Goal: Task Accomplishment & Management: Use online tool/utility

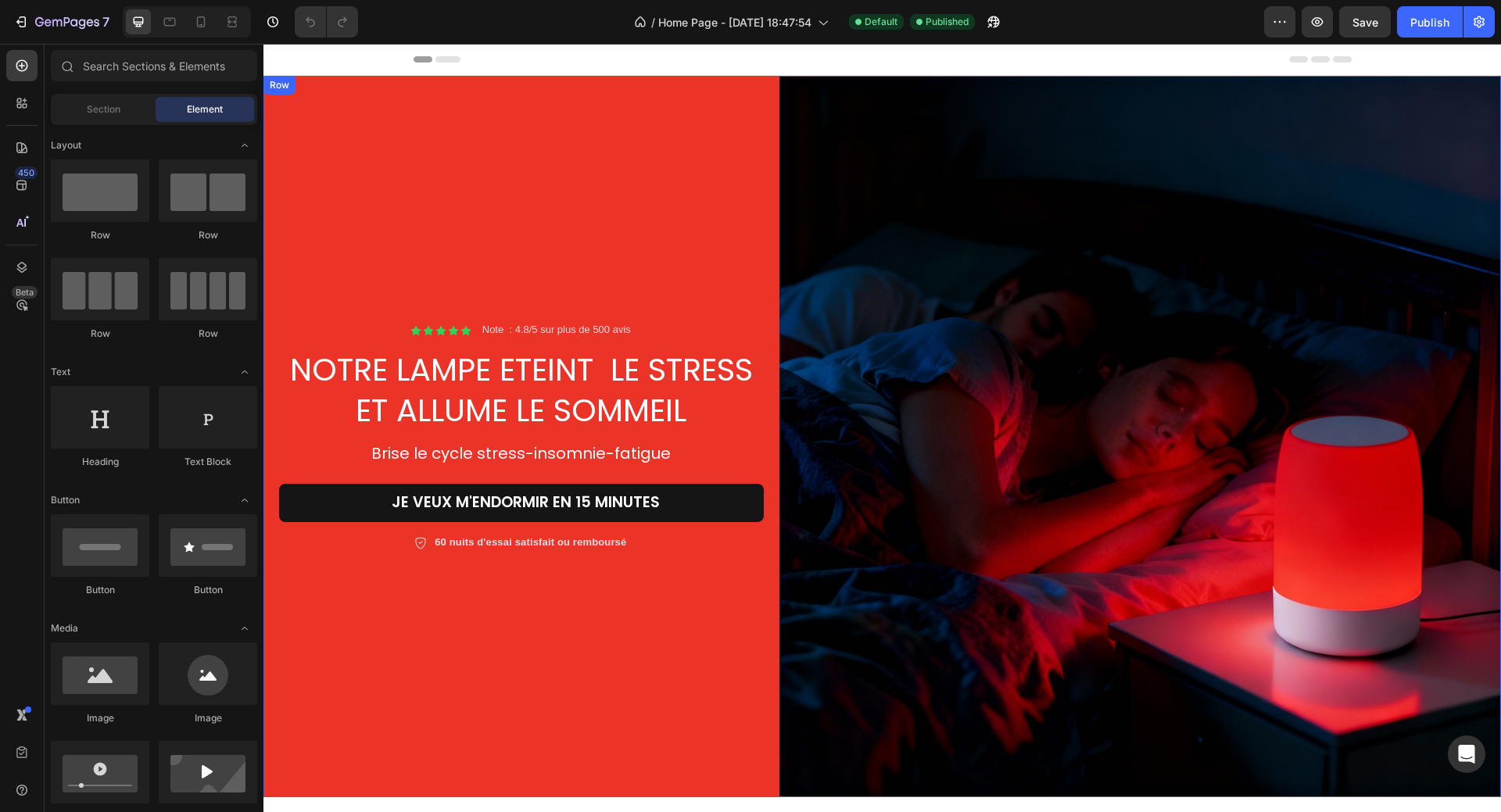
click at [672, 203] on div "Icon Icon Icon Icon Icon Icon List Note : 4.8/5 sur plus de 500 avis Text Block…" at bounding box center [522, 436] width 516 height 721
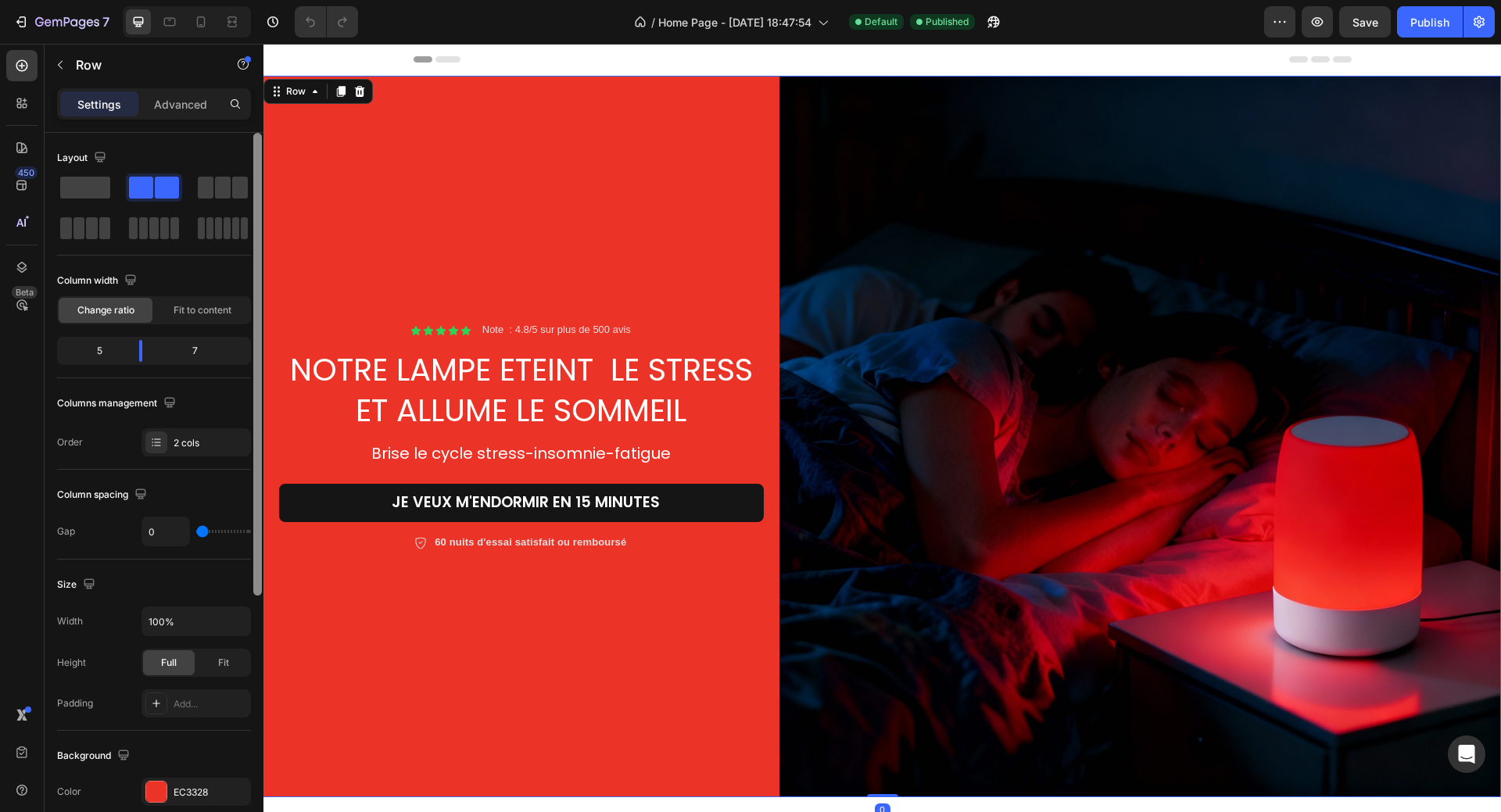
scroll to position [313, 0]
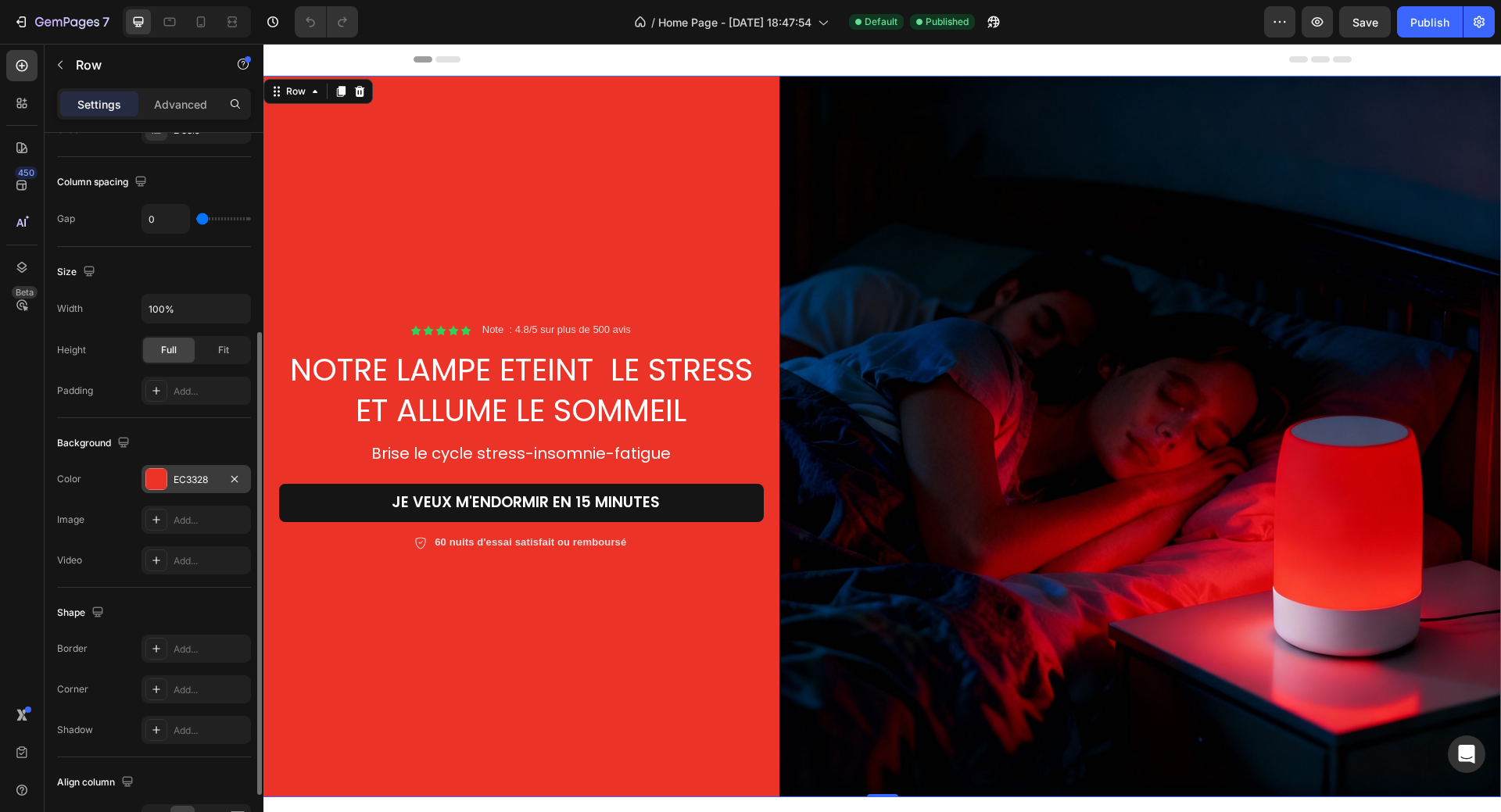
click at [150, 468] on div "EC3328" at bounding box center [195, 479] width 109 height 28
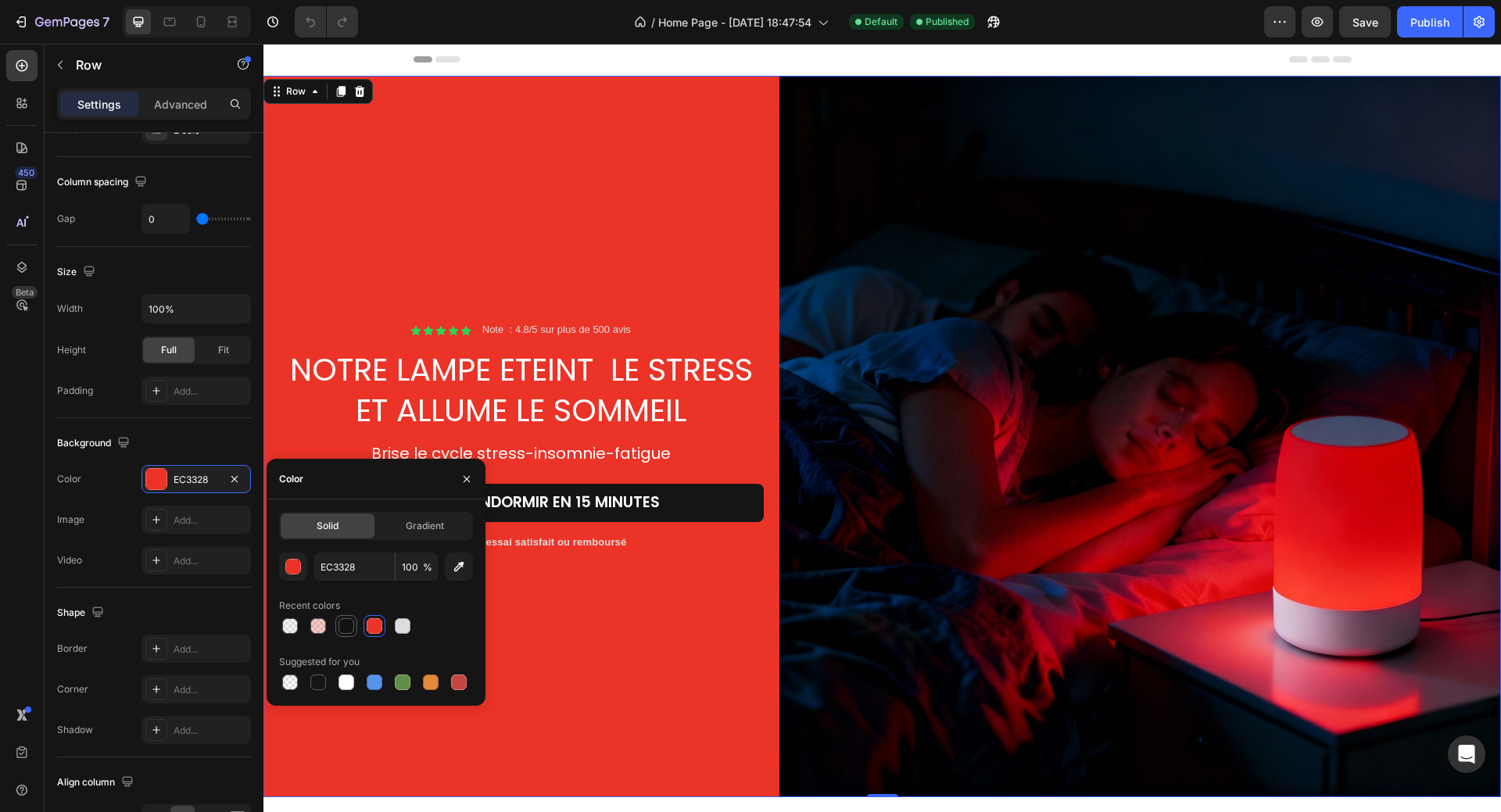
click at [343, 633] on div at bounding box center [346, 626] width 16 height 16
type input "121212"
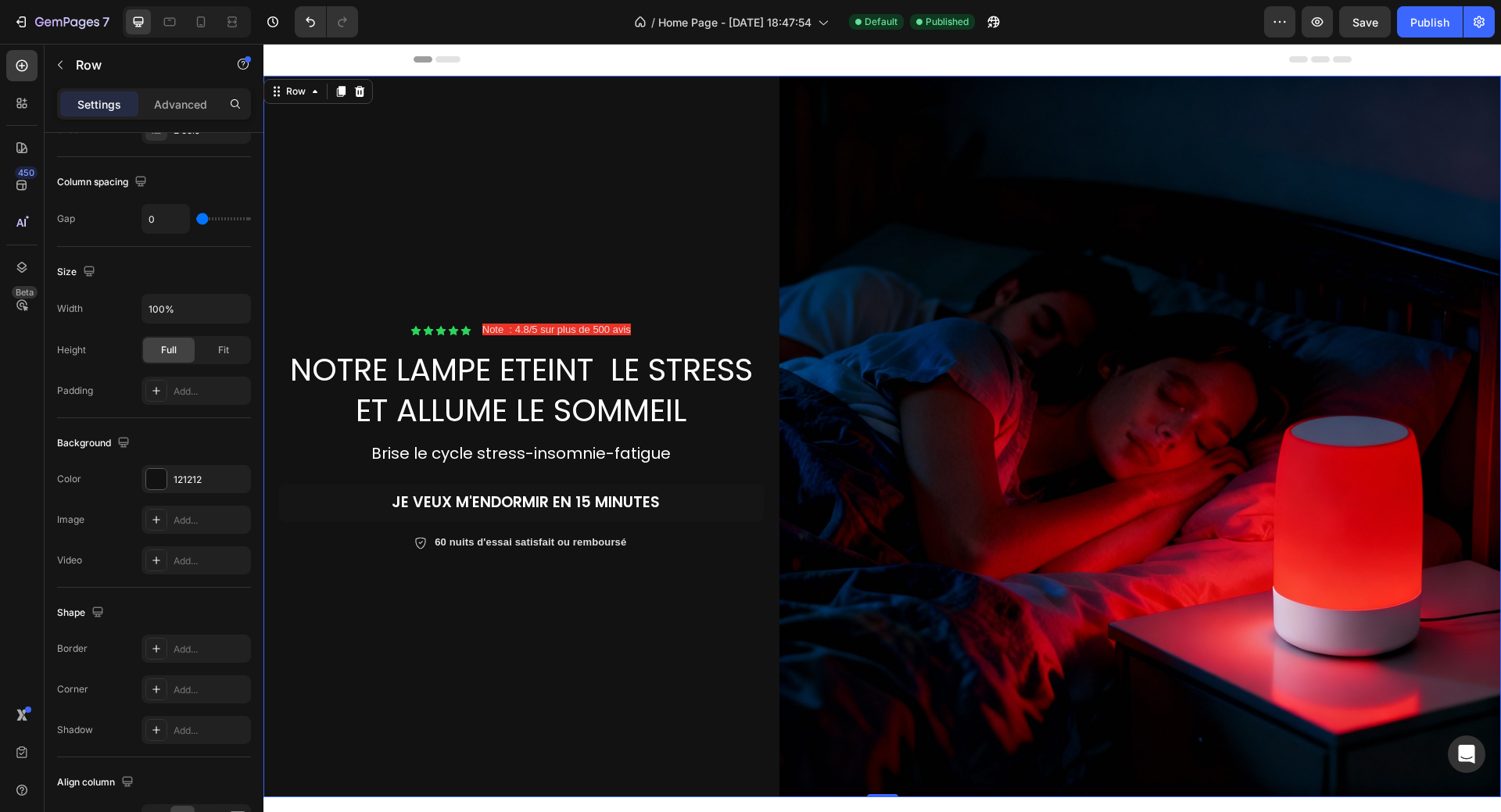
click at [637, 269] on div "Icon Icon Icon Icon Icon Icon List Note : 4.8/5 sur plus de 500 avis Text Block…" at bounding box center [522, 436] width 516 height 721
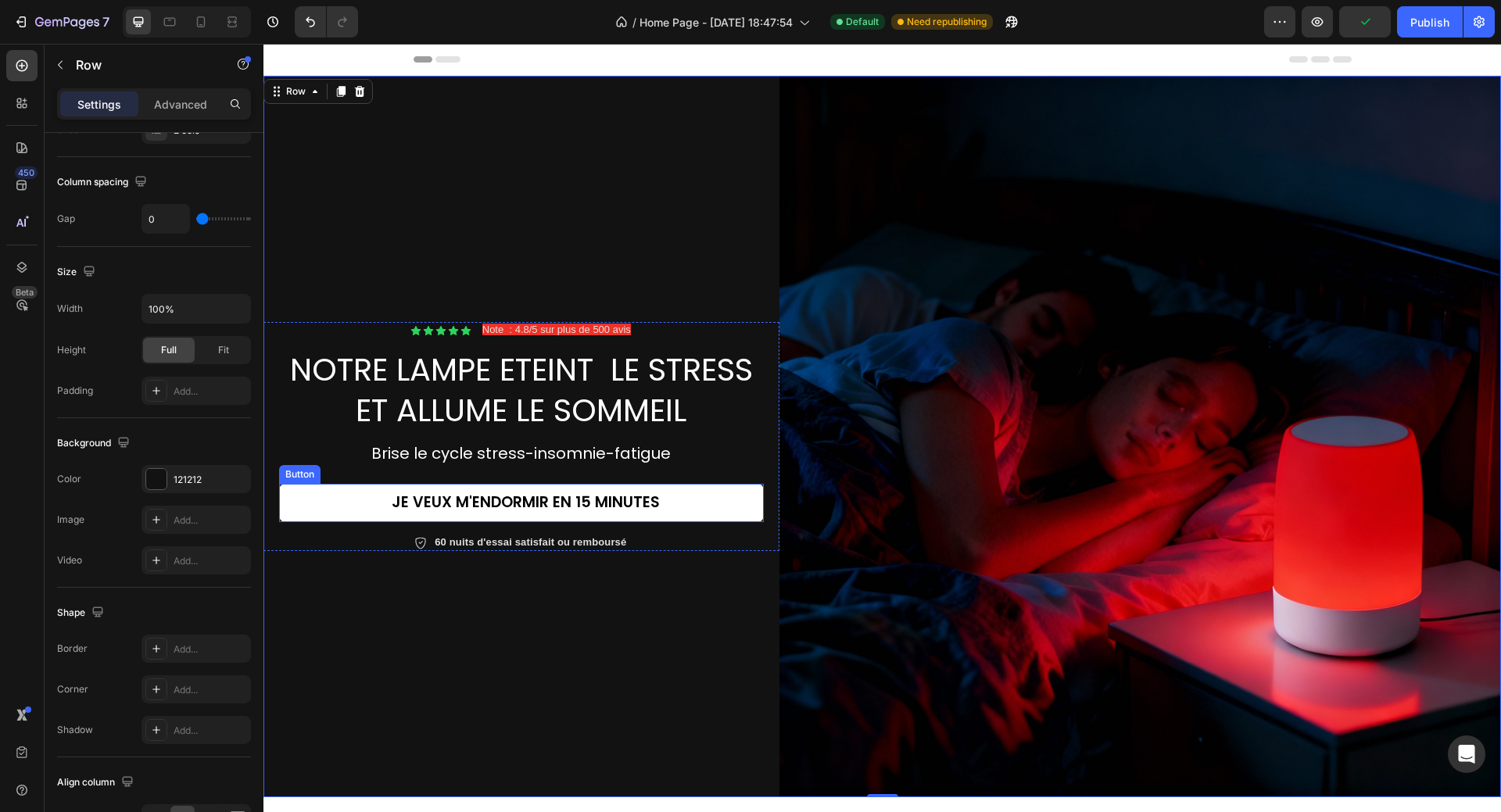
click at [672, 495] on link "jE VEUX M'ENDORMIR EN 15 MINUTES" at bounding box center [522, 503] width 485 height 38
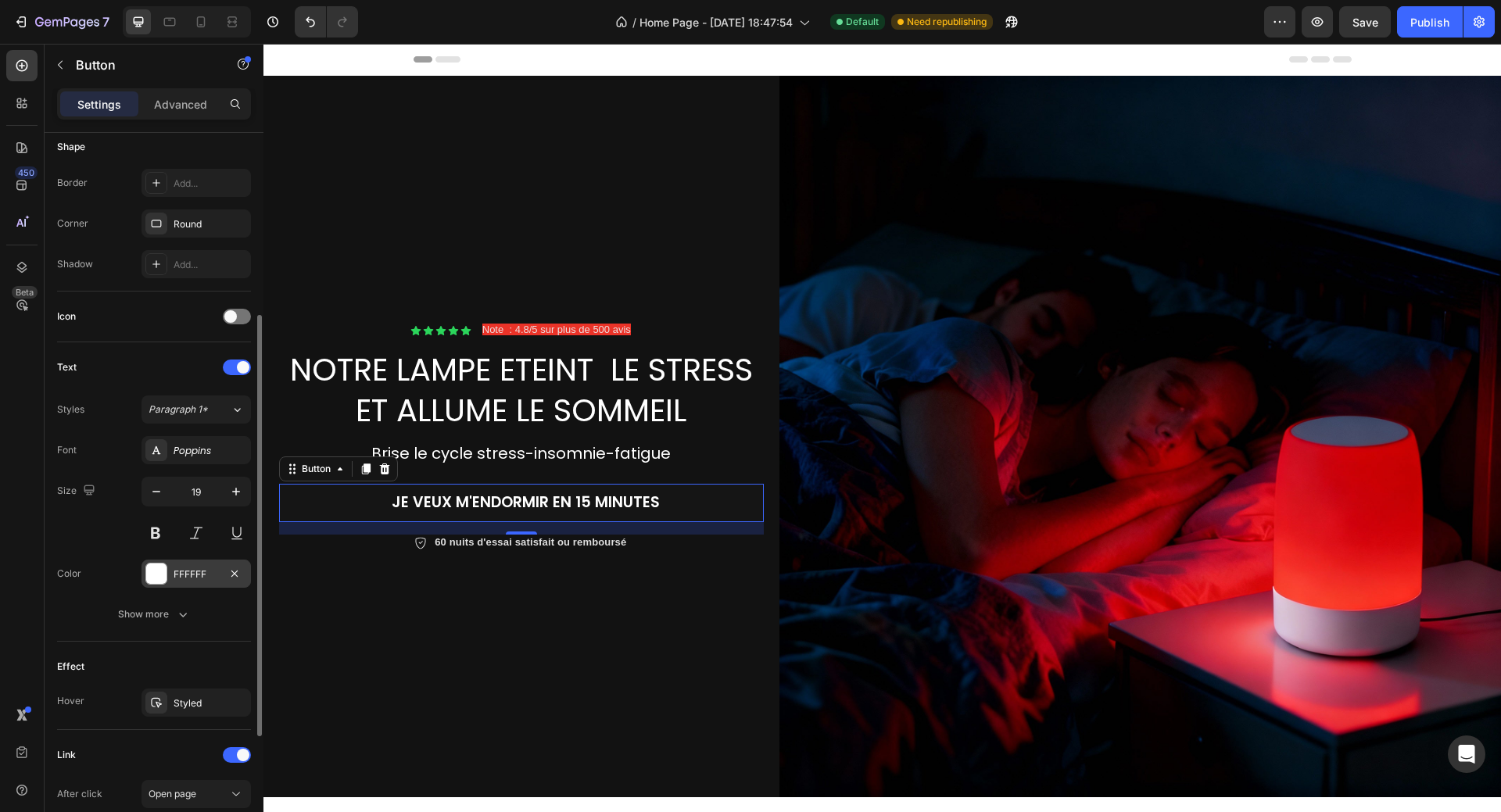
click at [157, 570] on div at bounding box center [156, 574] width 21 height 21
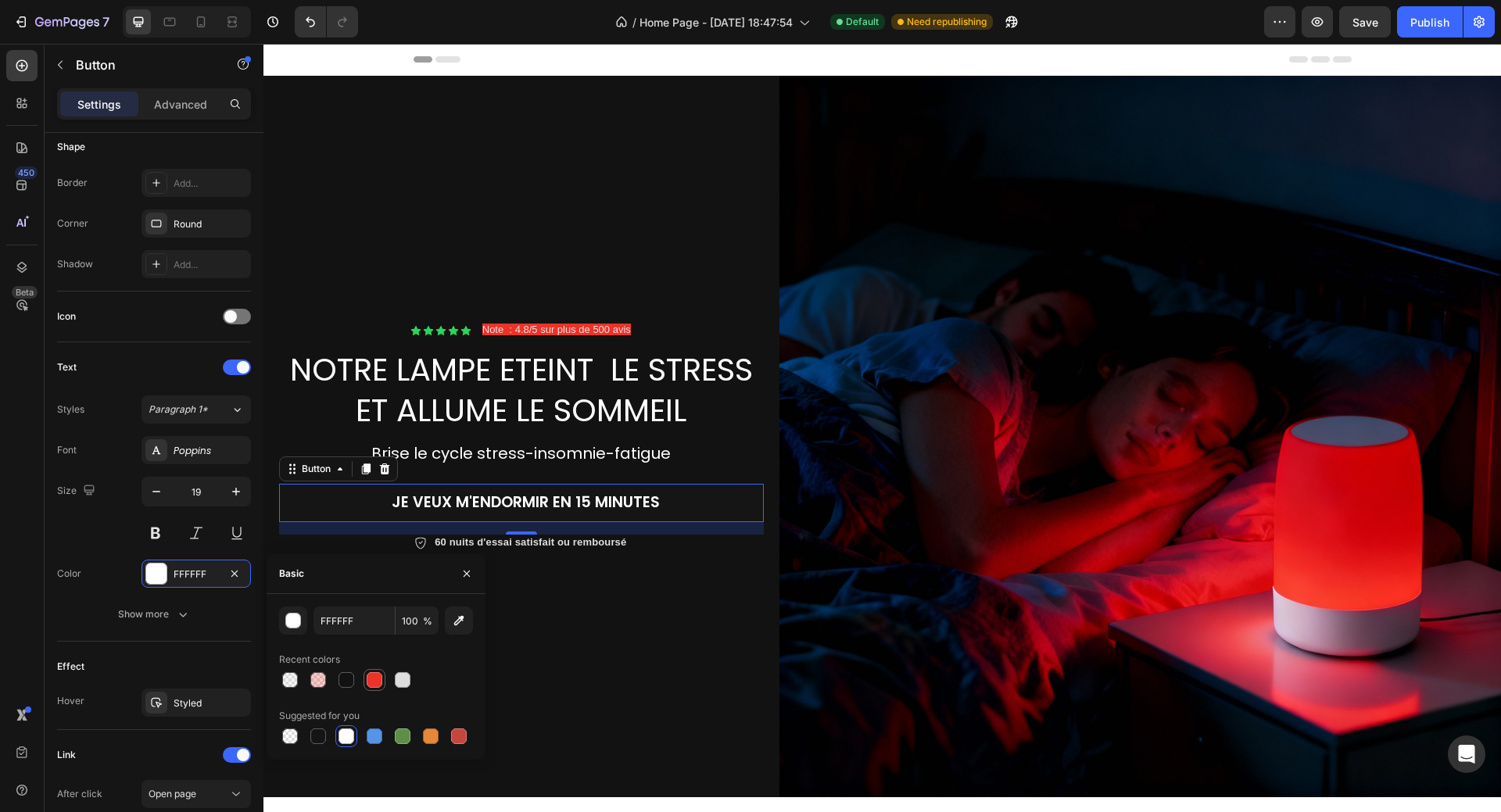
click at [374, 681] on div at bounding box center [374, 679] width 16 height 16
click at [289, 681] on div at bounding box center [290, 679] width 16 height 16
type input "DDDDDD"
type input "25"
click at [343, 734] on div at bounding box center [346, 736] width 16 height 16
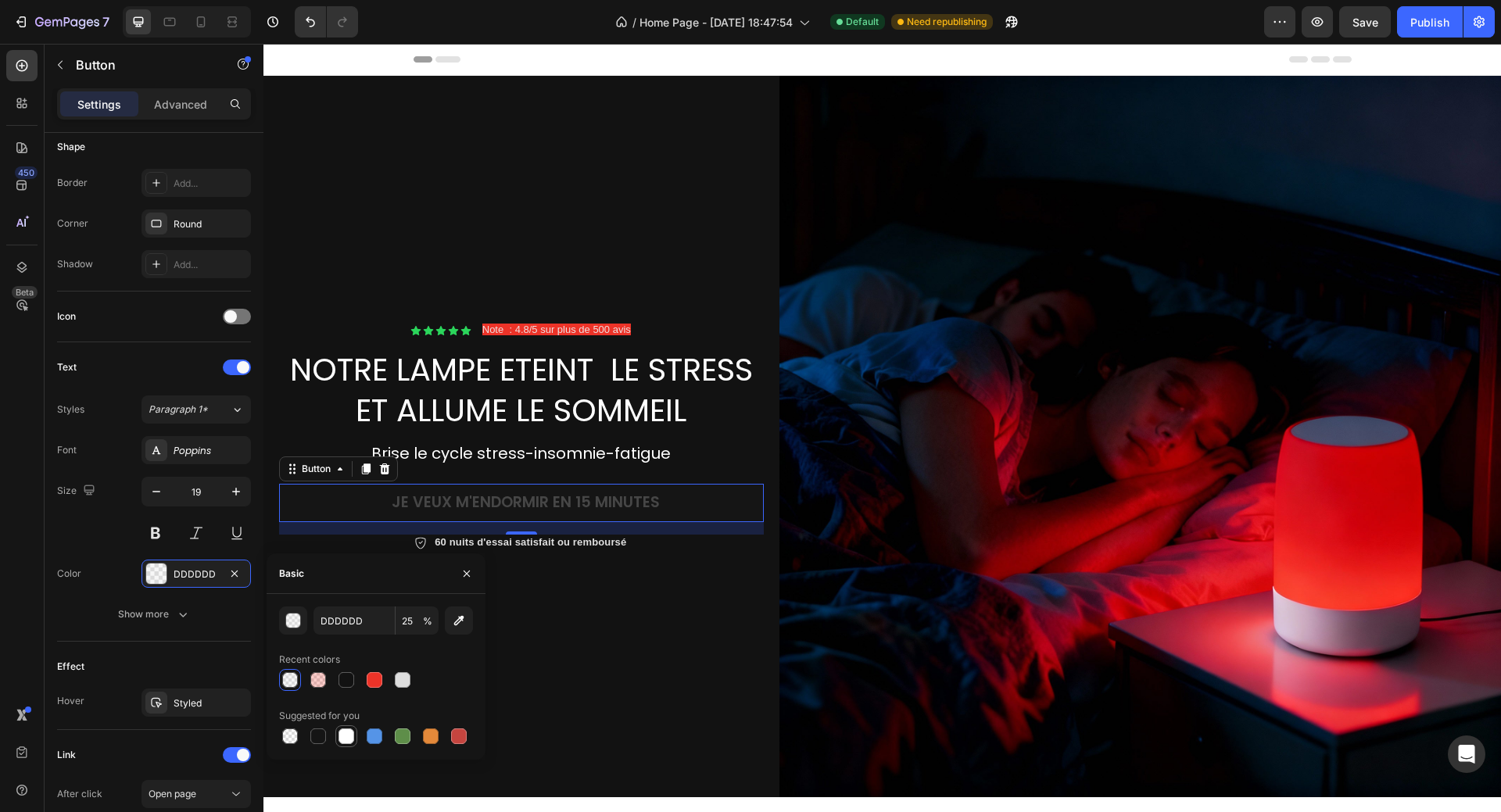
type input "FFFFFF"
type input "100"
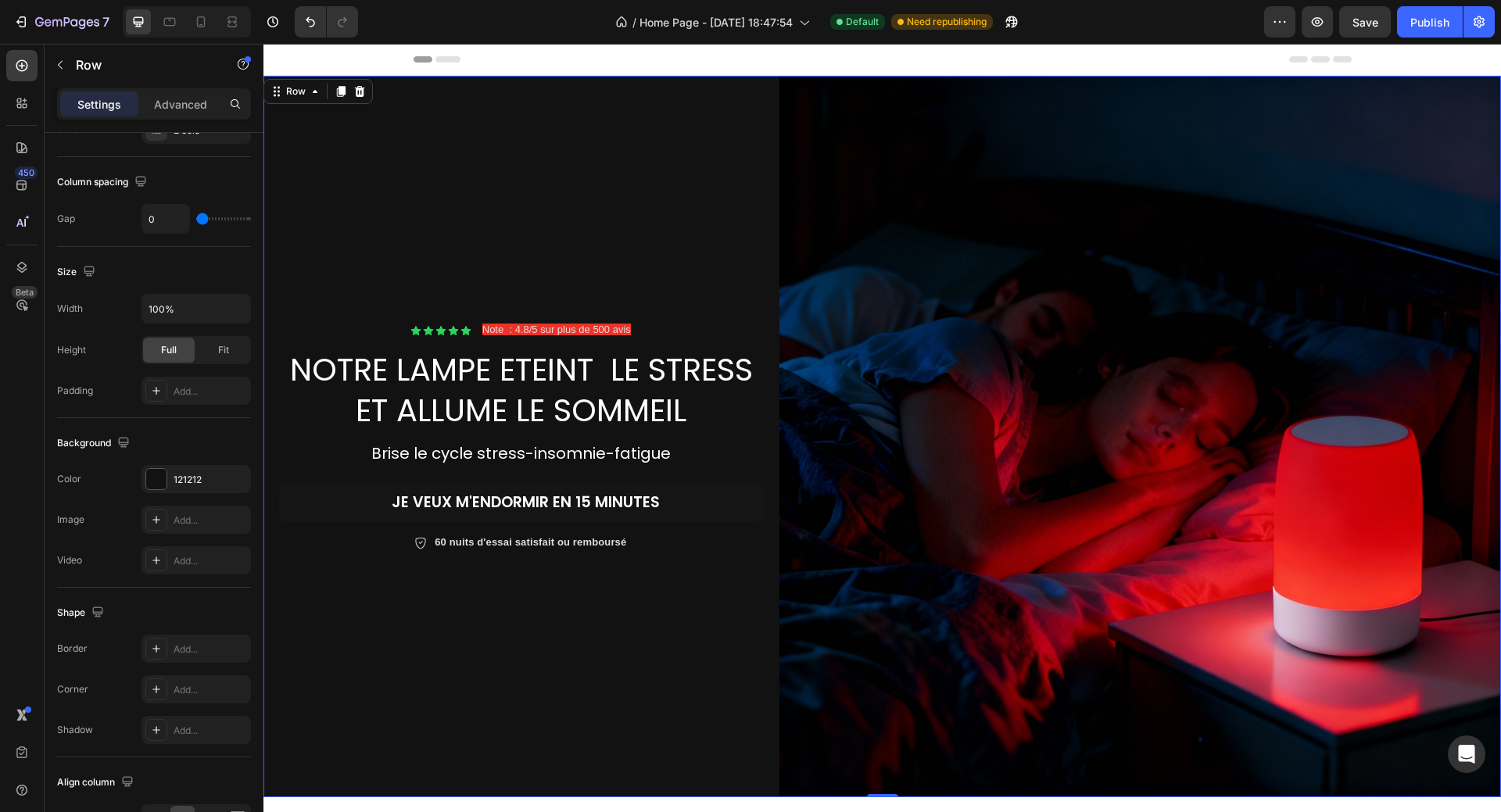
click at [571, 643] on div "Icon Icon Icon Icon Icon Icon List Note : 4.8/5 sur plus de 500 avis Text Block…" at bounding box center [522, 436] width 516 height 721
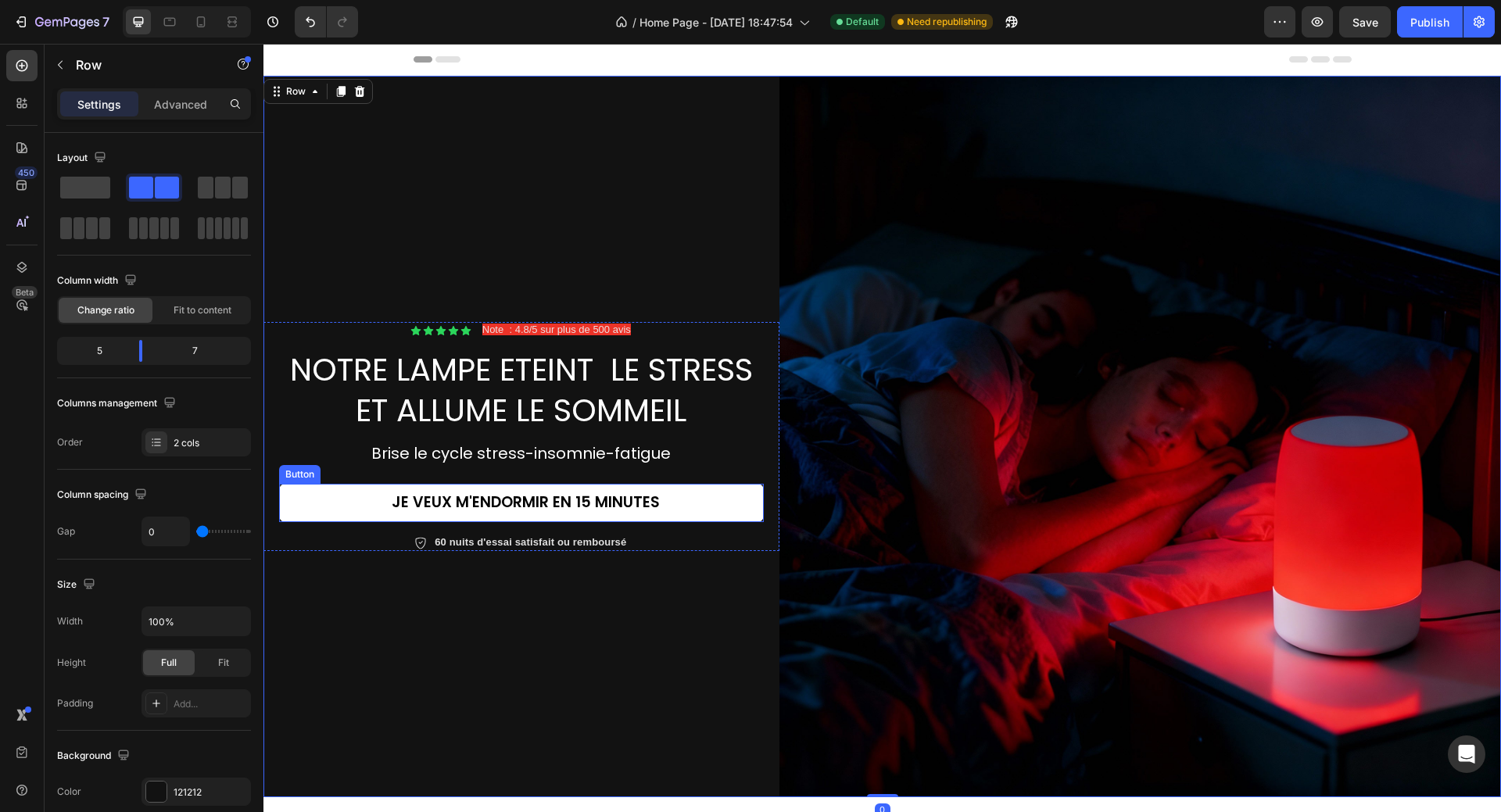
click at [332, 498] on link "jE VEUX M'ENDORMIR EN 15 MINUTES" at bounding box center [522, 503] width 485 height 38
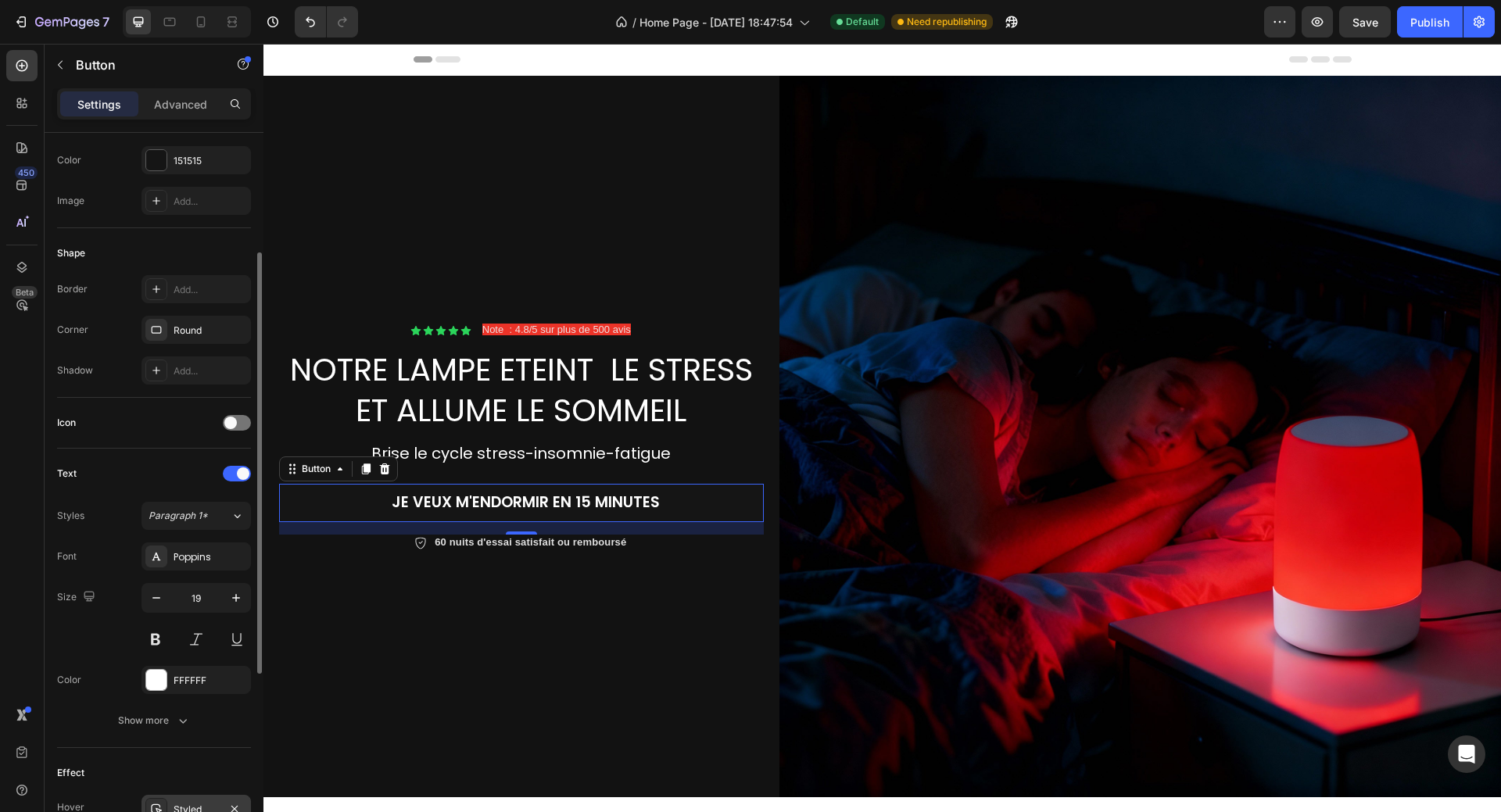
scroll to position [128, 0]
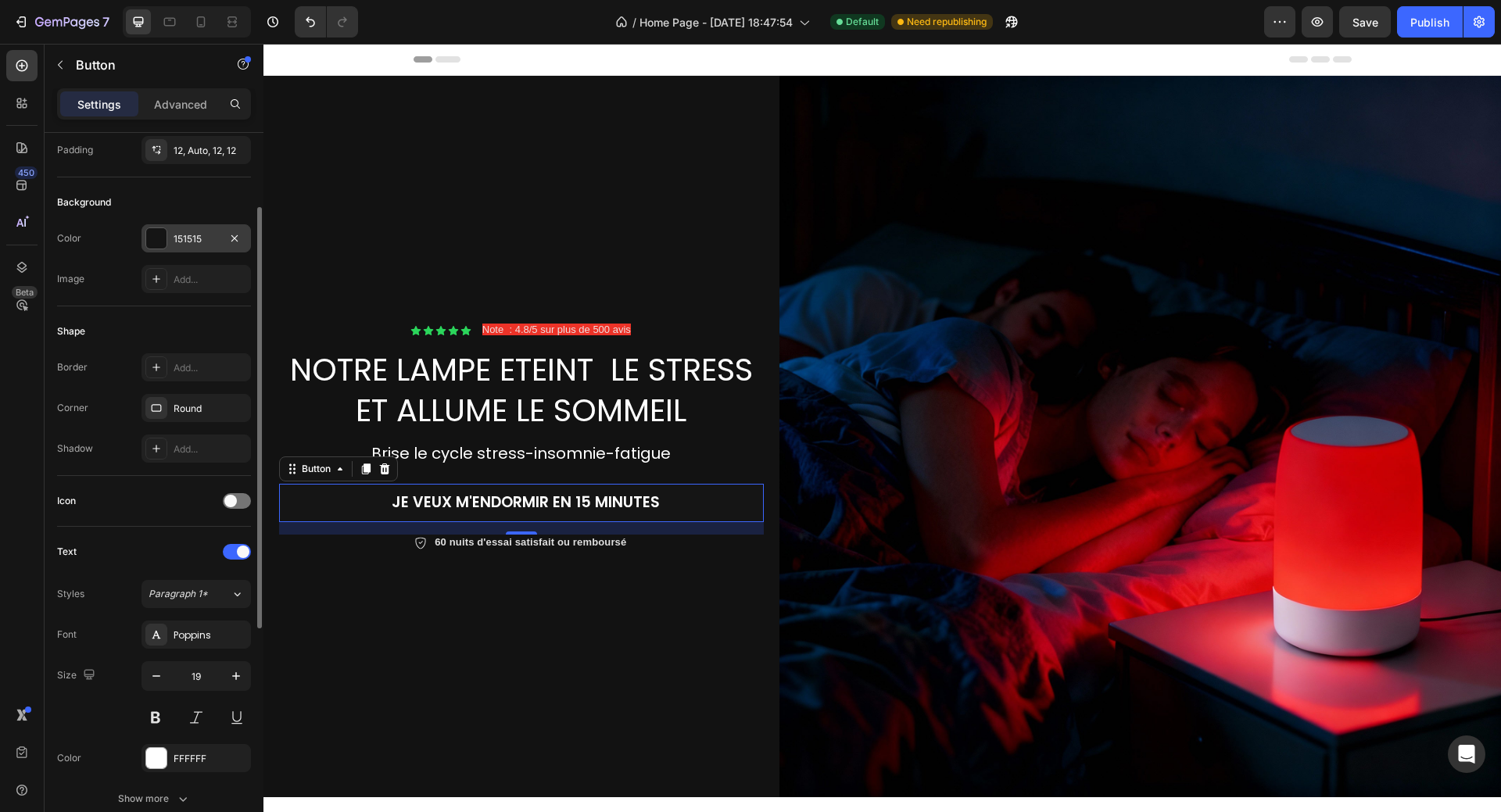
click at [161, 236] on div at bounding box center [156, 238] width 21 height 21
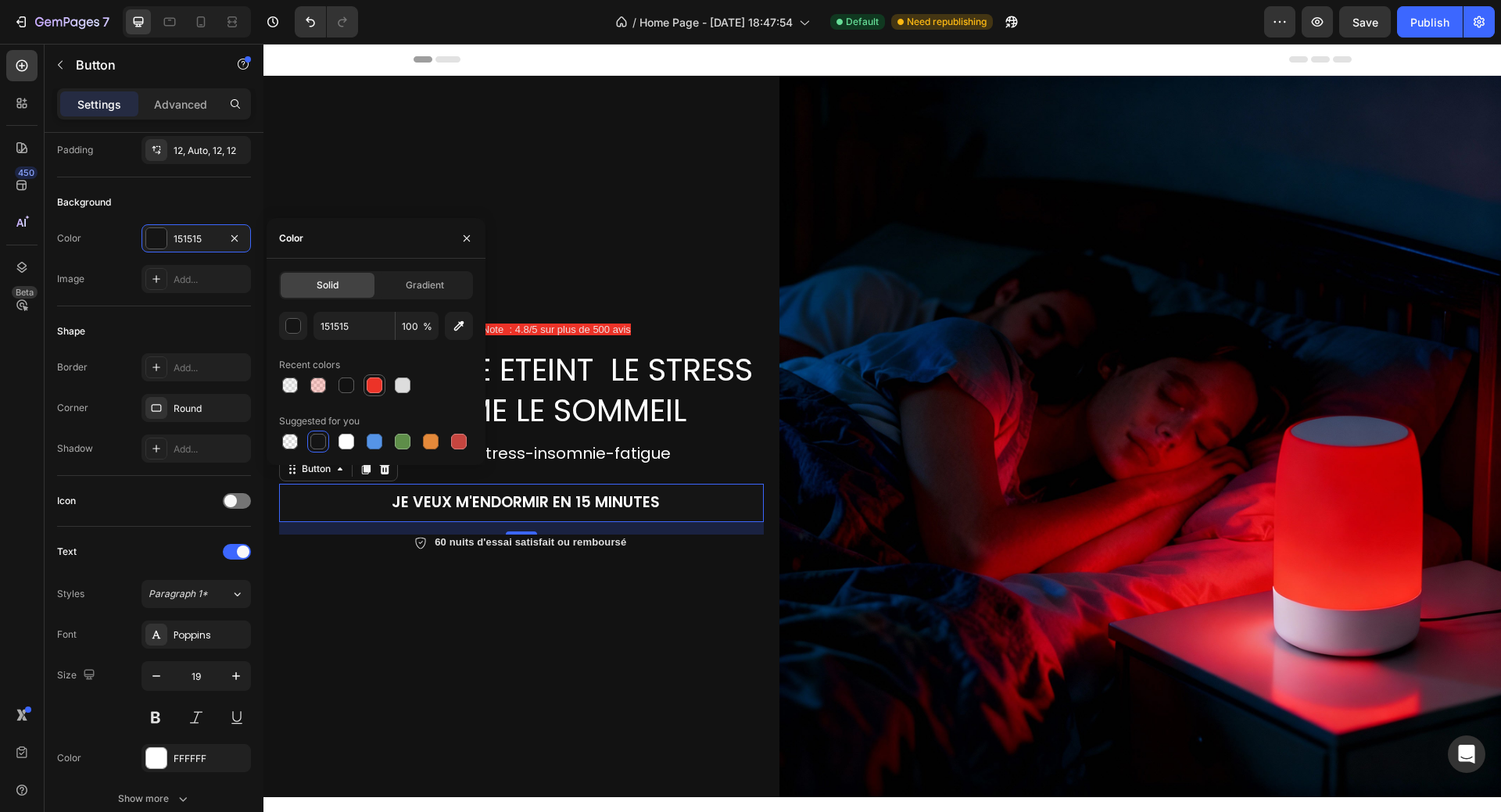
click at [377, 389] on div at bounding box center [374, 385] width 16 height 16
type input "EC3328"
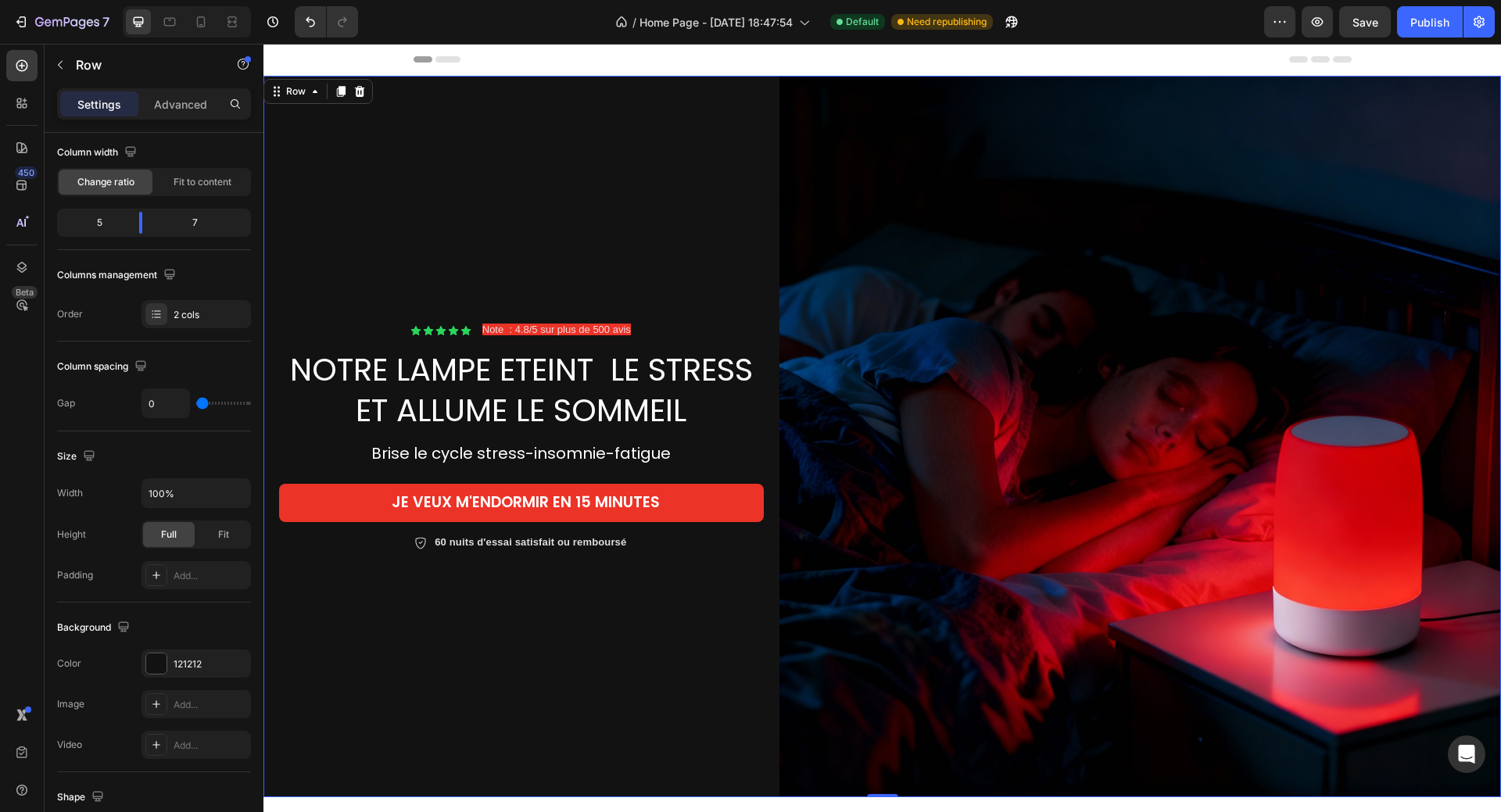
click at [597, 269] on div "Icon Icon Icon Icon Icon Icon List Note : 4.8/5 sur plus de 500 avis Text Block…" at bounding box center [522, 436] width 516 height 721
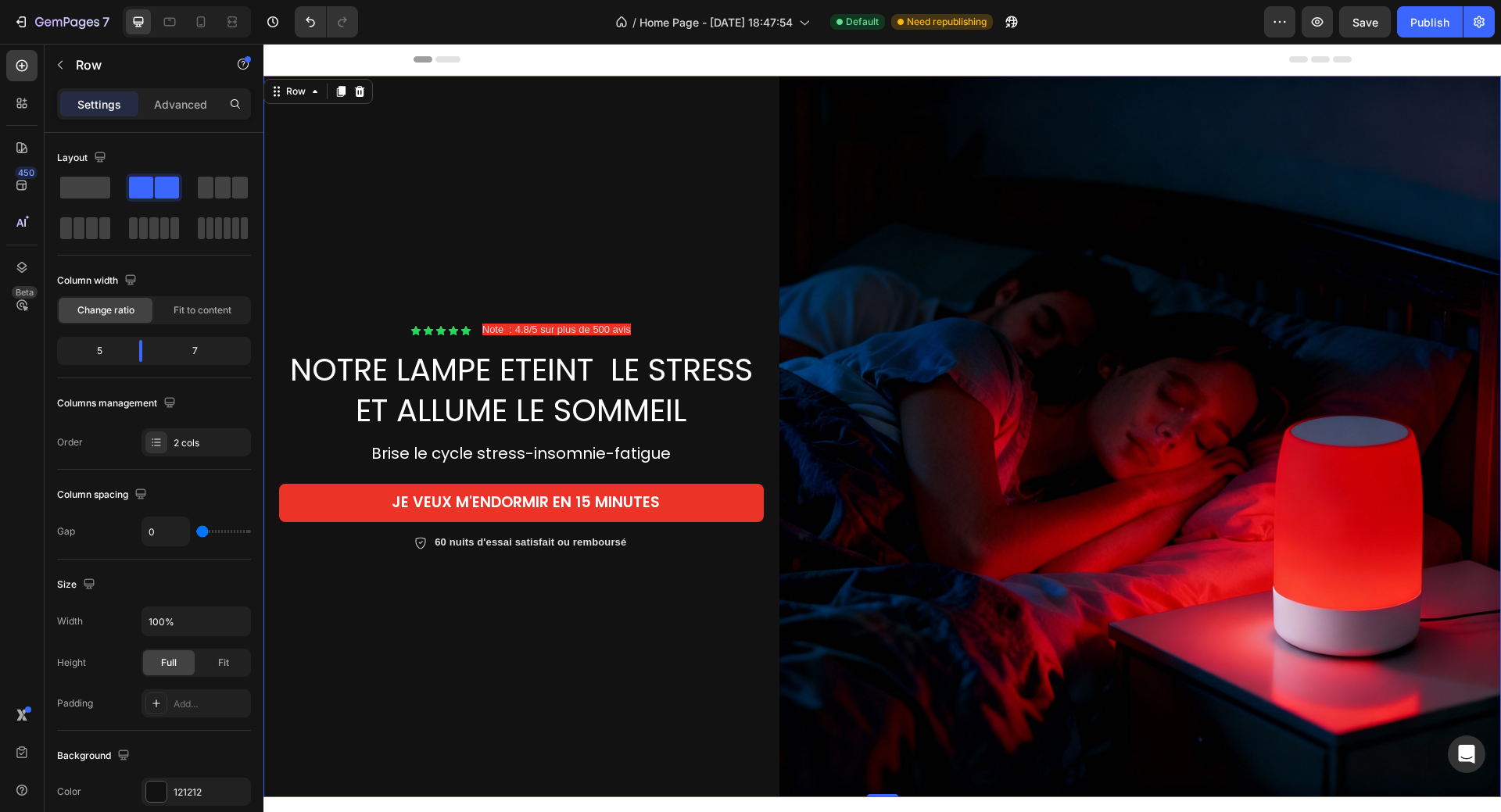
click at [554, 666] on div "Icon Icon Icon Icon Icon Icon List Note : 4.8/5 sur plus de 500 avis Text Block…" at bounding box center [522, 436] width 516 height 721
click at [384, 635] on div "Icon Icon Icon Icon Icon Icon List Note : 4.8/5 sur plus de 500 avis Text Block…" at bounding box center [522, 436] width 516 height 721
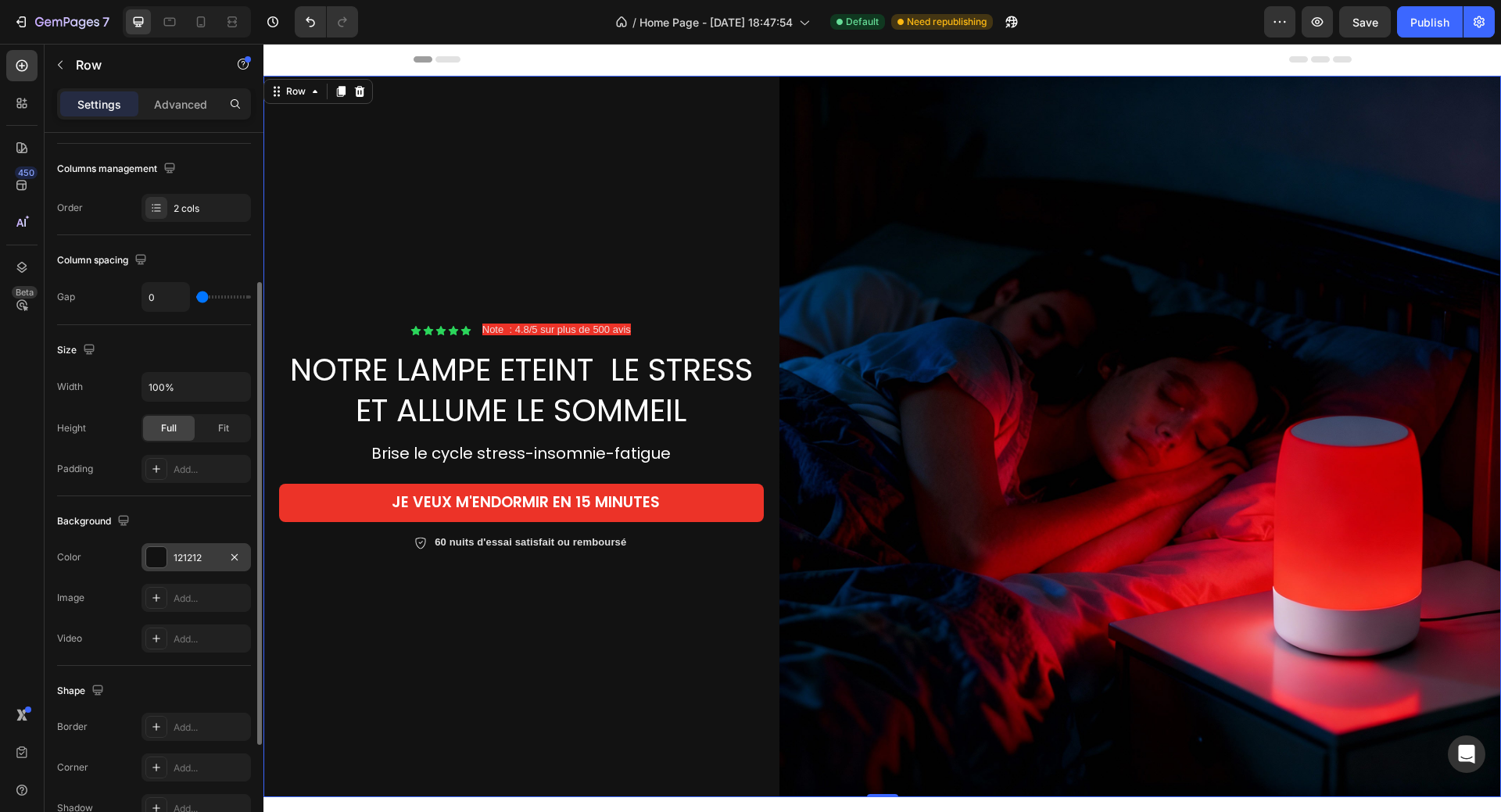
click at [147, 559] on div at bounding box center [156, 557] width 21 height 21
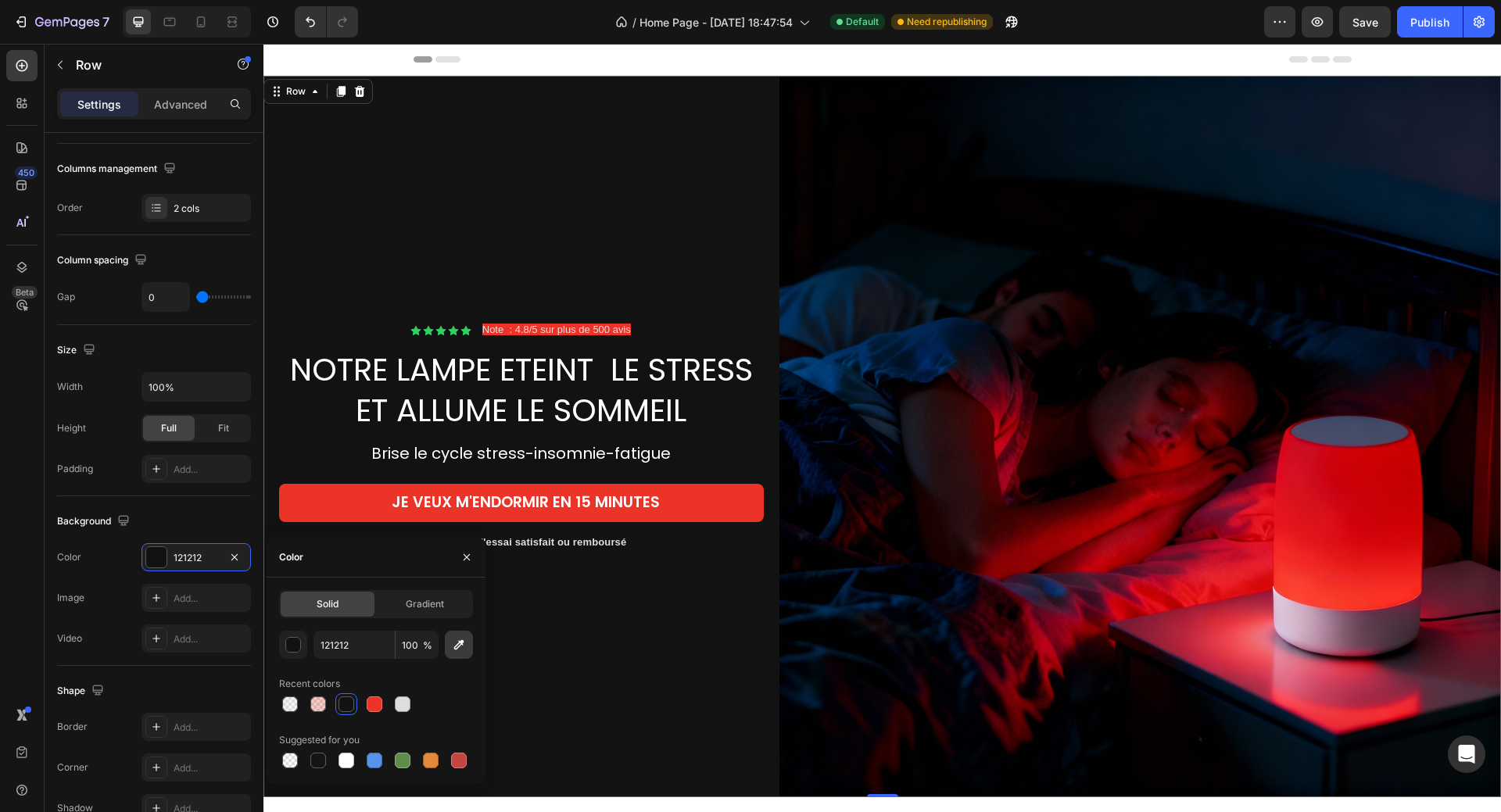
click at [453, 652] on icon "button" at bounding box center [459, 645] width 16 height 16
type input "010101"
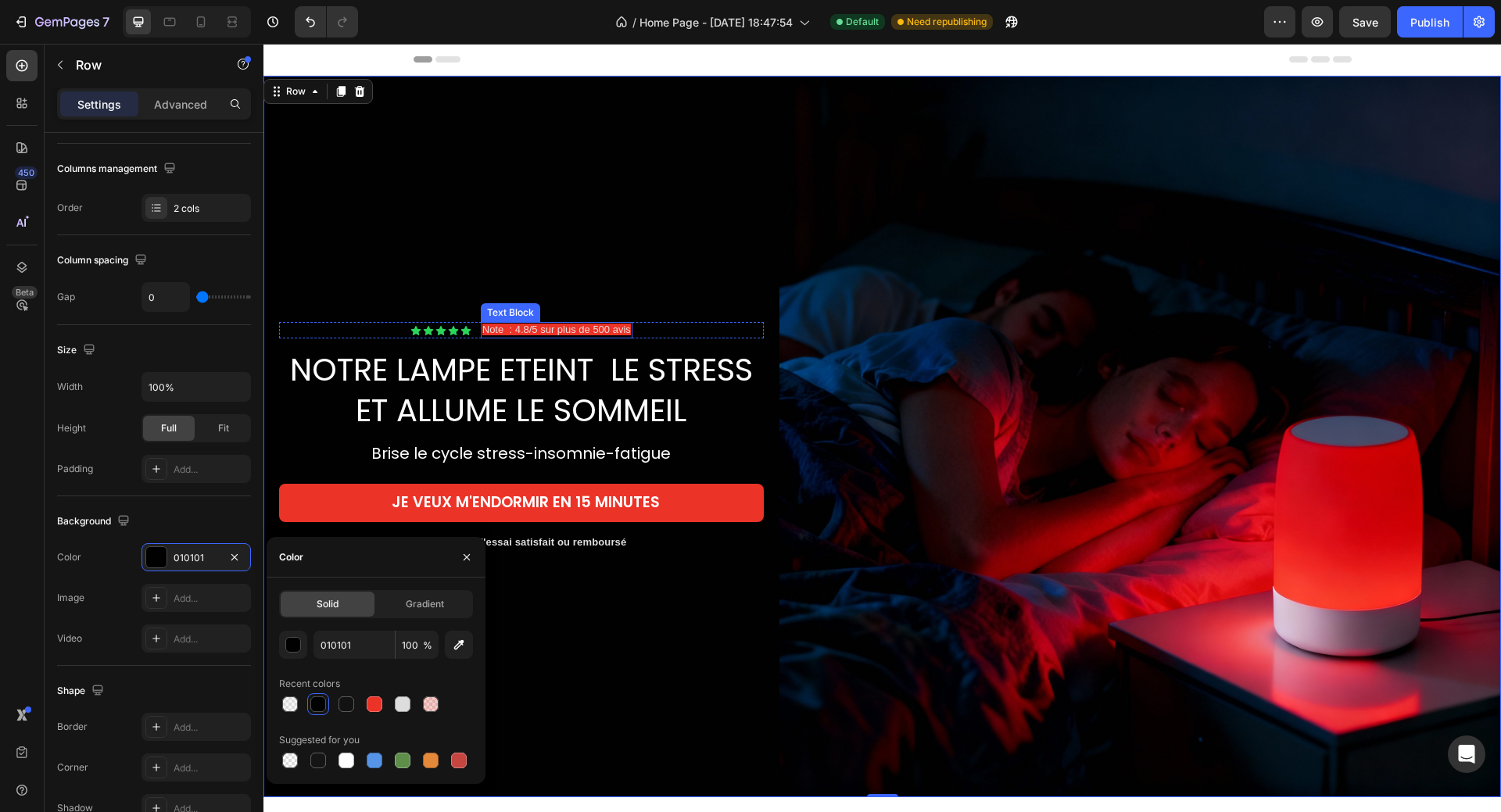
click at [606, 329] on span "Note : 4.8/5 sur plus de 500 avis" at bounding box center [556, 329] width 149 height 12
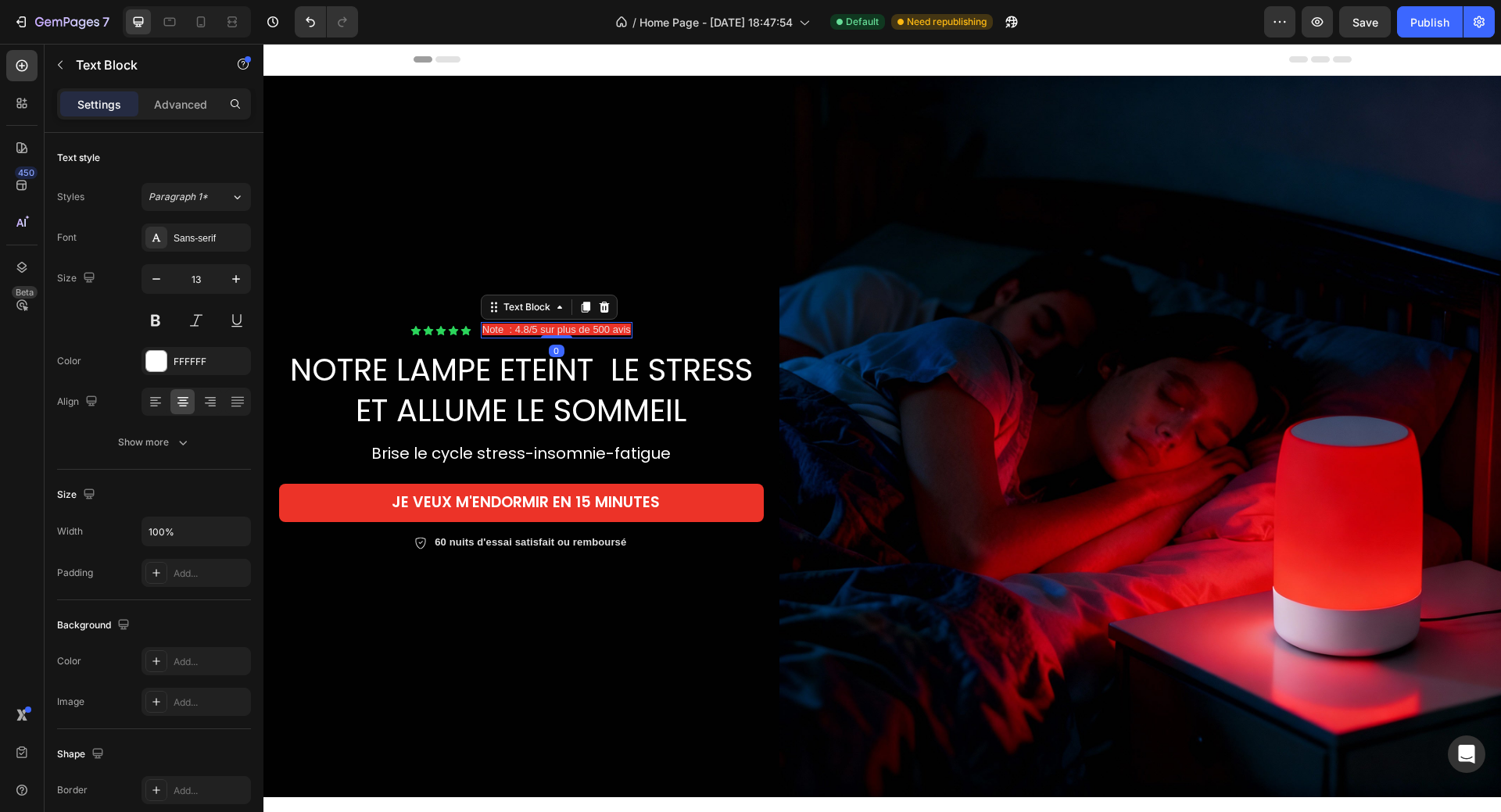
click at [495, 330] on span "Note : 4.8/5 sur plus de 500 avis" at bounding box center [556, 329] width 149 height 12
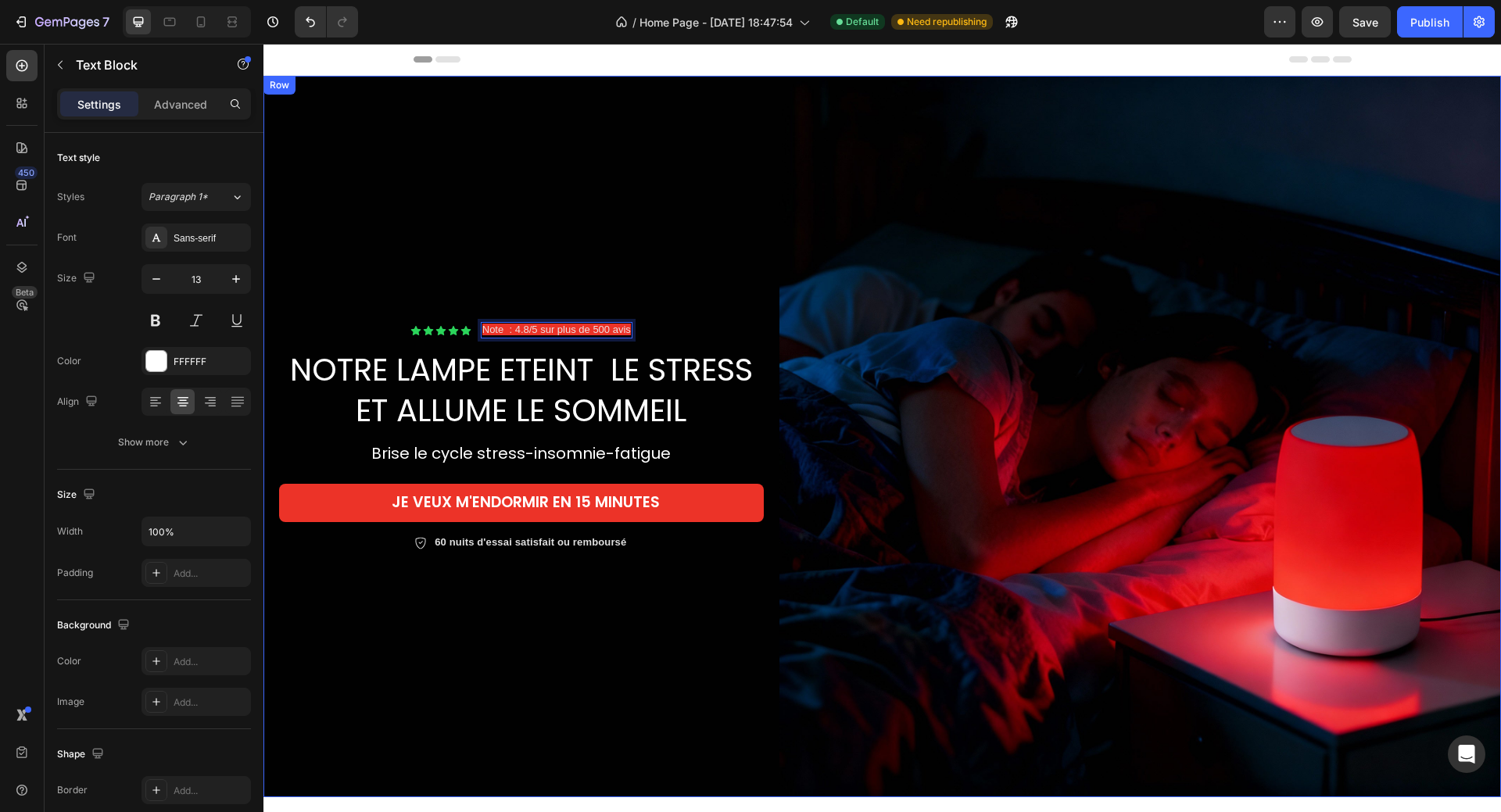
click at [678, 240] on div "Icon Icon Icon Icon Icon Icon List Note : 4.8/5 sur plus de 500 avis Text Block…" at bounding box center [522, 436] width 516 height 721
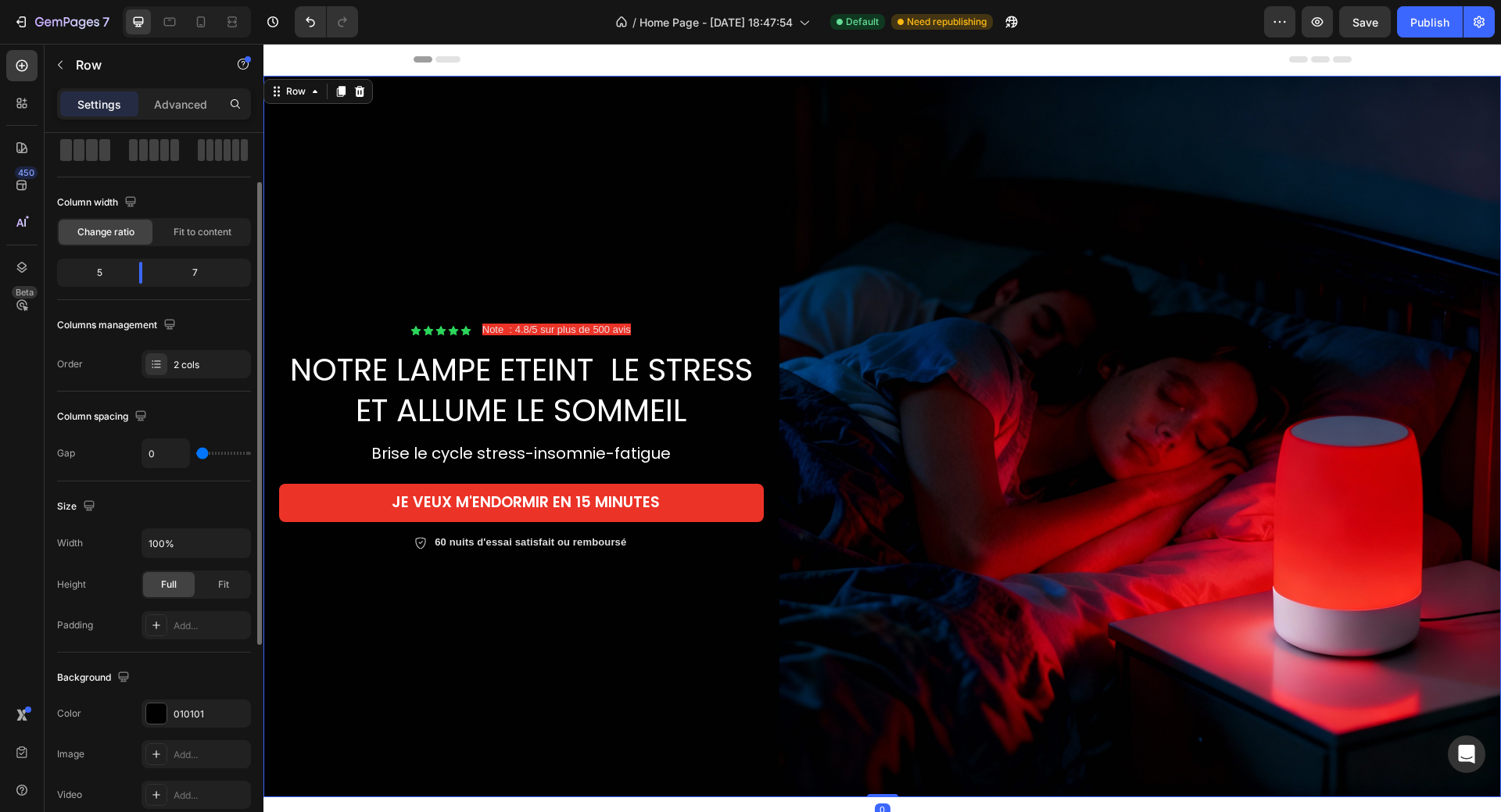
scroll to position [156, 0]
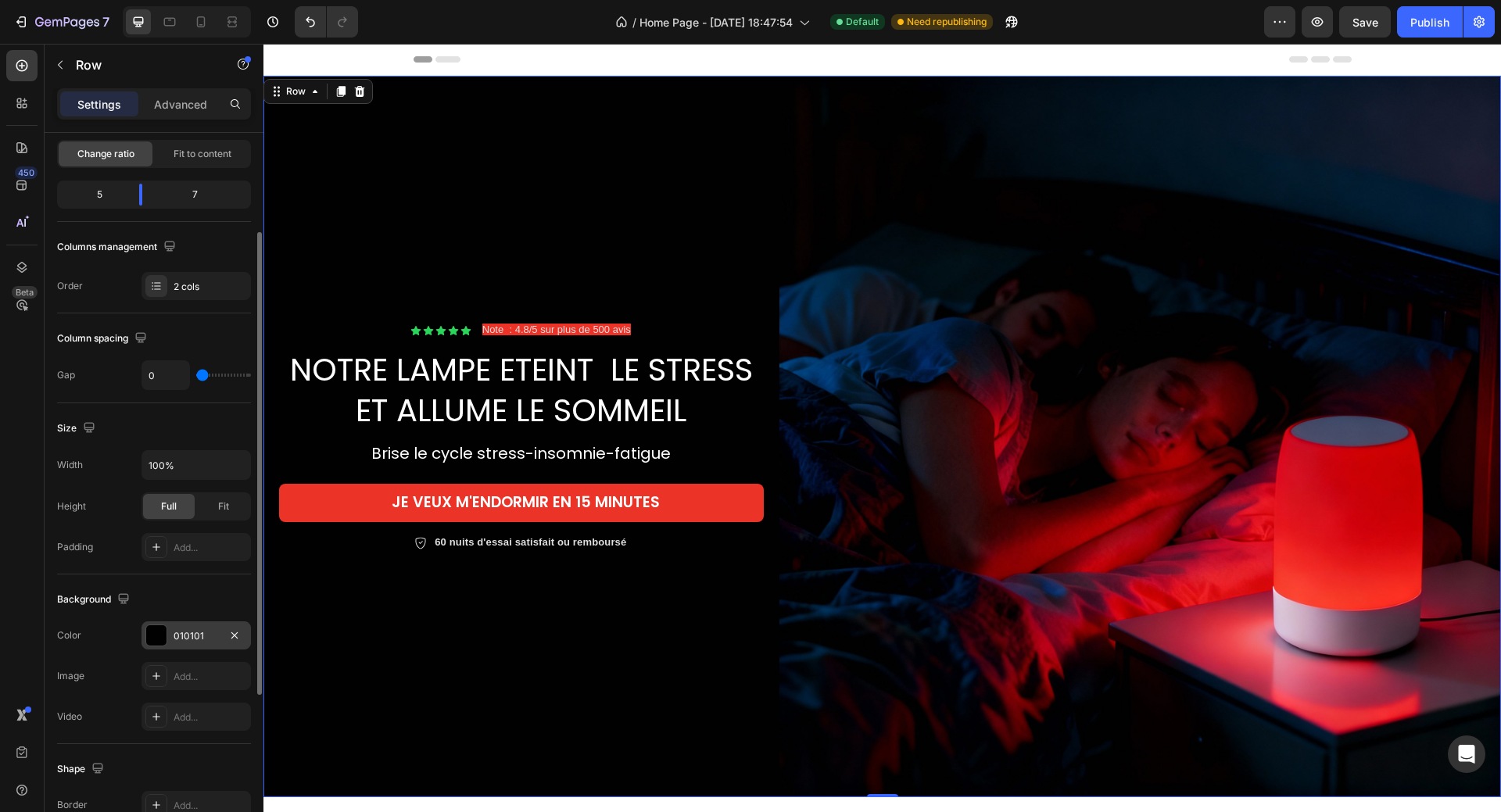
click at [160, 633] on div at bounding box center [156, 635] width 21 height 21
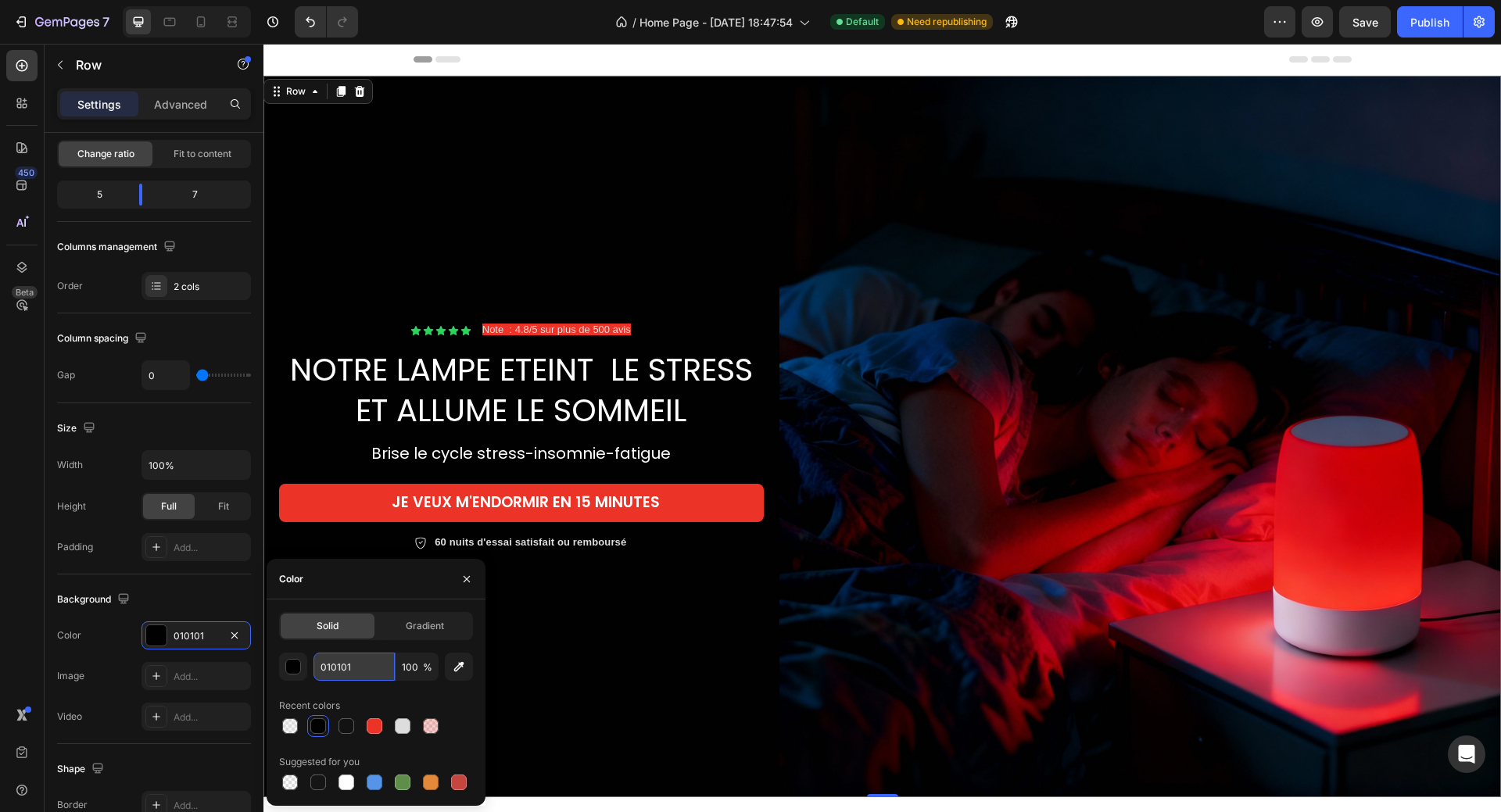
click at [355, 668] on input "010101" at bounding box center [353, 666] width 81 height 28
click at [529, 324] on span "Note : 4.8/5 sur plus de 500 avis" at bounding box center [556, 329] width 149 height 12
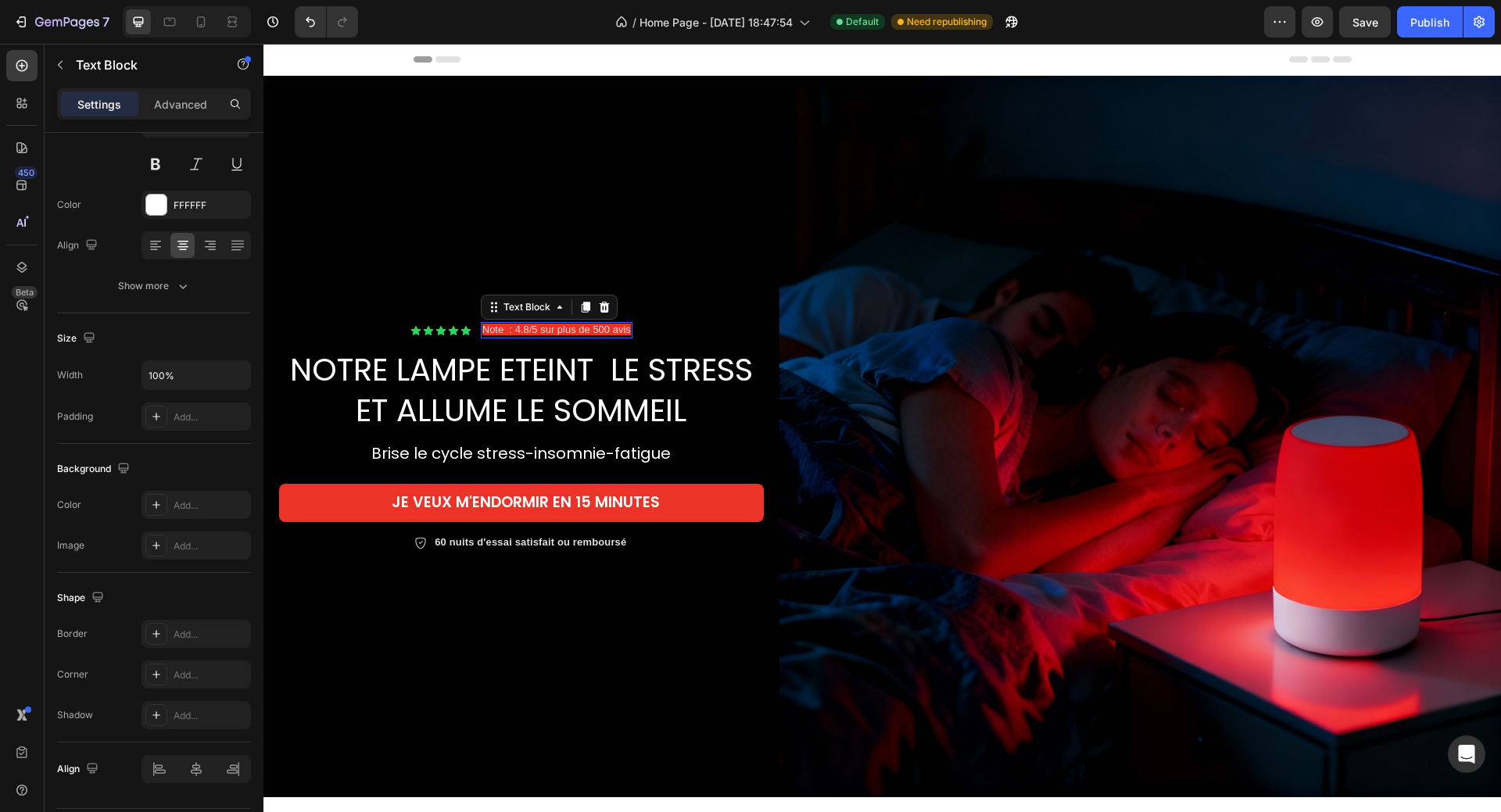
scroll to position [0, 0]
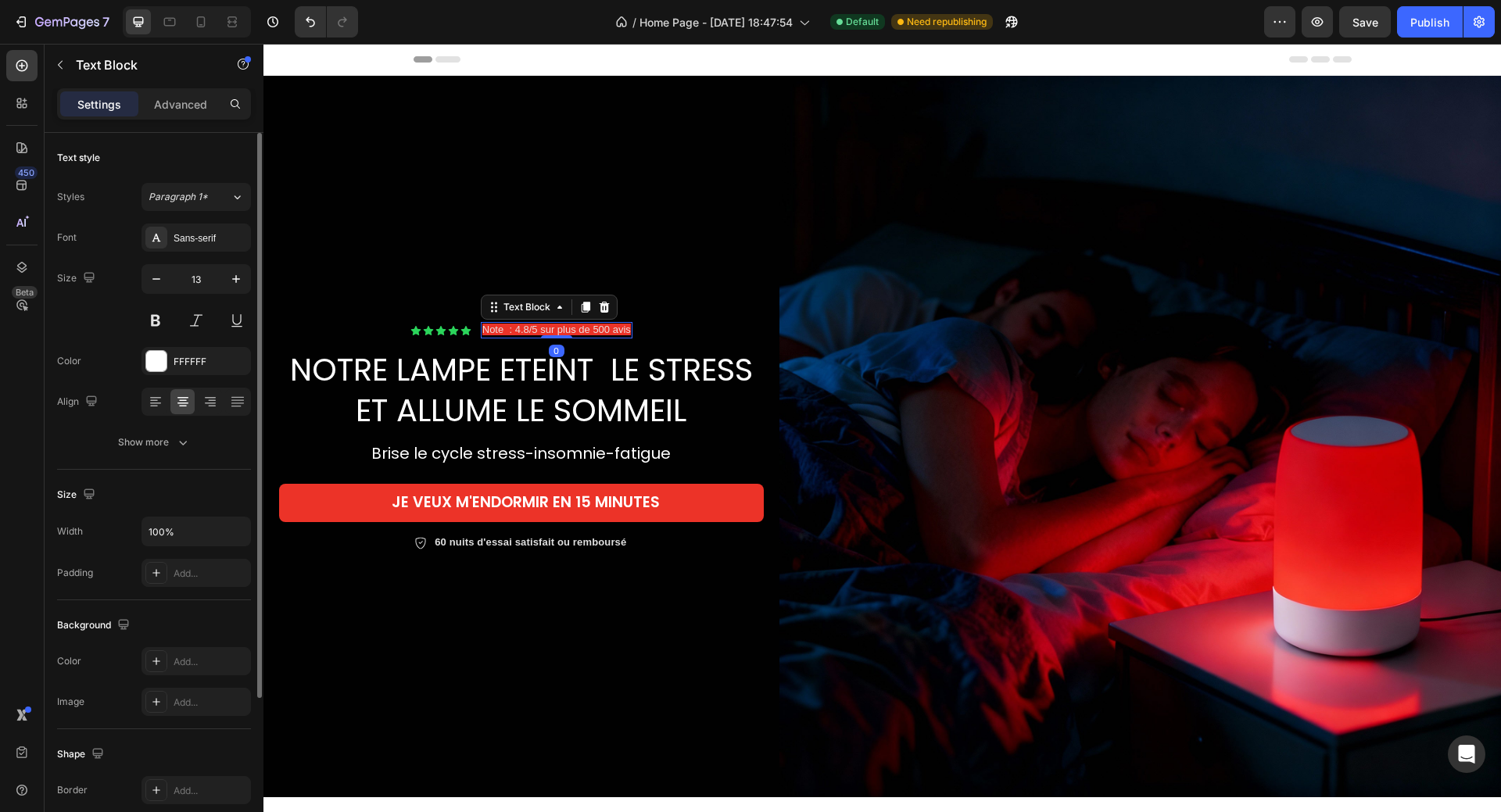
click at [480, 332] on div "Note : 4.8/5 sur plus de 500 avis" at bounding box center [556, 331] width 151 height 17
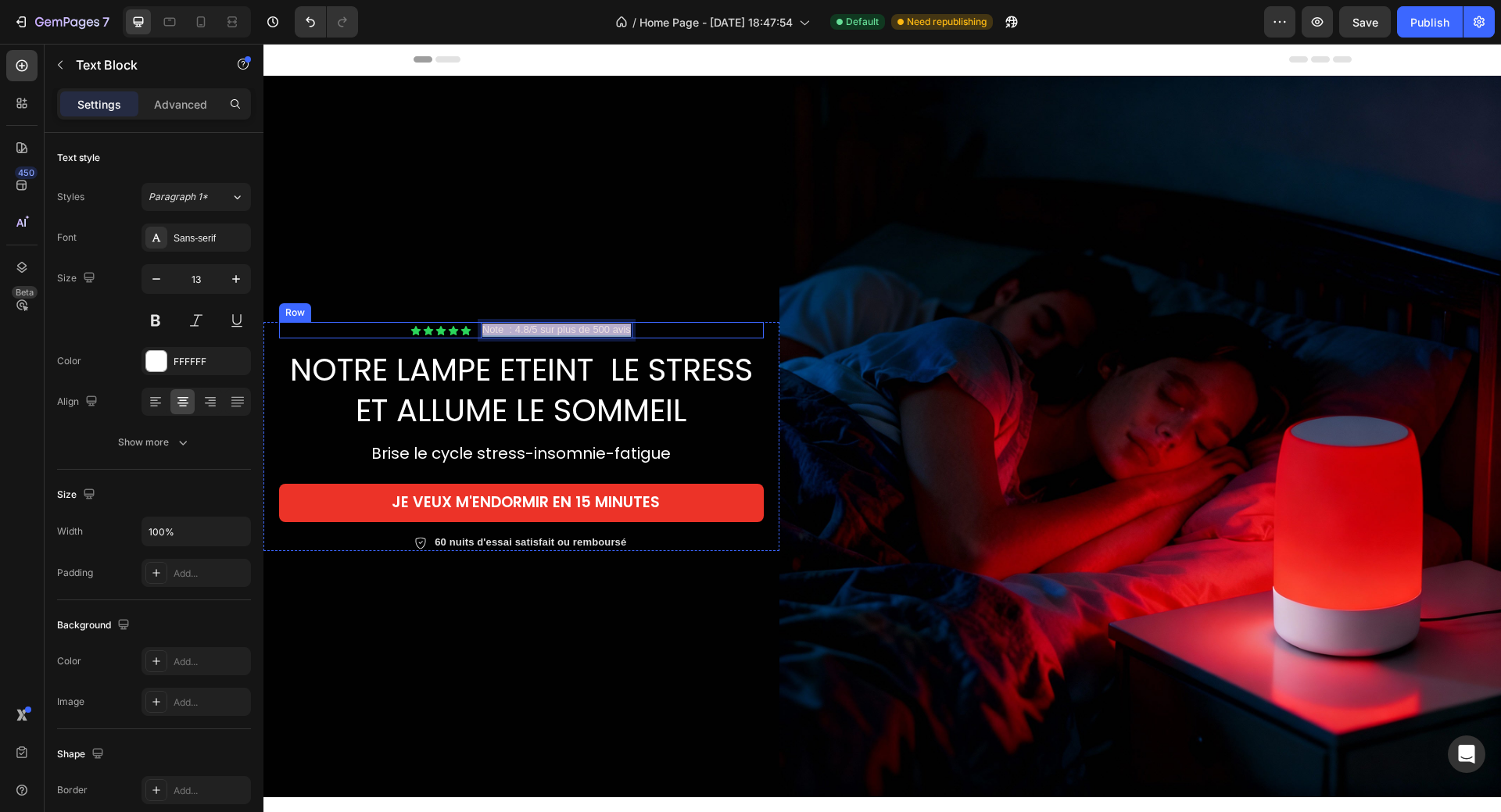
drag, startPoint x: 479, startPoint y: 330, endPoint x: 633, endPoint y: 327, distance: 154.0
click at [633, 327] on div "Icon Icon Icon Icon Icon Icon List Note : 4.8/5 sur plus de 500 avis Text Block…" at bounding box center [522, 331] width 485 height 17
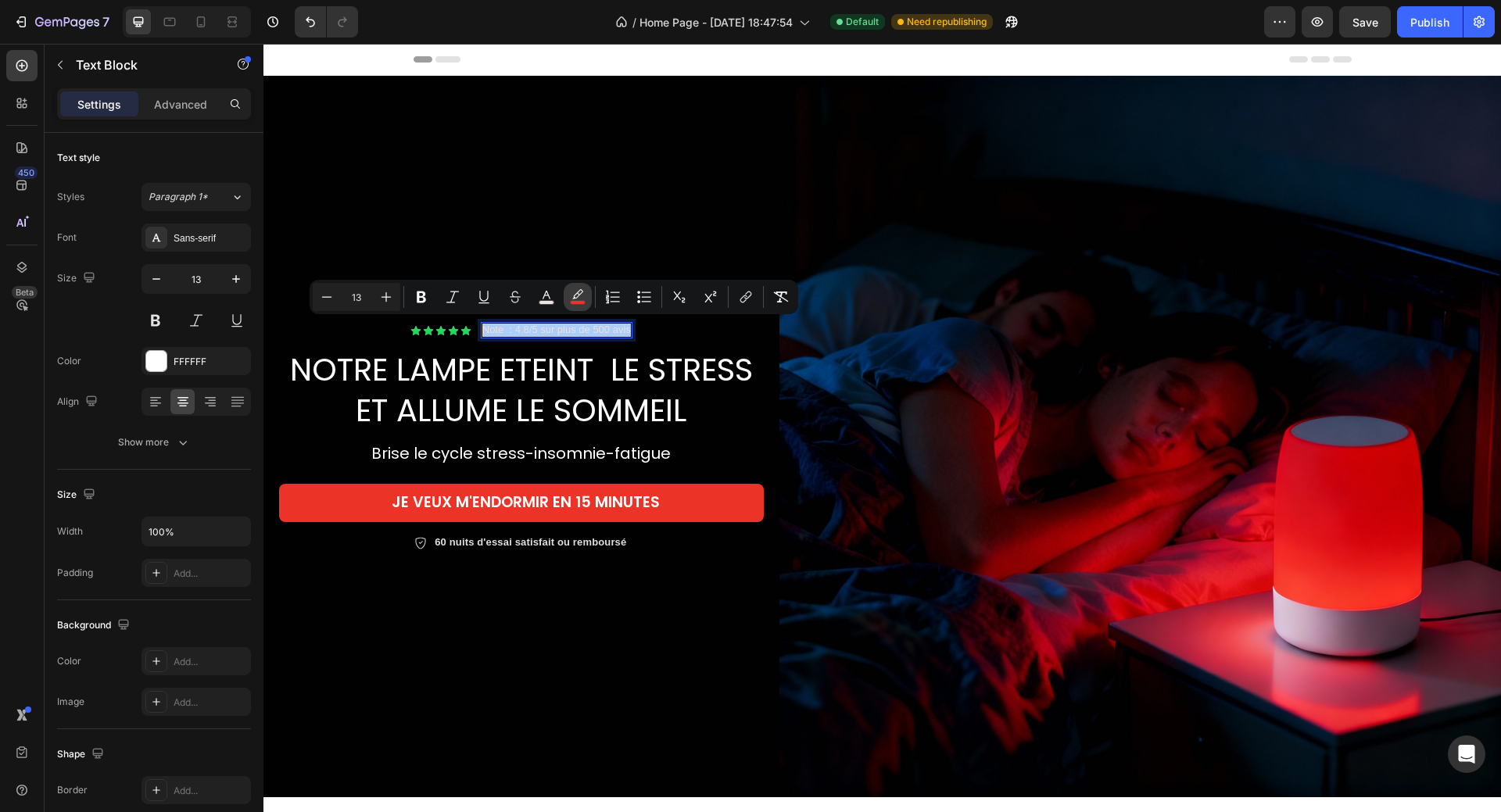
click at [579, 298] on icon "Editor contextual toolbar" at bounding box center [578, 296] width 16 height 16
type input "EC3328"
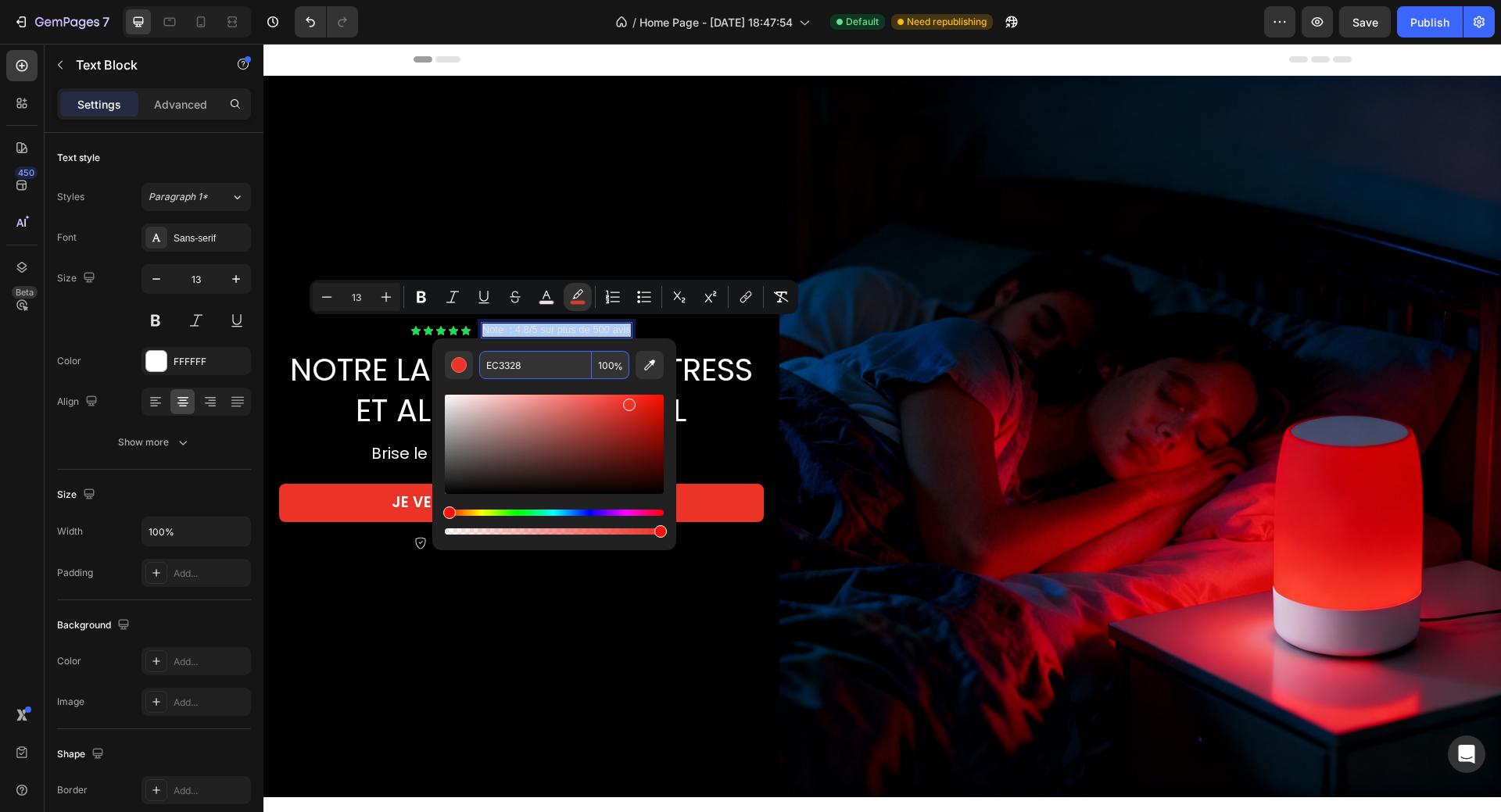
click at [515, 363] on input "EC3328" at bounding box center [536, 365] width 112 height 28
paste input "010101"
type input "010101"
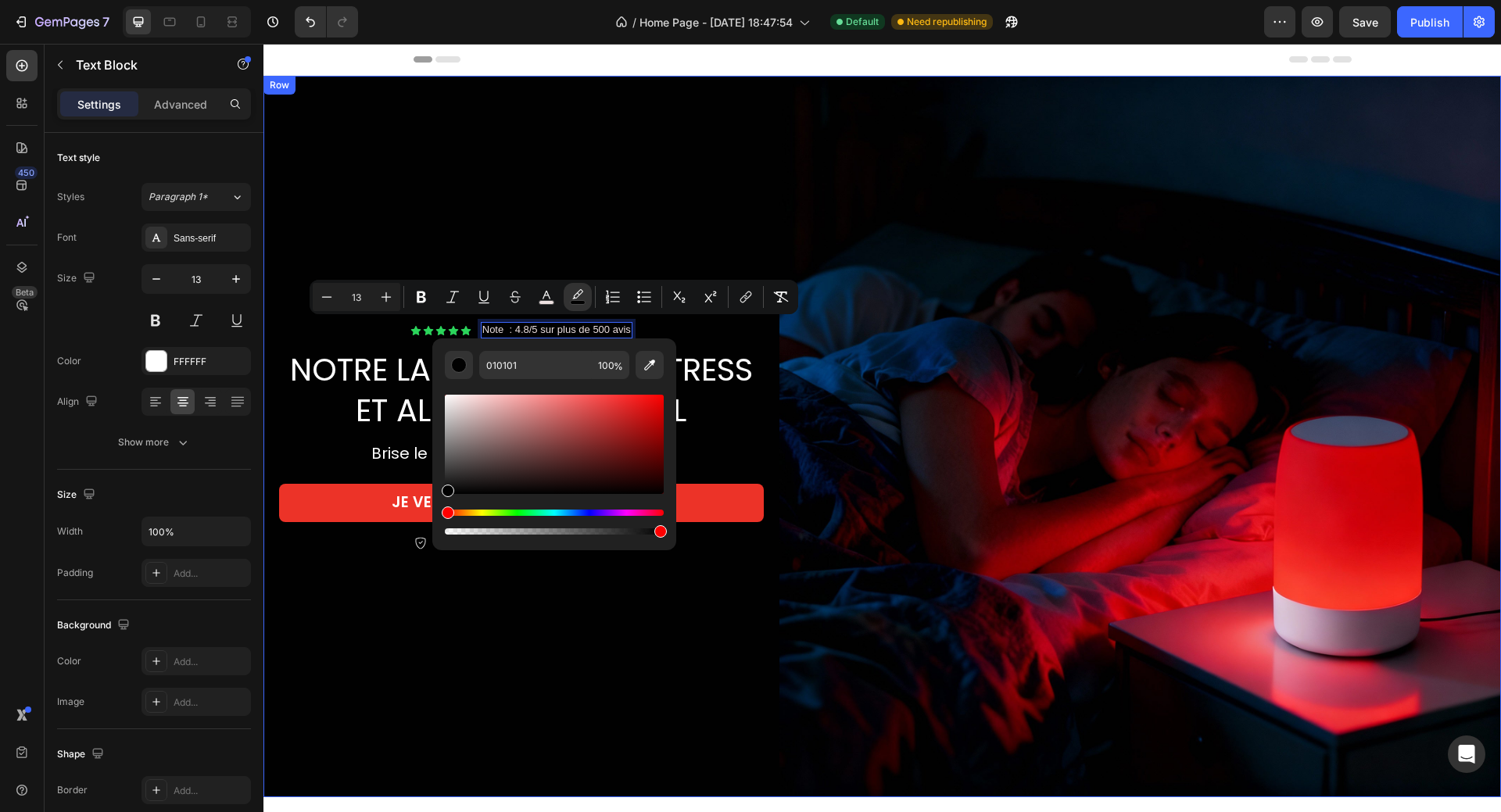
click at [652, 218] on div "Icon Icon Icon Icon Icon Icon List Note : 4.8/5 sur plus de 500 avis Text Block…" at bounding box center [522, 436] width 516 height 721
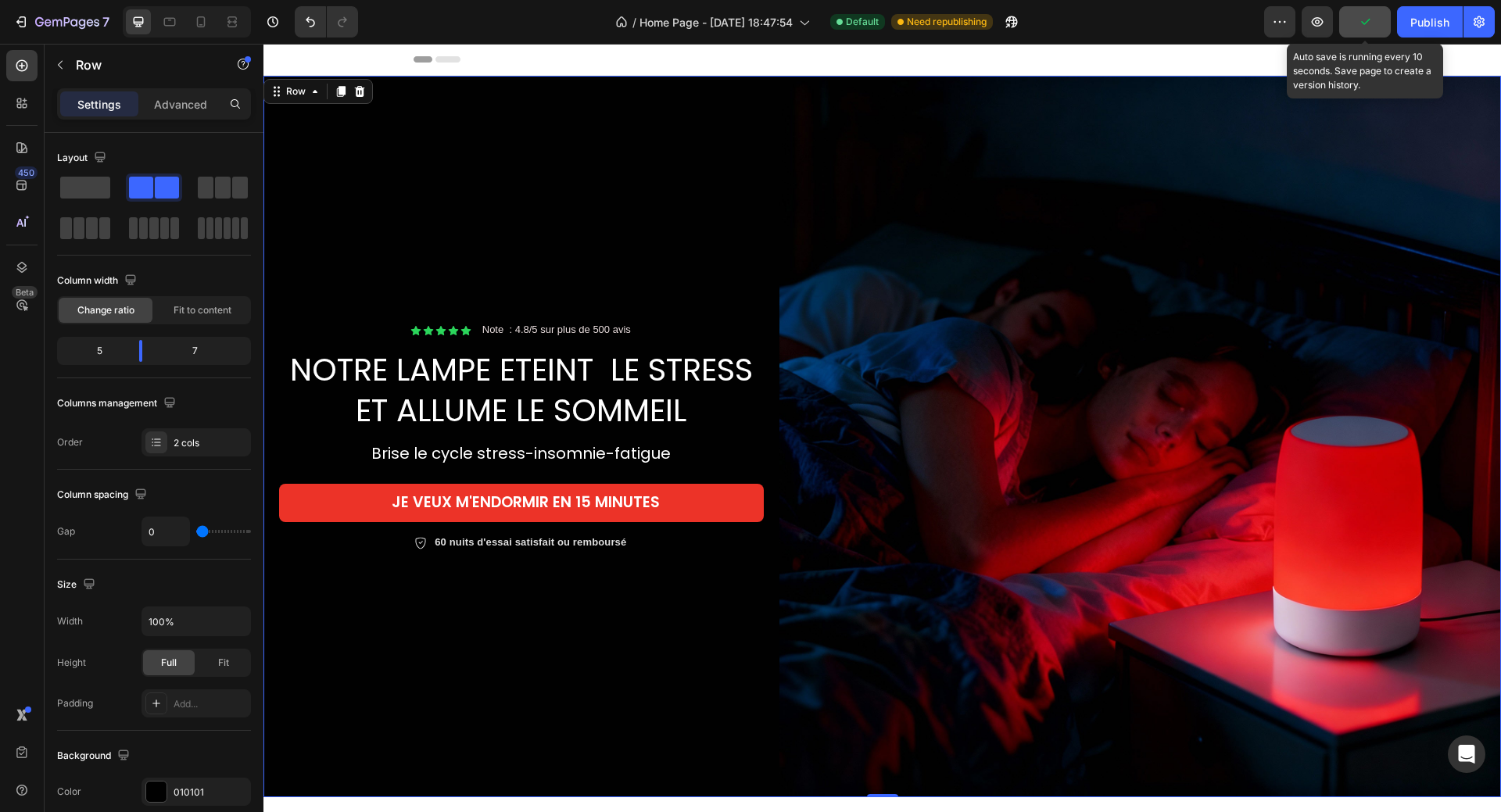
click at [1365, 21] on icon "button" at bounding box center [1365, 21] width 16 height 16
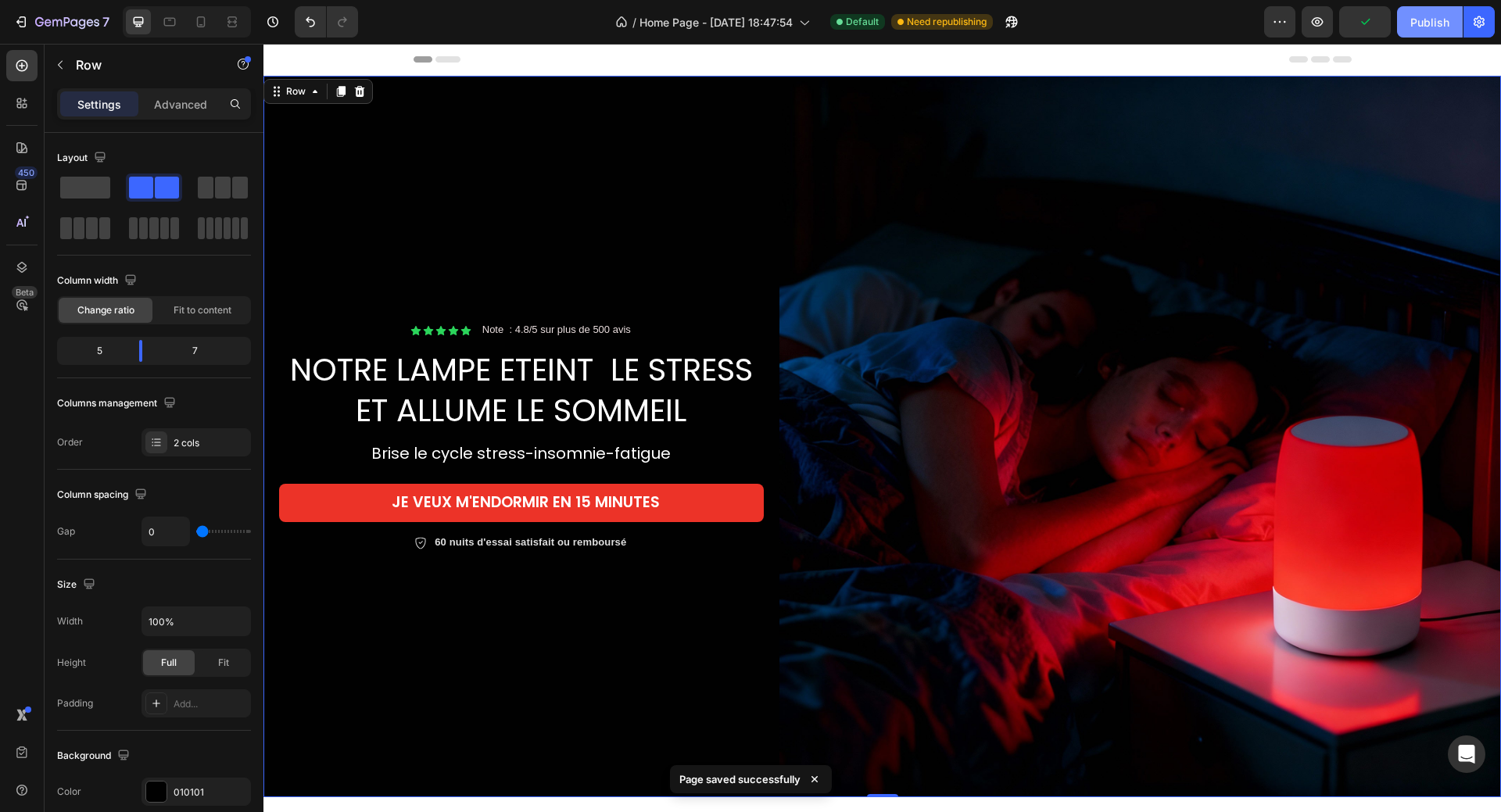
click at [1426, 21] on div "Publish" at bounding box center [1430, 22] width 39 height 17
click at [204, 24] on icon at bounding box center [201, 21] width 16 height 16
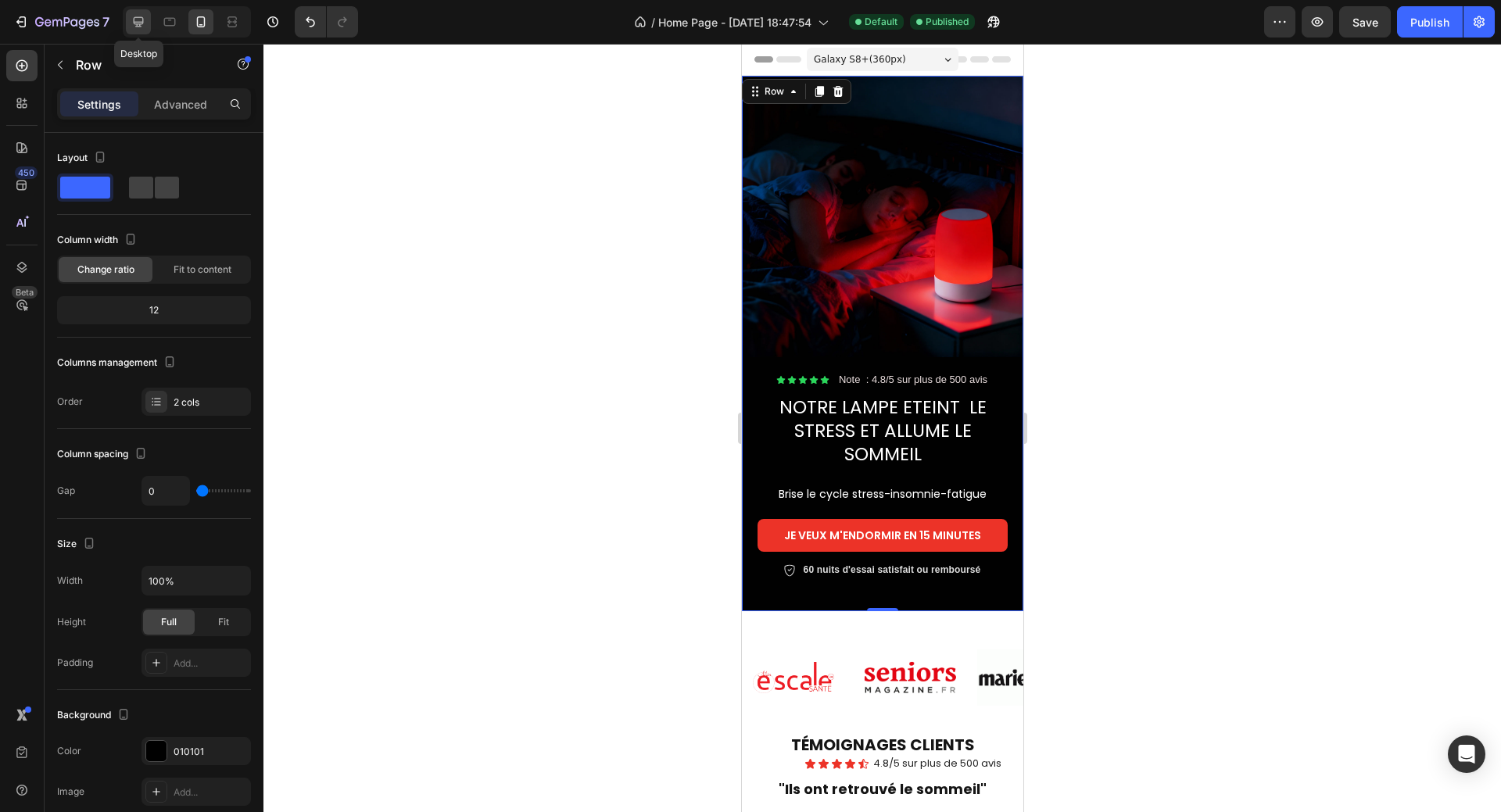
click at [143, 20] on icon at bounding box center [138, 21] width 10 height 10
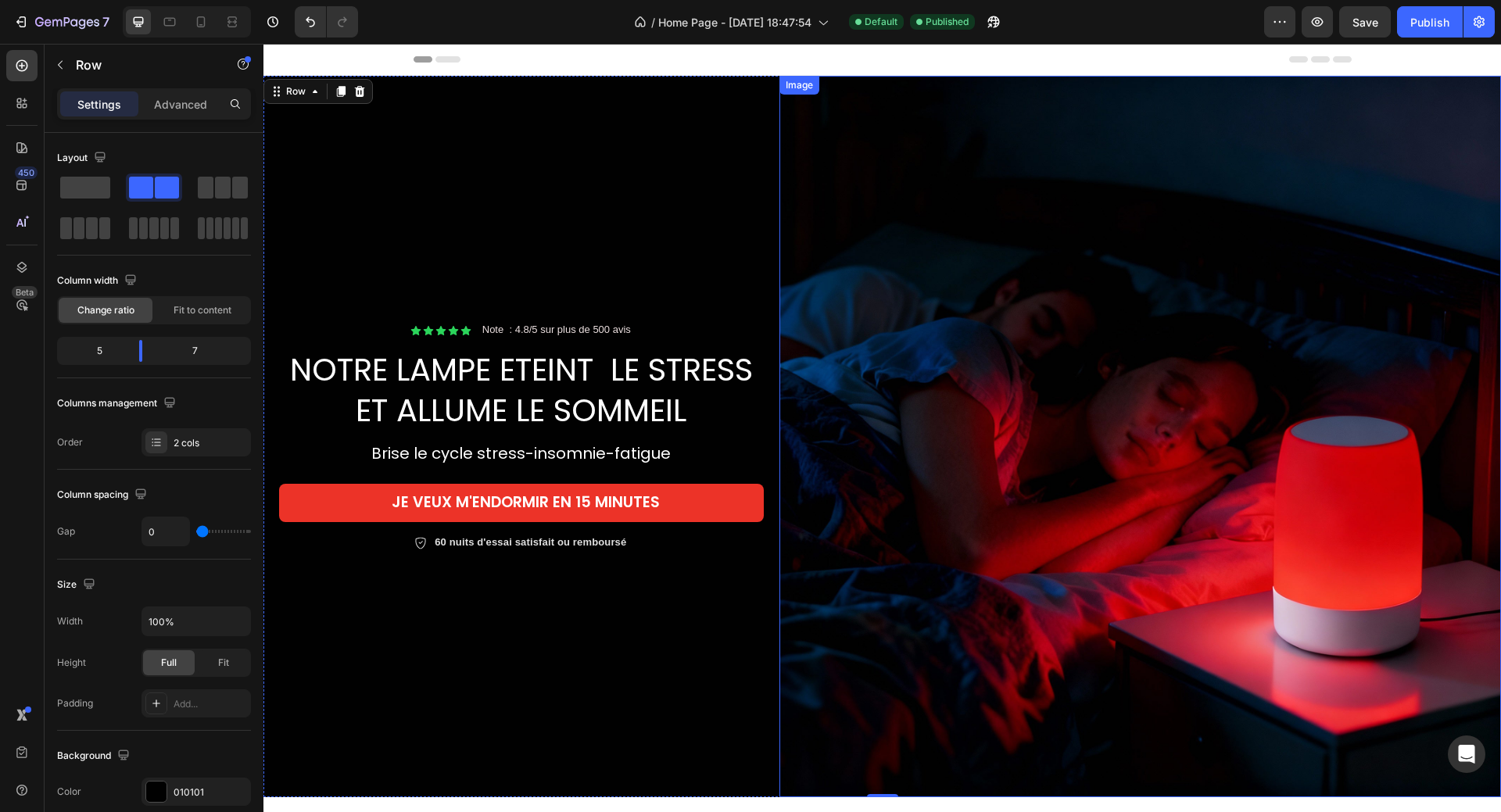
click at [982, 259] on img at bounding box center [1140, 436] width 722 height 721
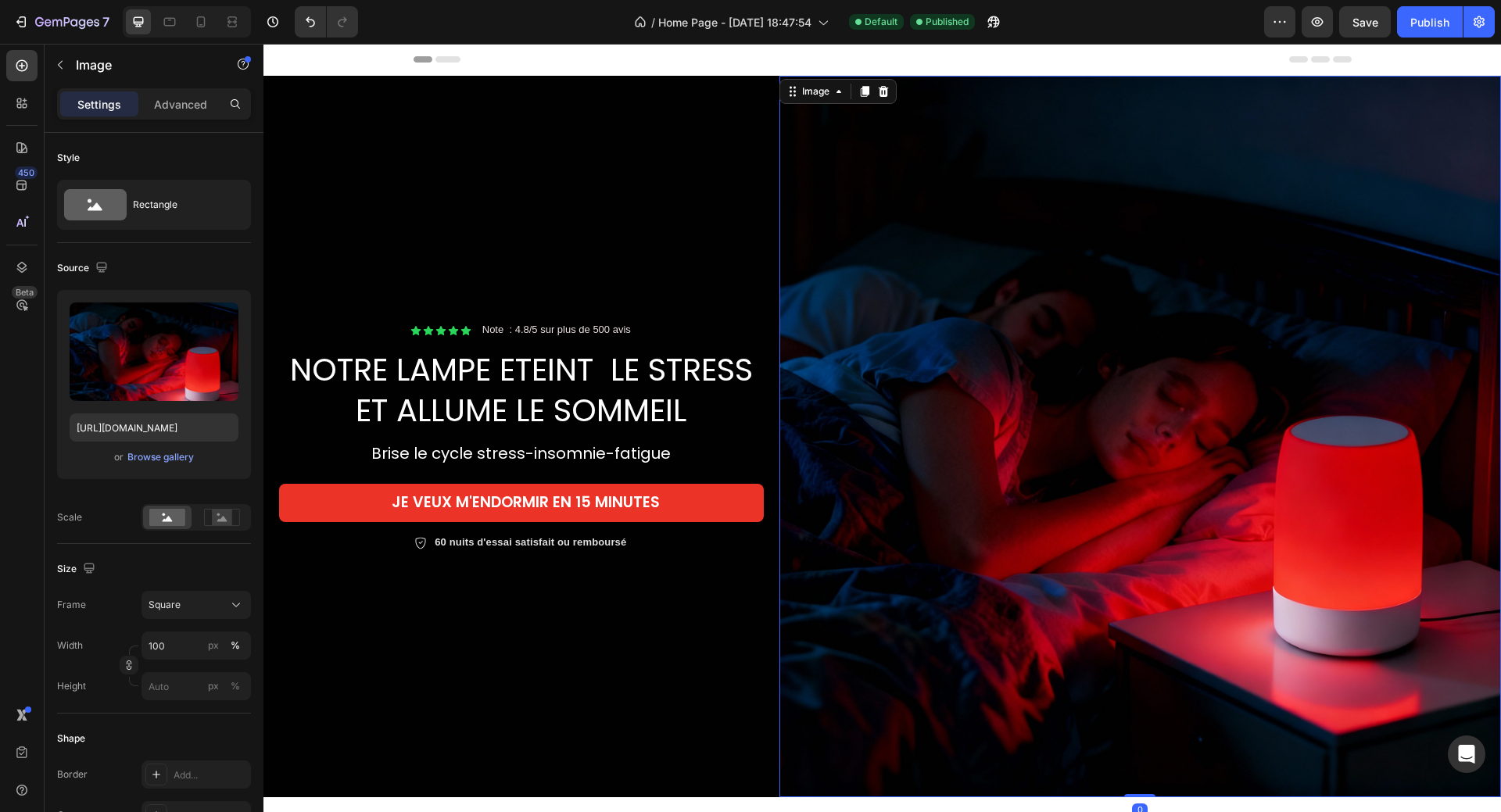
click at [961, 247] on img at bounding box center [1140, 436] width 722 height 721
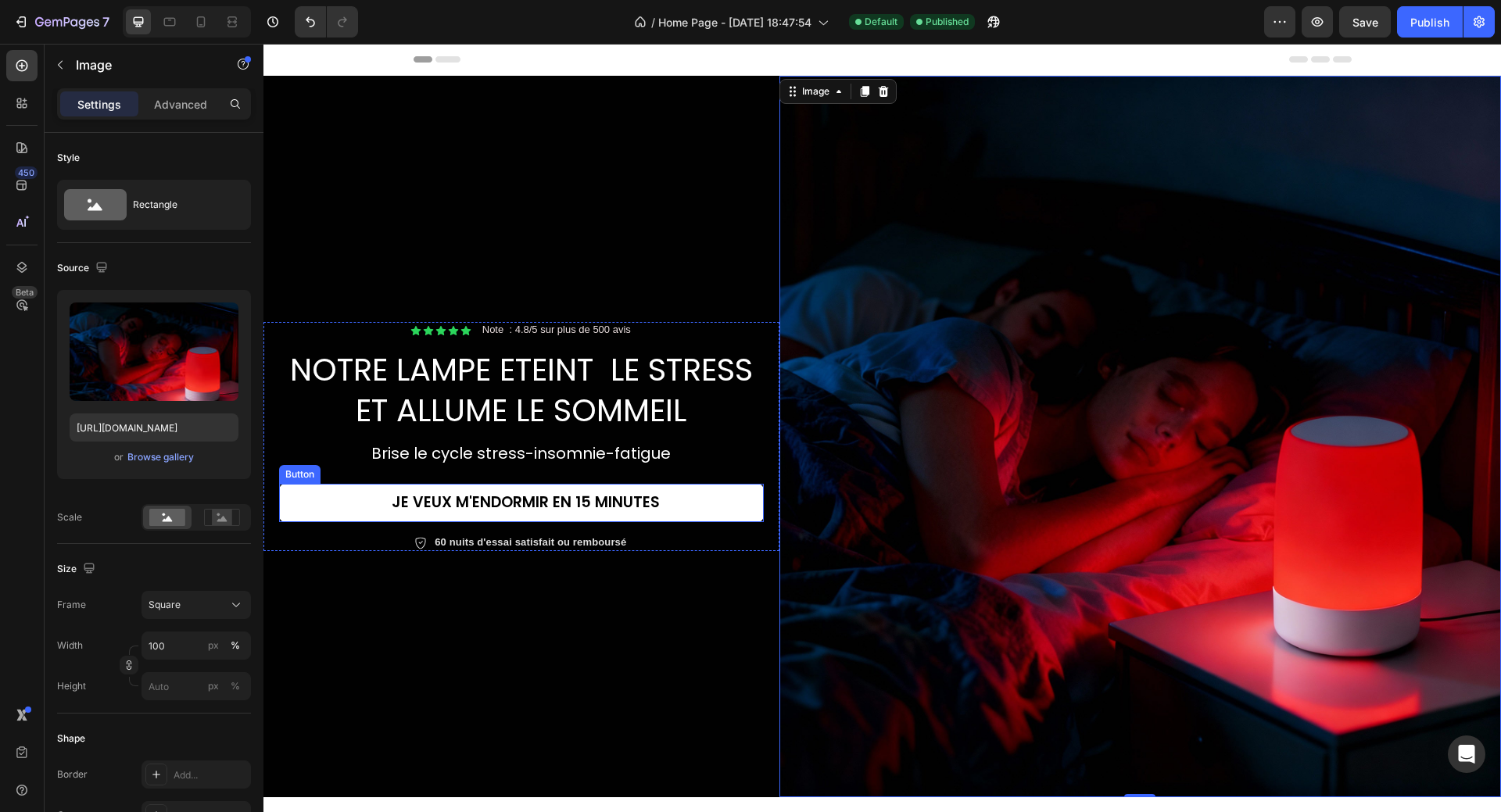
click at [679, 492] on link "jE VEUX M'ENDORMIR EN 15 MINUTES" at bounding box center [522, 503] width 485 height 38
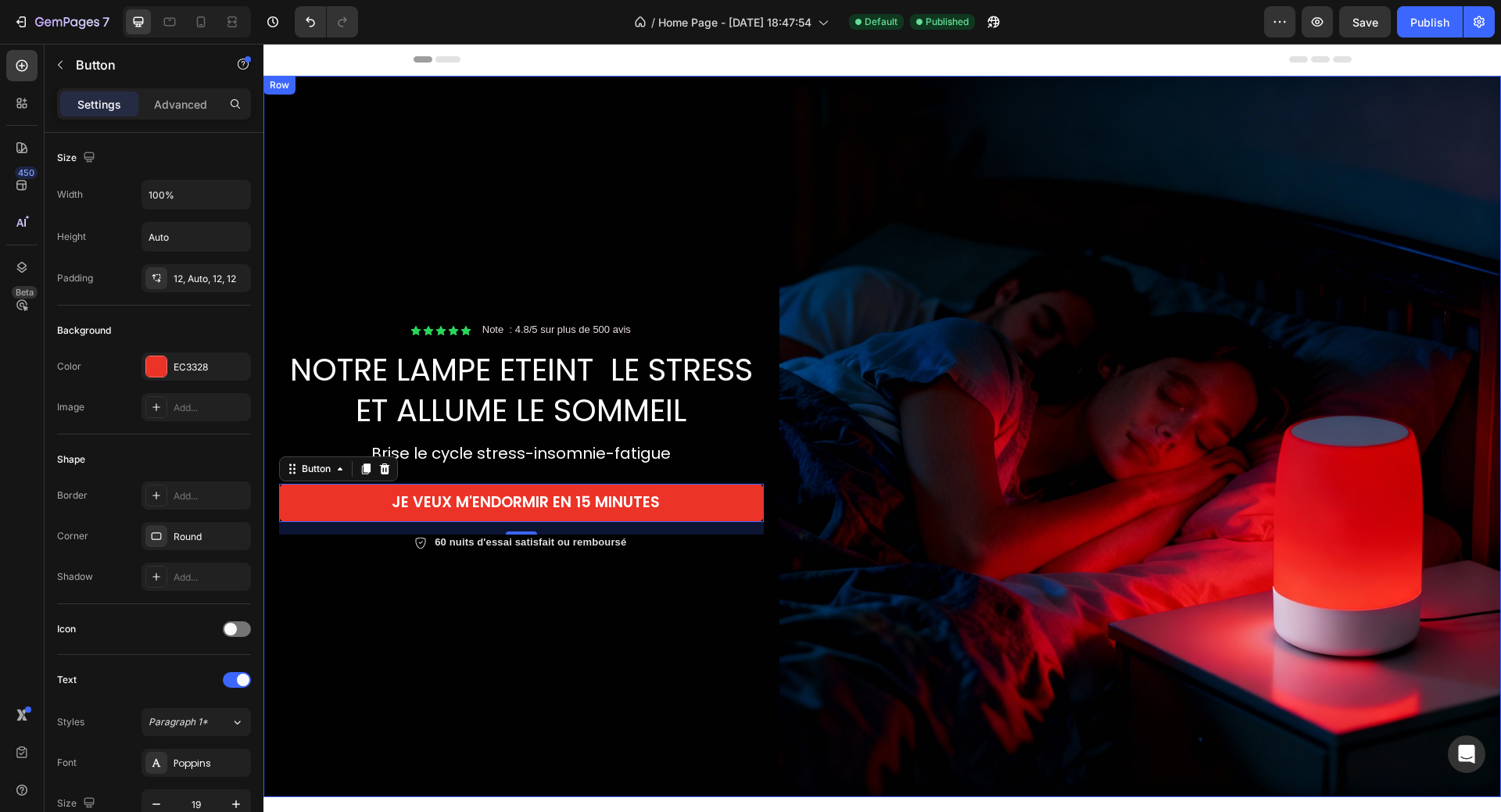
click at [696, 687] on div "Icon Icon Icon Icon Icon Icon List Note : 4.8/5 sur plus de 500 avis Text Block…" at bounding box center [522, 436] width 516 height 721
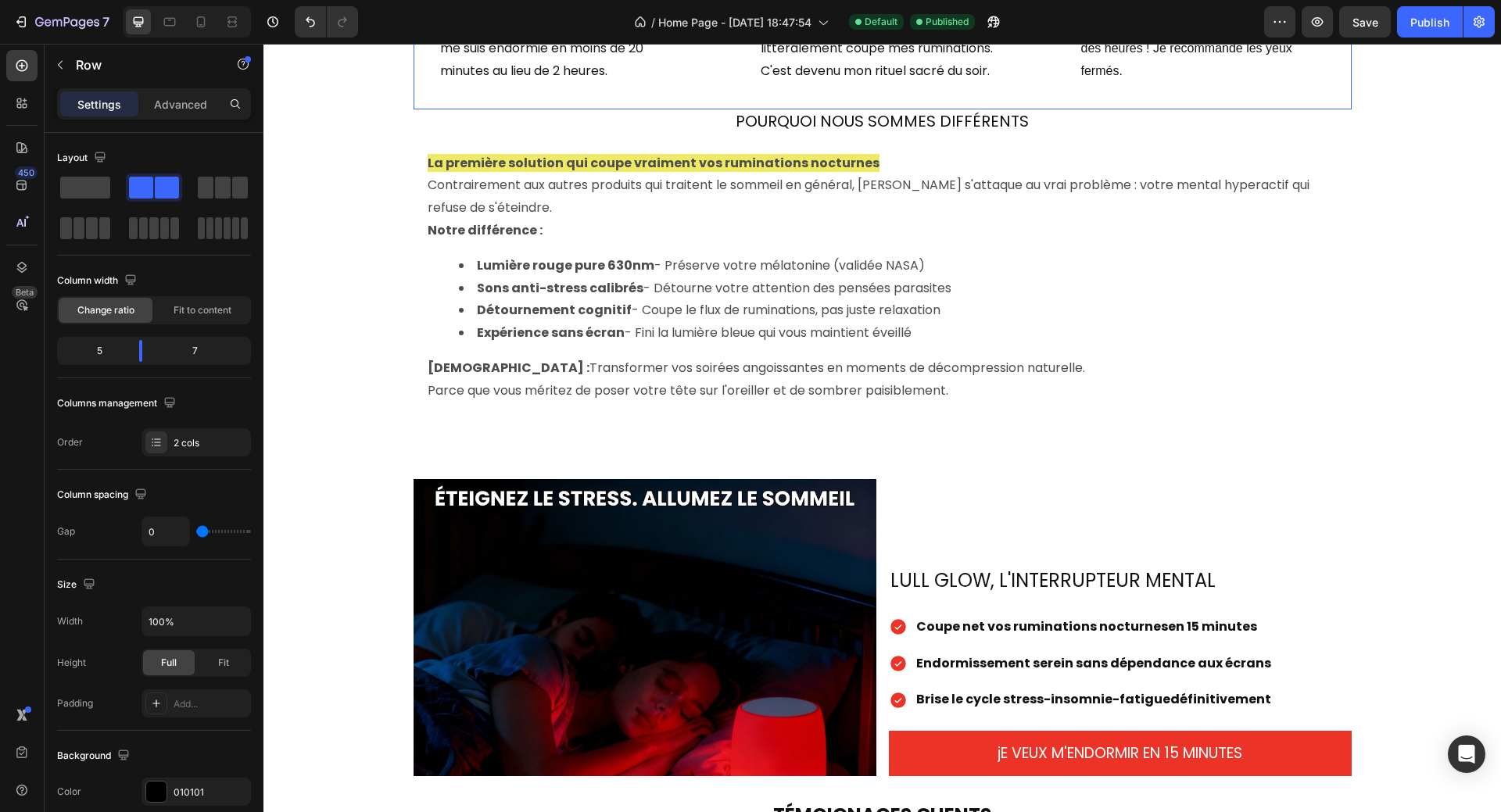
scroll to position [1407, 0]
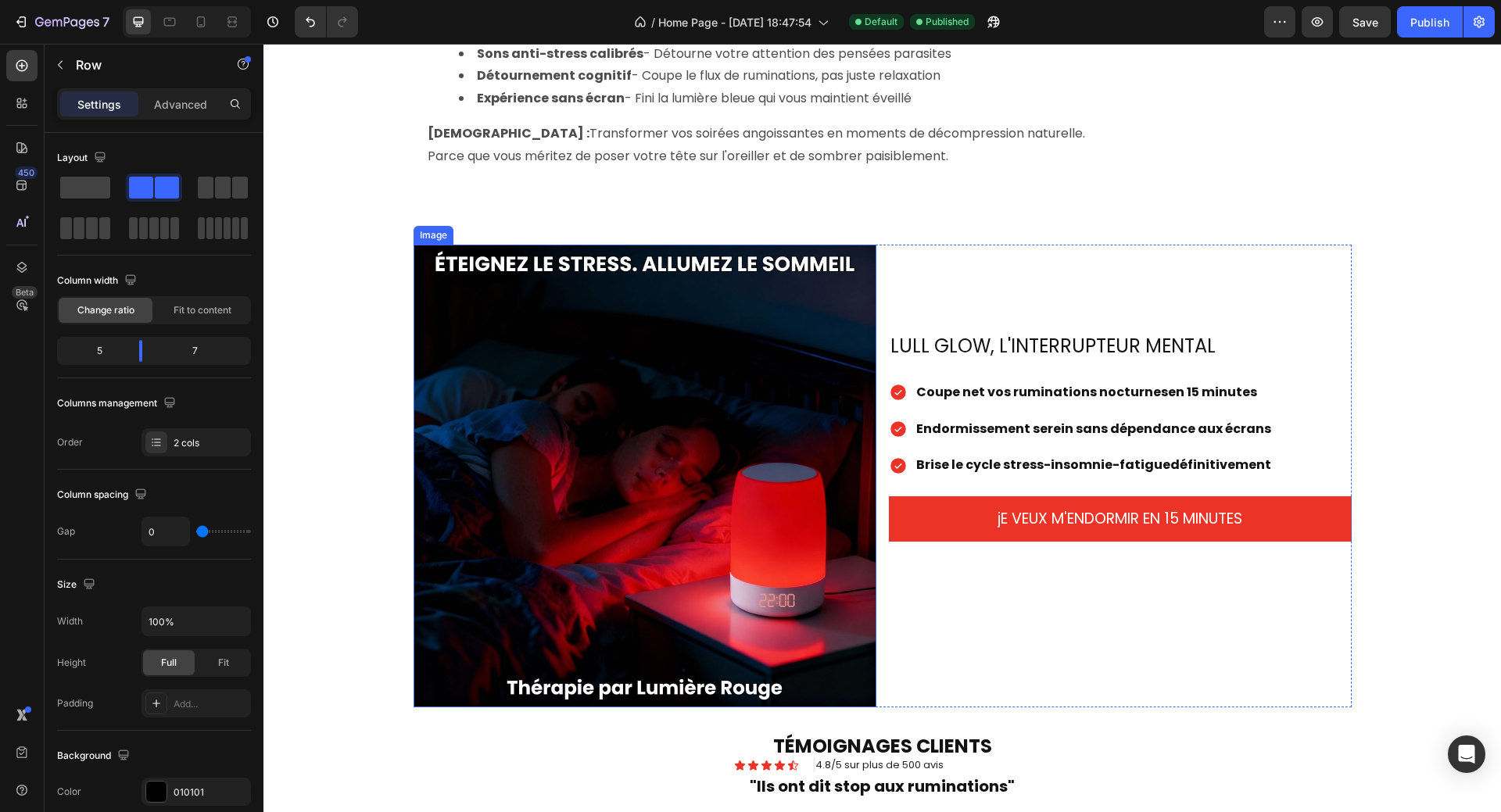
click at [641, 465] on img at bounding box center [644, 476] width 463 height 463
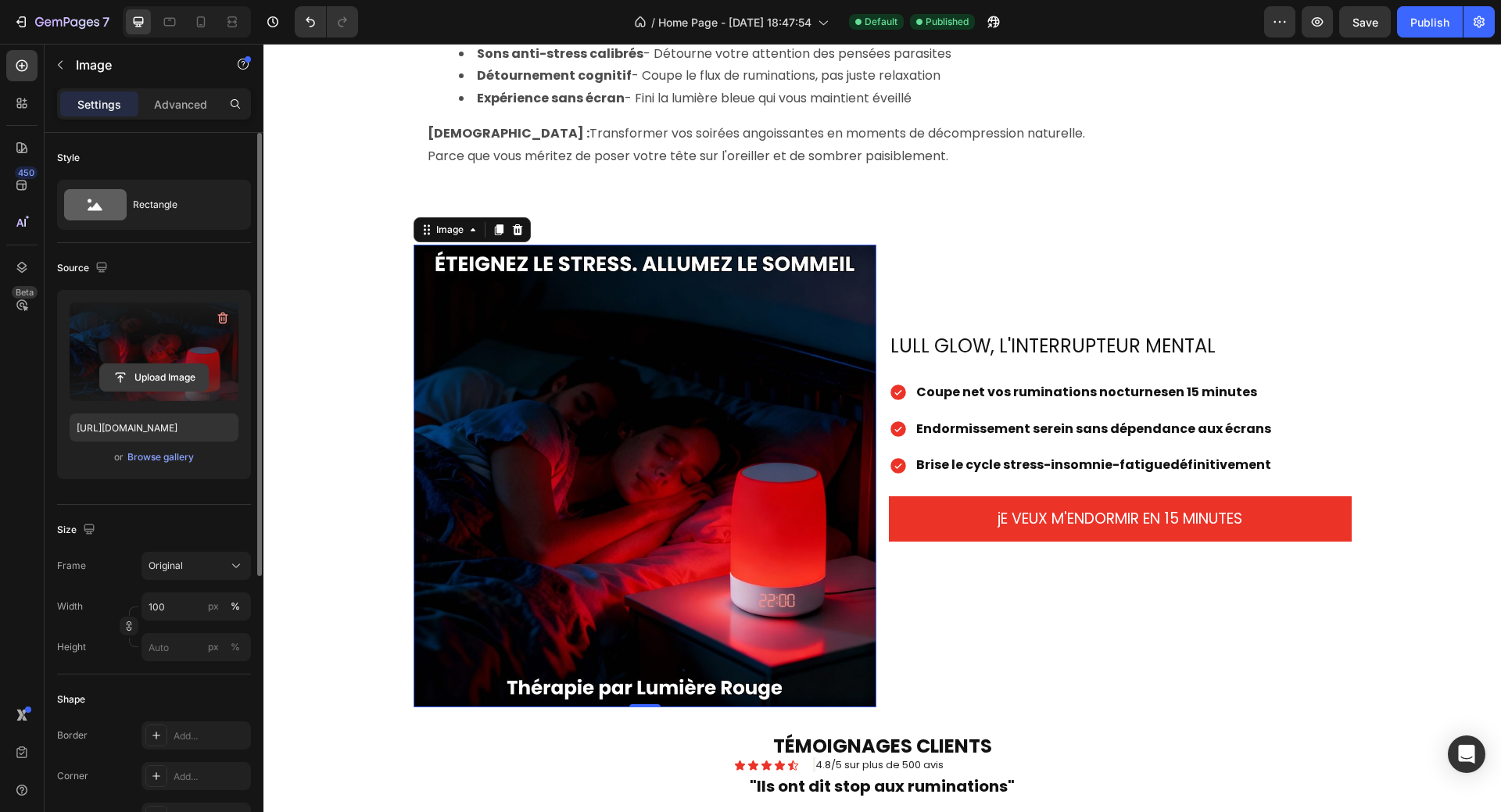
click at [153, 374] on input "file" at bounding box center [153, 378] width 107 height 26
type input "[URL][DOMAIN_NAME]"
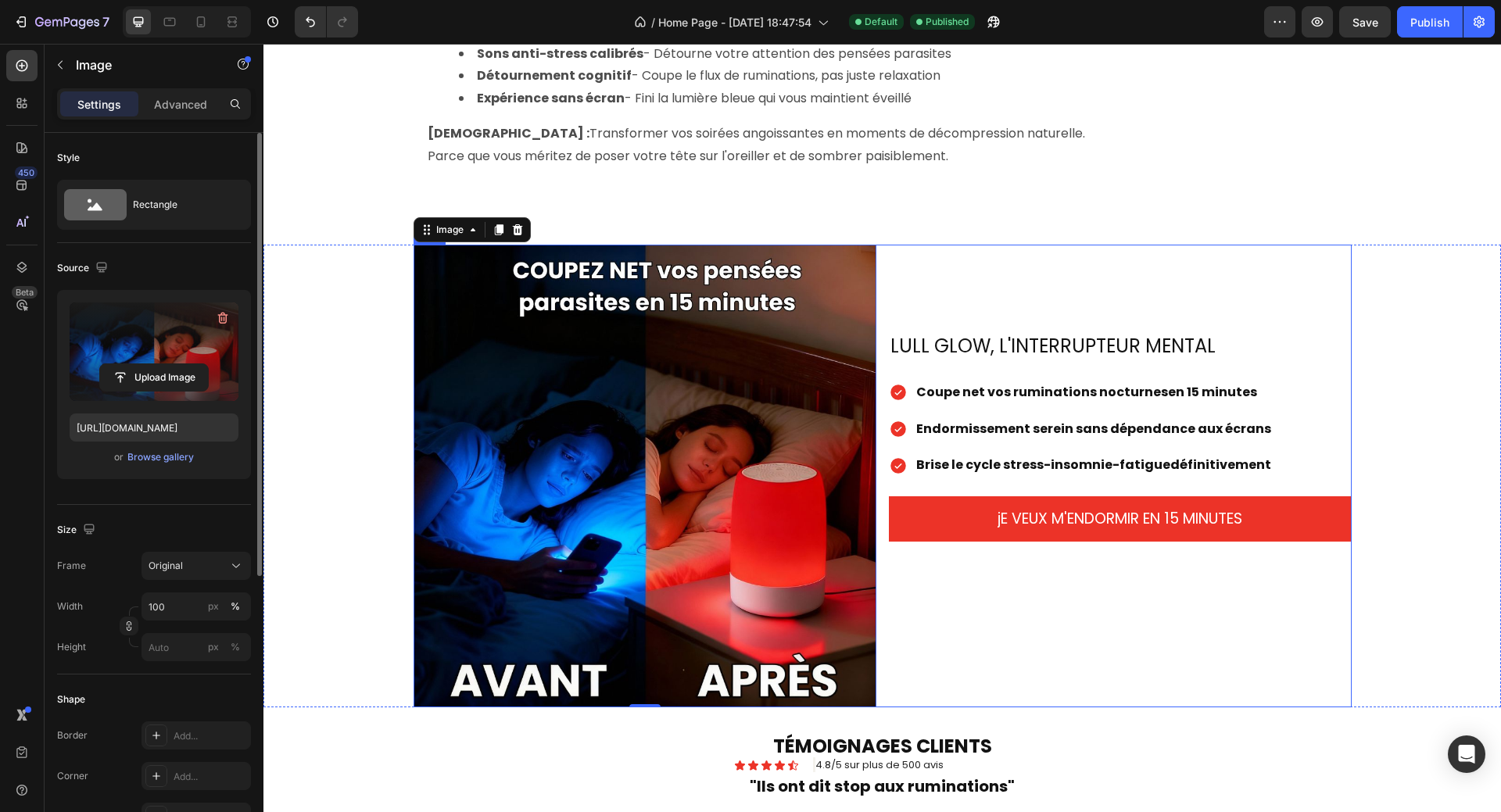
click at [1096, 245] on div "LULL GLOW, L'INTERRUPTEUR MENTAL Heading Coupe net vos ruminations nocturnes en…" at bounding box center [1120, 476] width 463 height 463
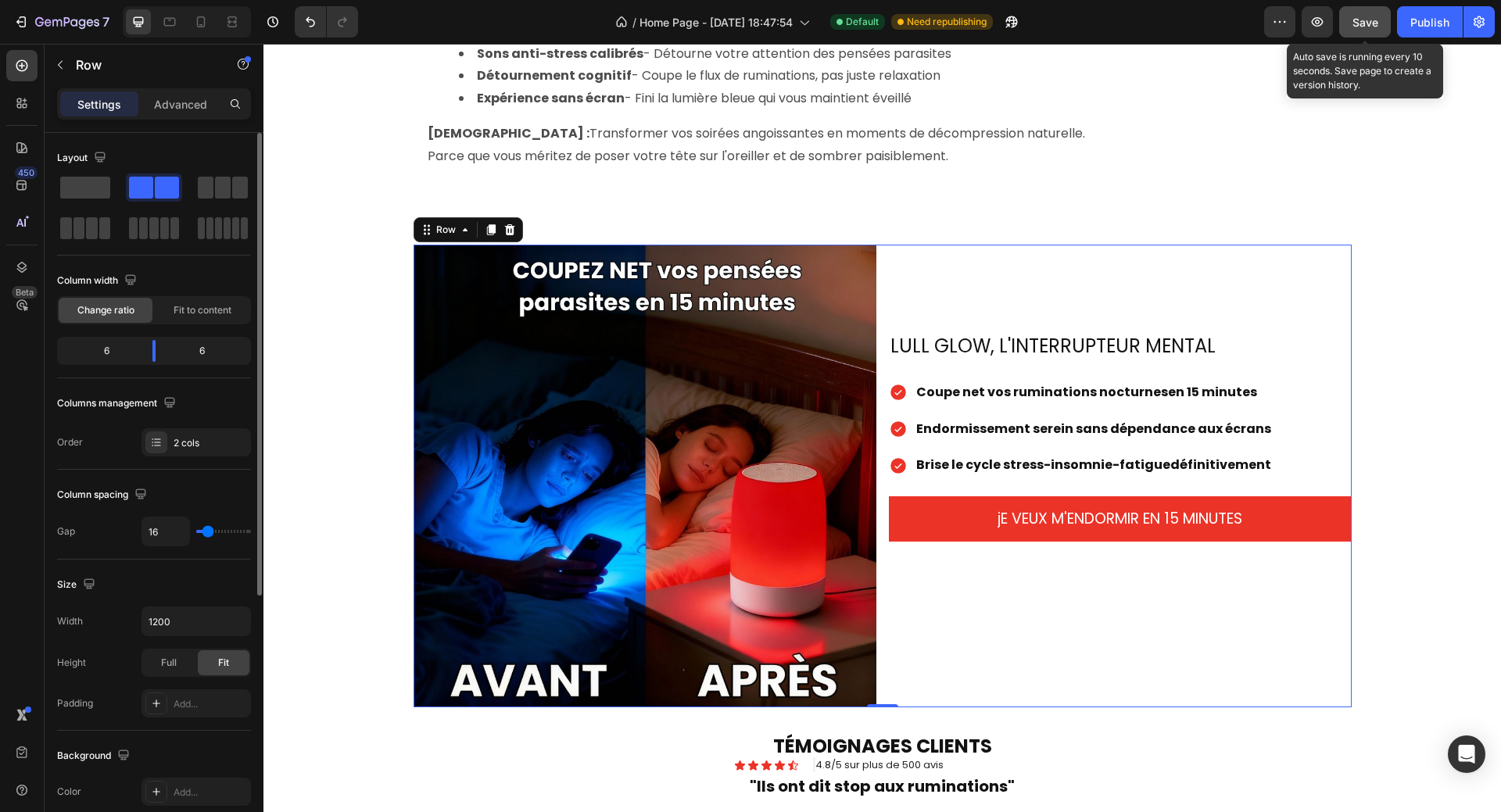
click at [1377, 27] on span "Save" at bounding box center [1365, 22] width 26 height 13
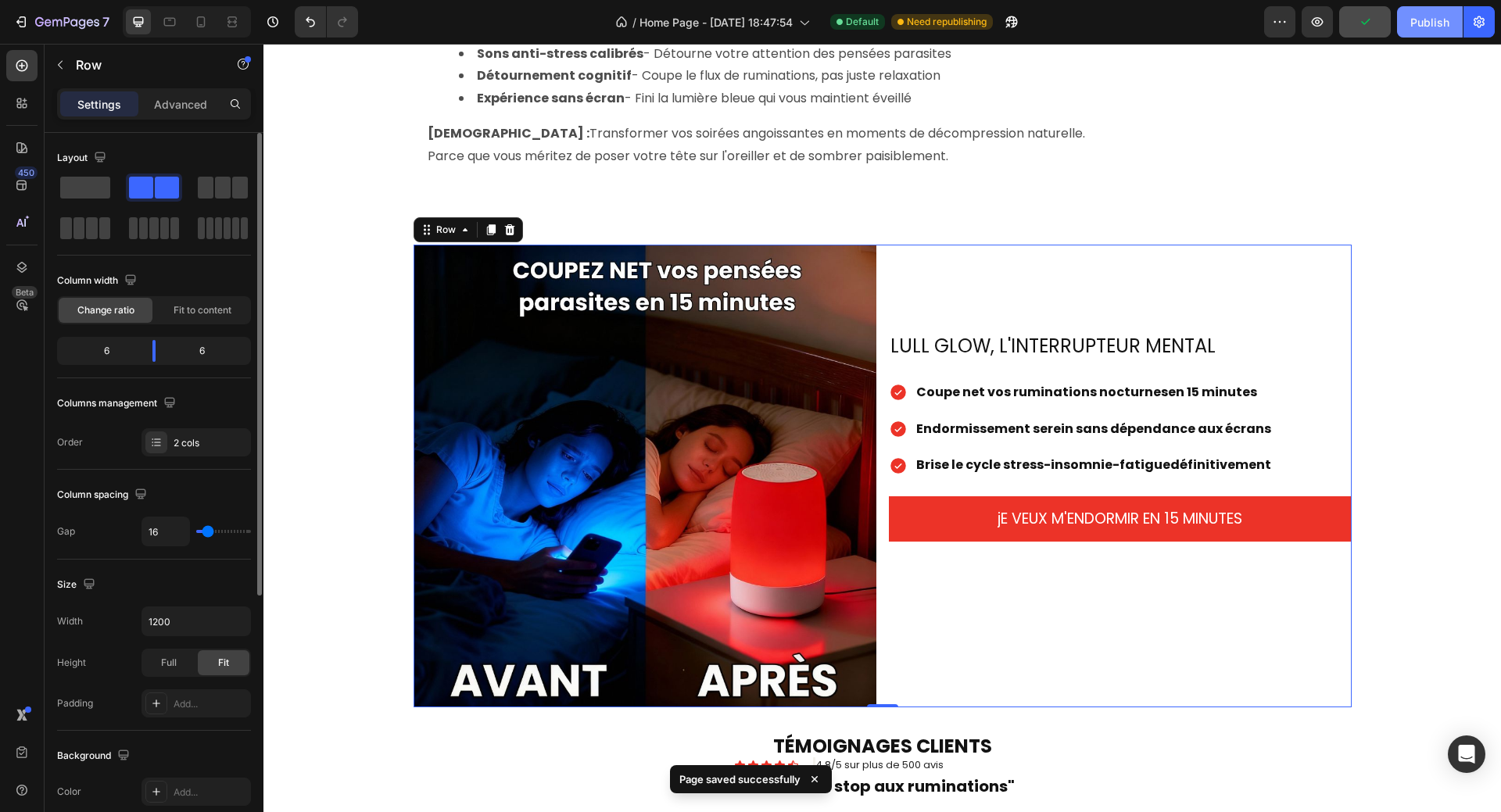
click at [1426, 26] on div "Publish" at bounding box center [1430, 22] width 39 height 17
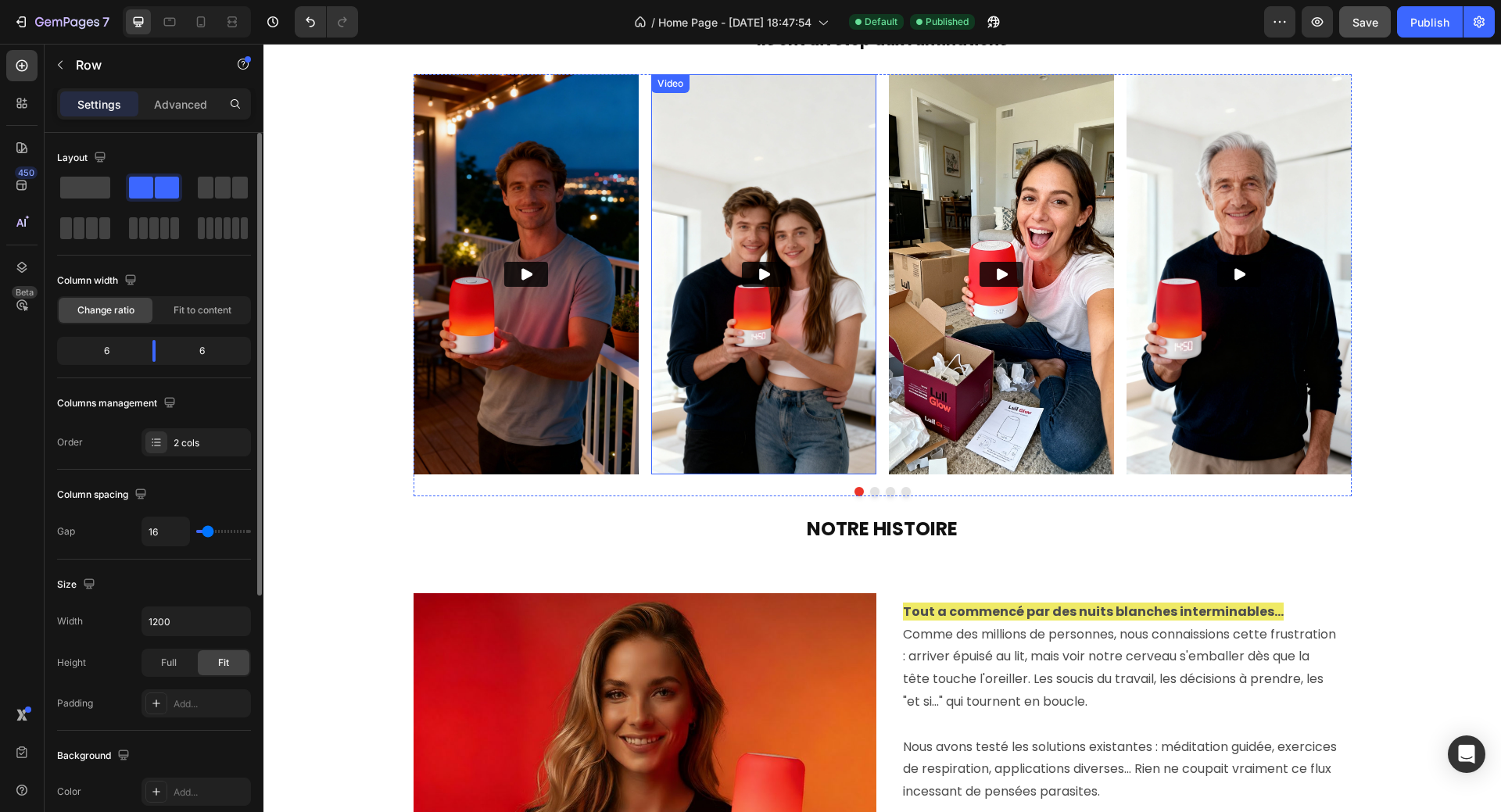
scroll to position [2579, 0]
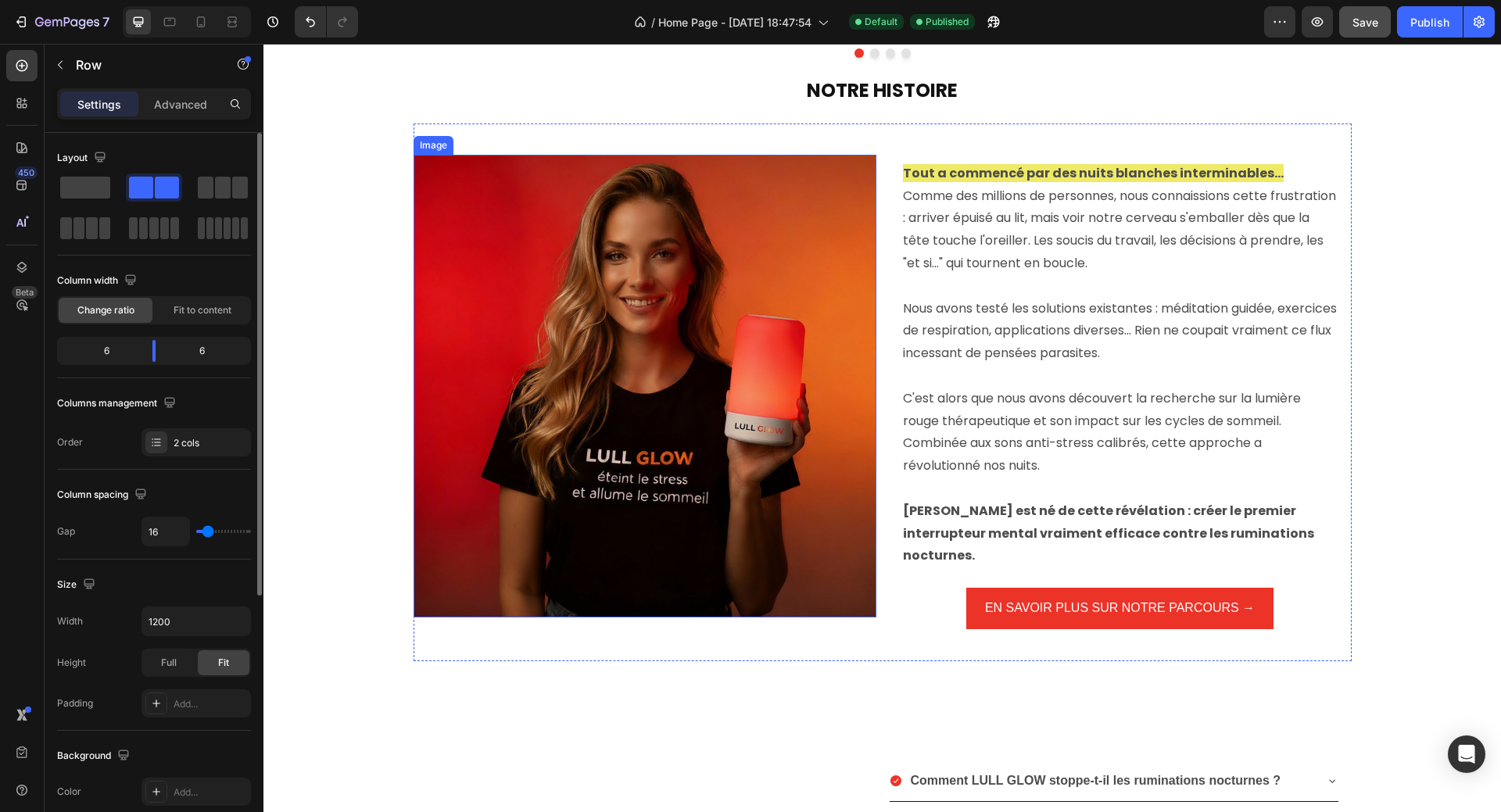
click at [679, 443] on img at bounding box center [644, 386] width 463 height 463
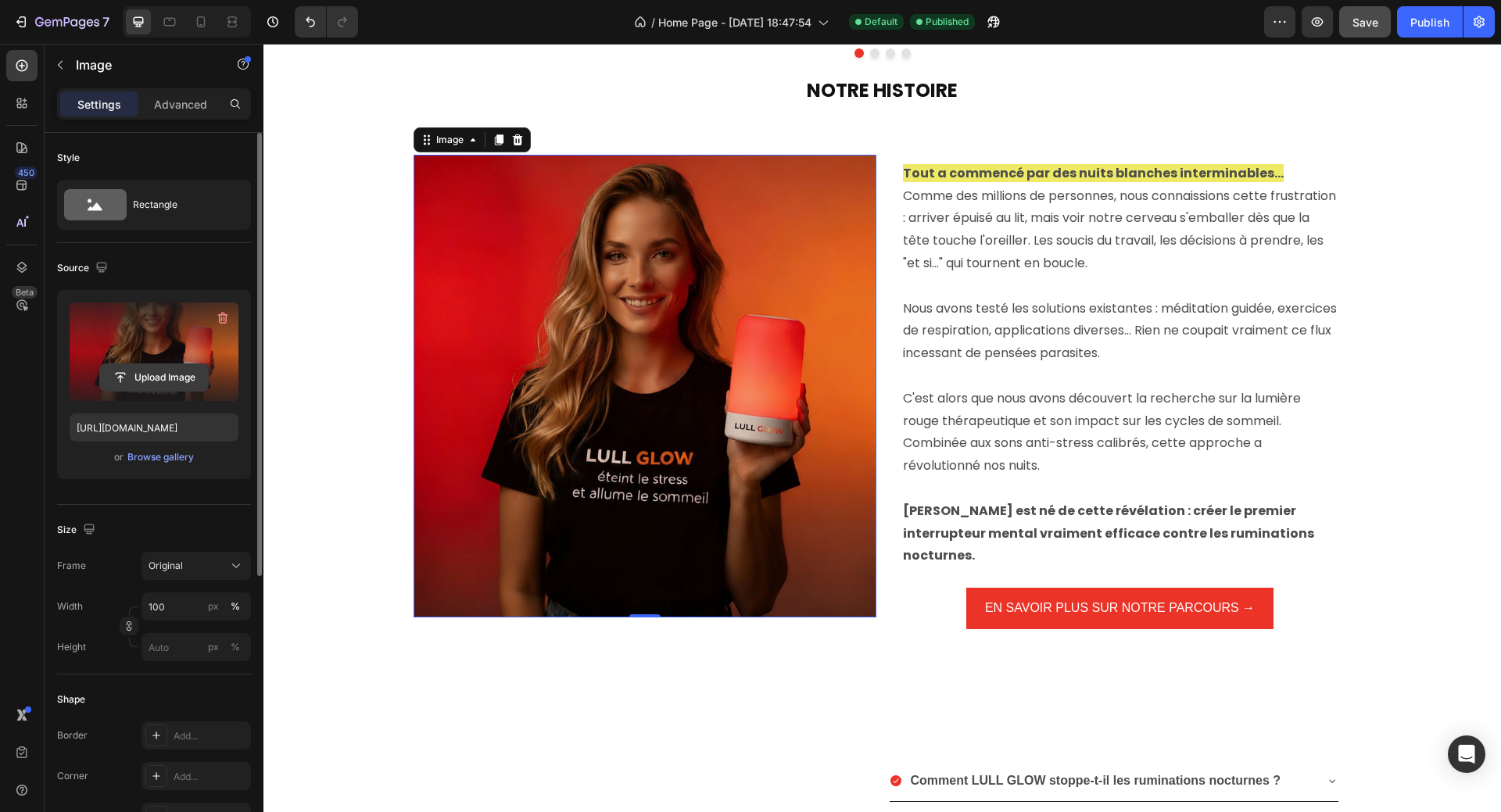
click at [164, 379] on input "file" at bounding box center [153, 378] width 107 height 26
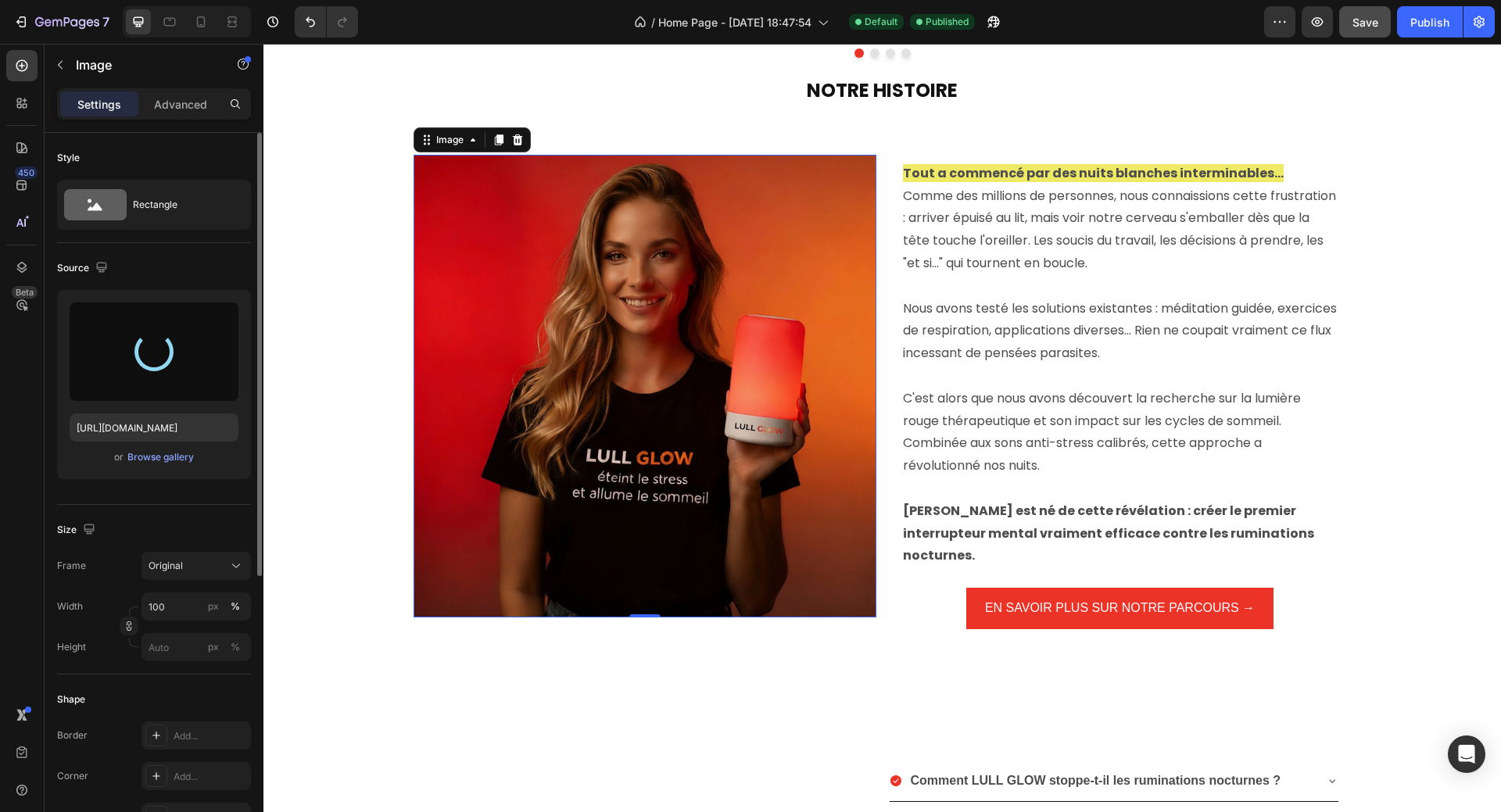
type input "[URL][DOMAIN_NAME]"
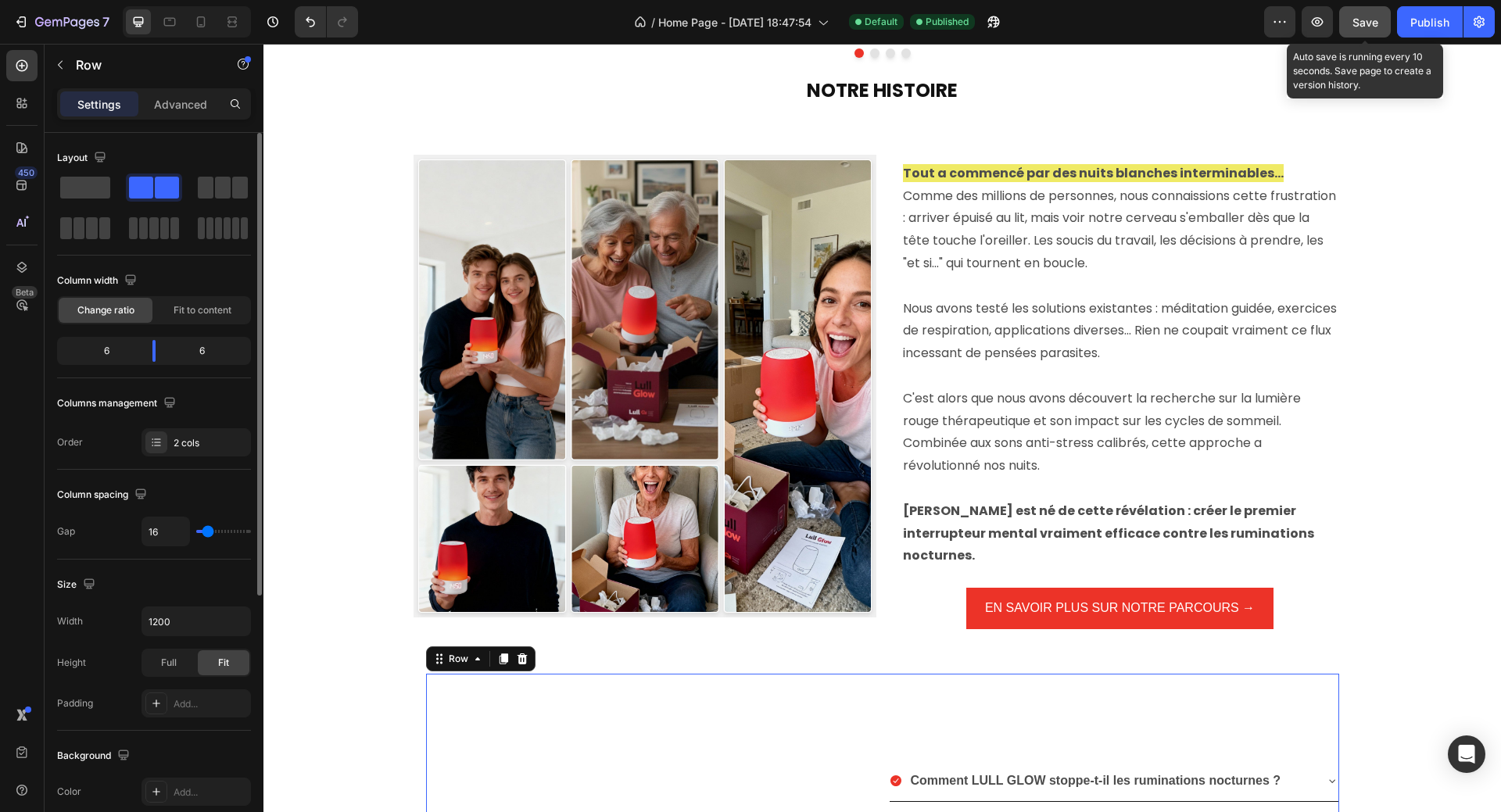
click at [1357, 24] on span "Save" at bounding box center [1365, 22] width 26 height 13
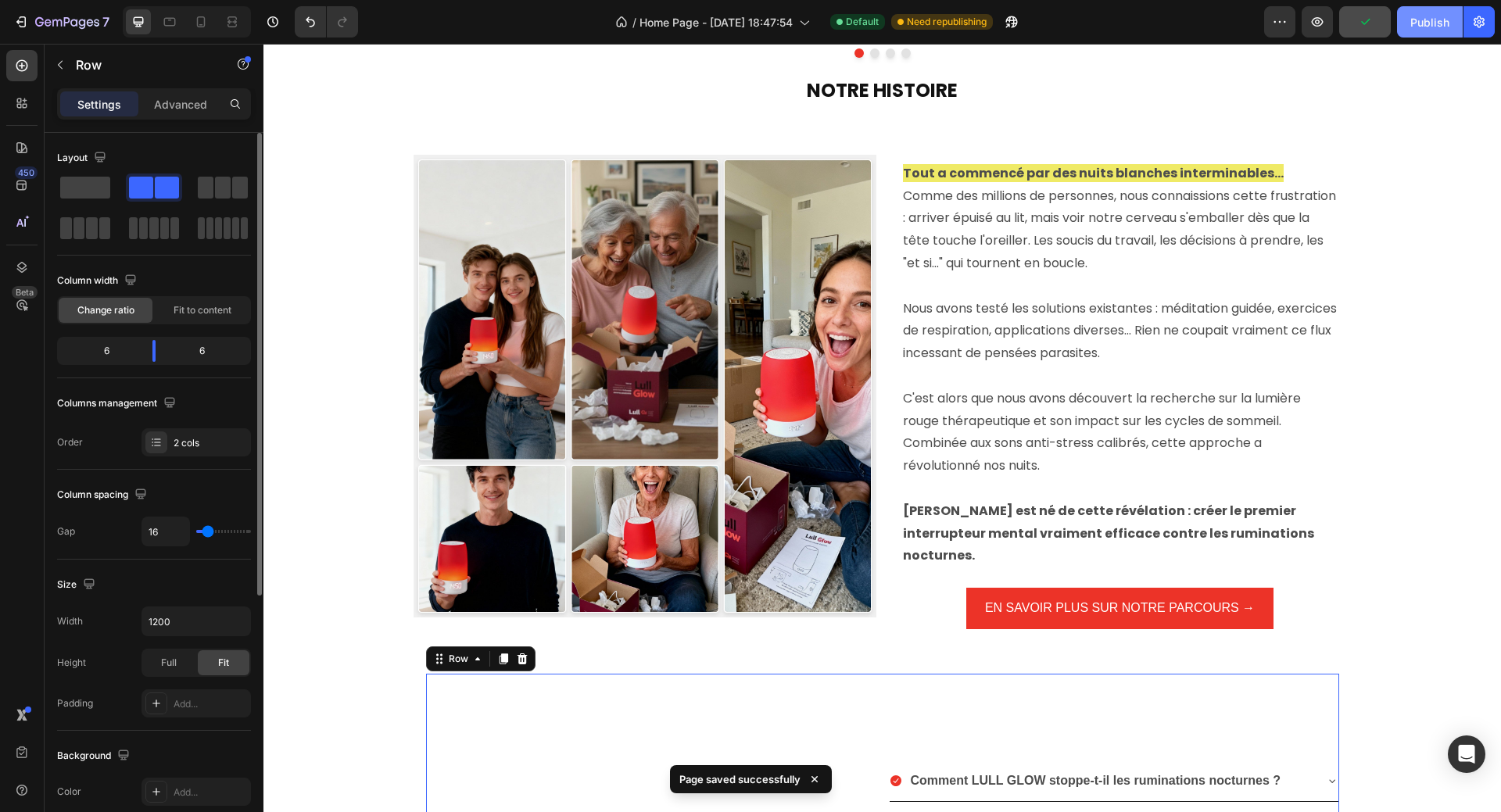
click at [1428, 24] on div "Publish" at bounding box center [1430, 22] width 39 height 17
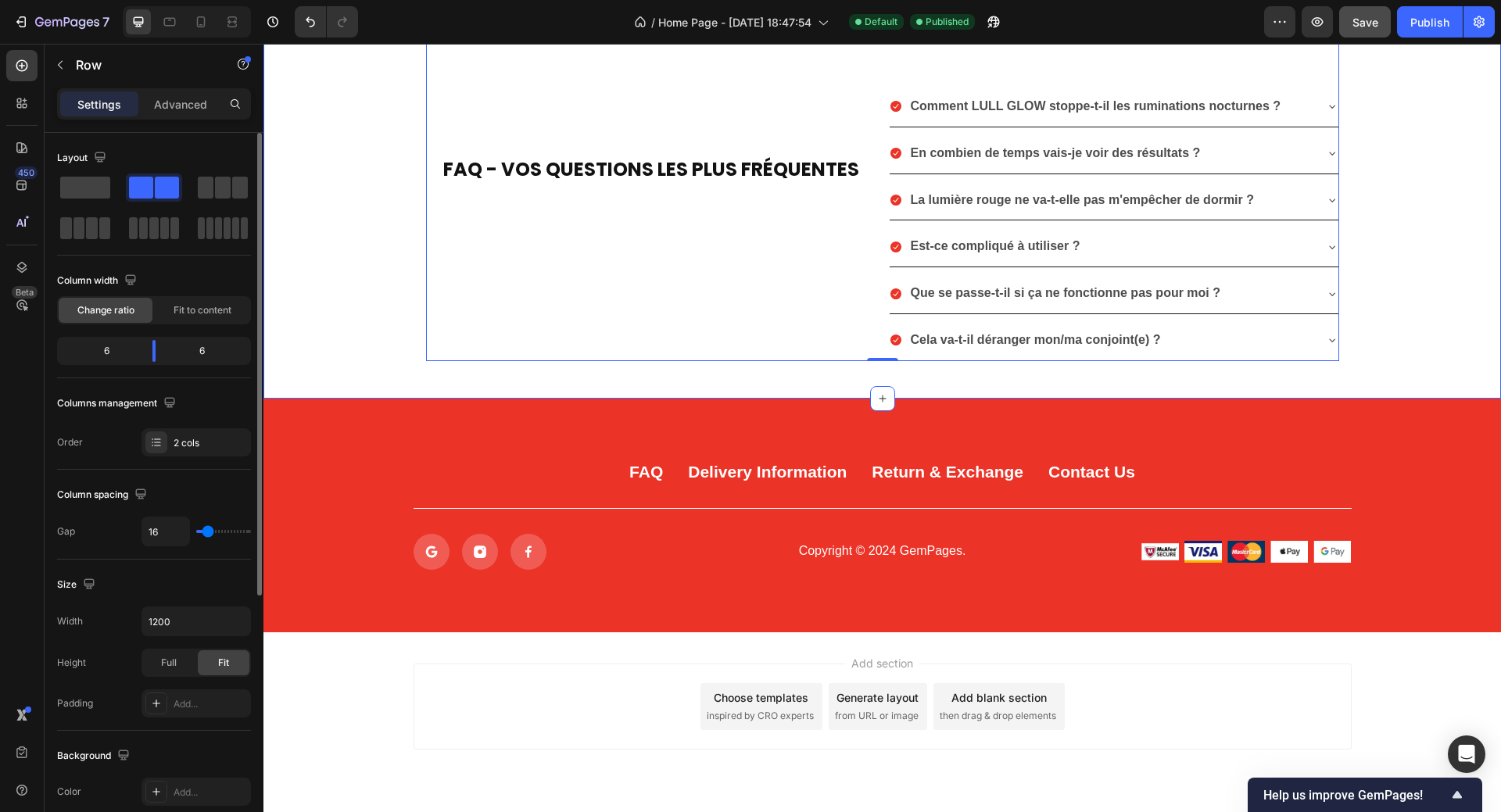
scroll to position [3276, 0]
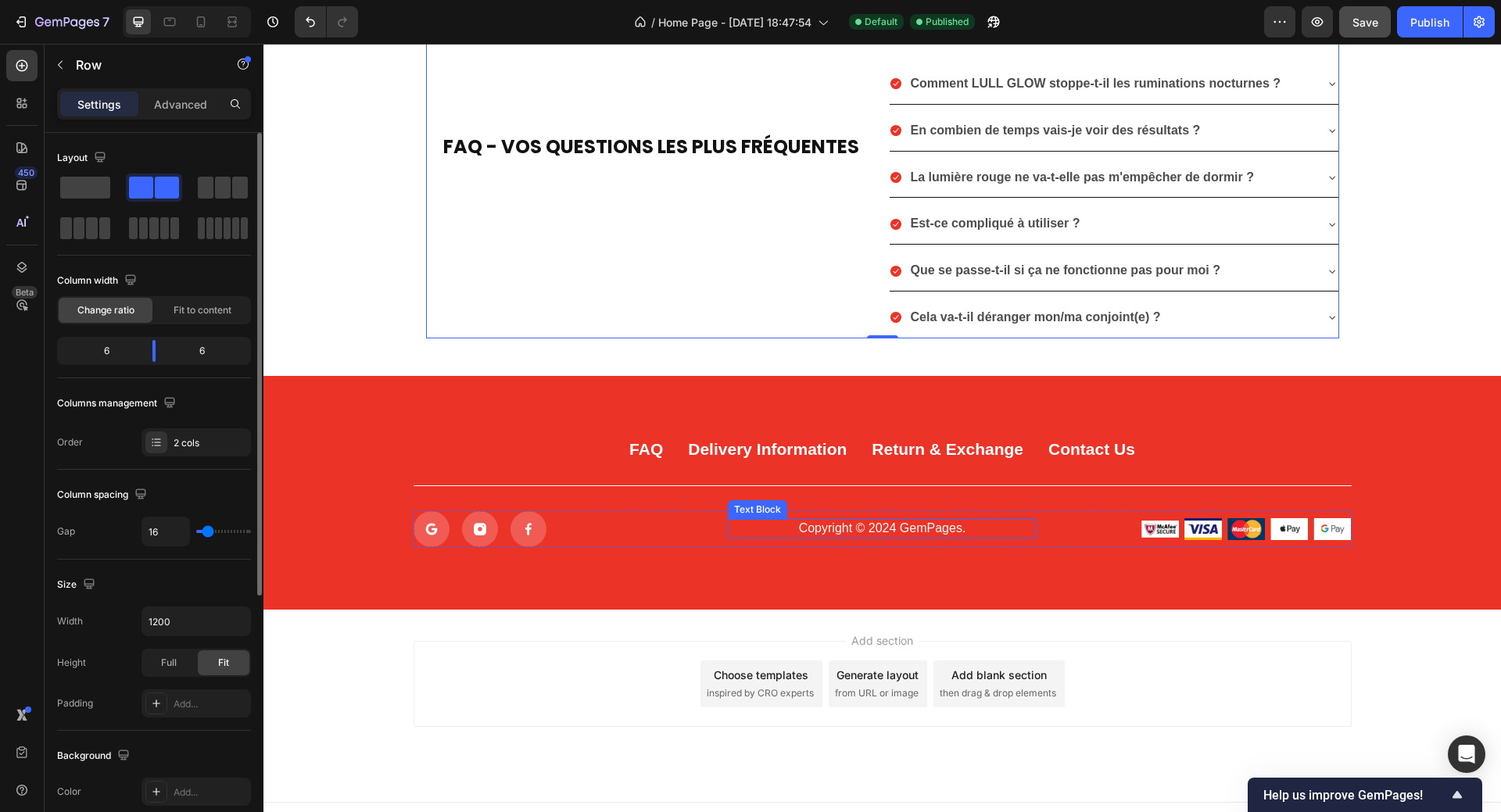
click at [914, 520] on p "Copyright © 2024 GemPages." at bounding box center [881, 529] width 306 height 17
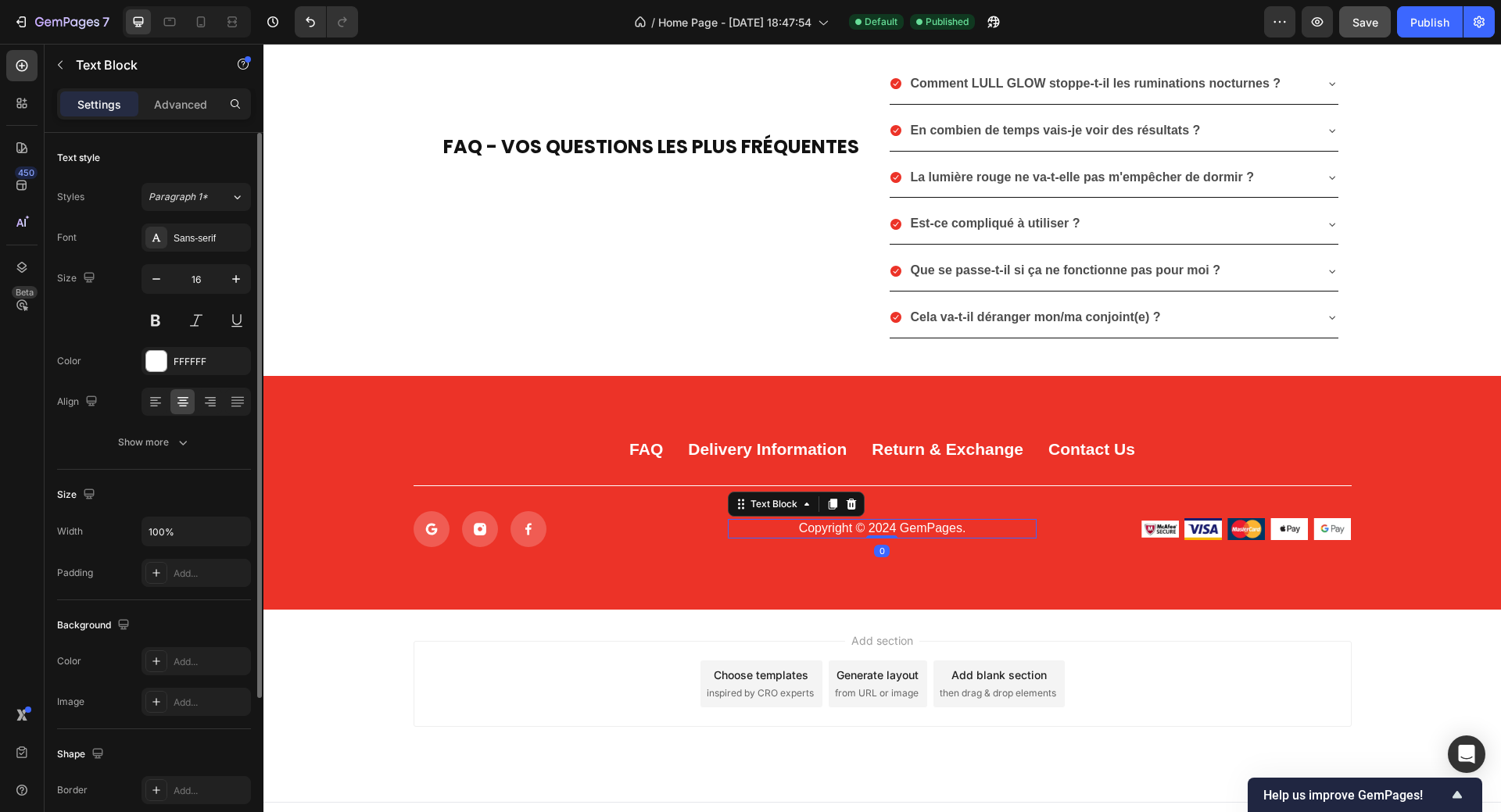
click at [896, 520] on p "Copyright © 2024 GemPages." at bounding box center [881, 529] width 306 height 17
click at [881, 520] on p "Copyright © 2024 GemPages." at bounding box center [881, 529] width 306 height 17
click at [887, 520] on p "Copyright © 2024 GemPages." at bounding box center [881, 529] width 306 height 17
click at [893, 520] on p "Copyright © 2025 GemPages." at bounding box center [881, 529] width 306 height 17
drag, startPoint x: 893, startPoint y: 506, endPoint x: 967, endPoint y: 506, distance: 74.0
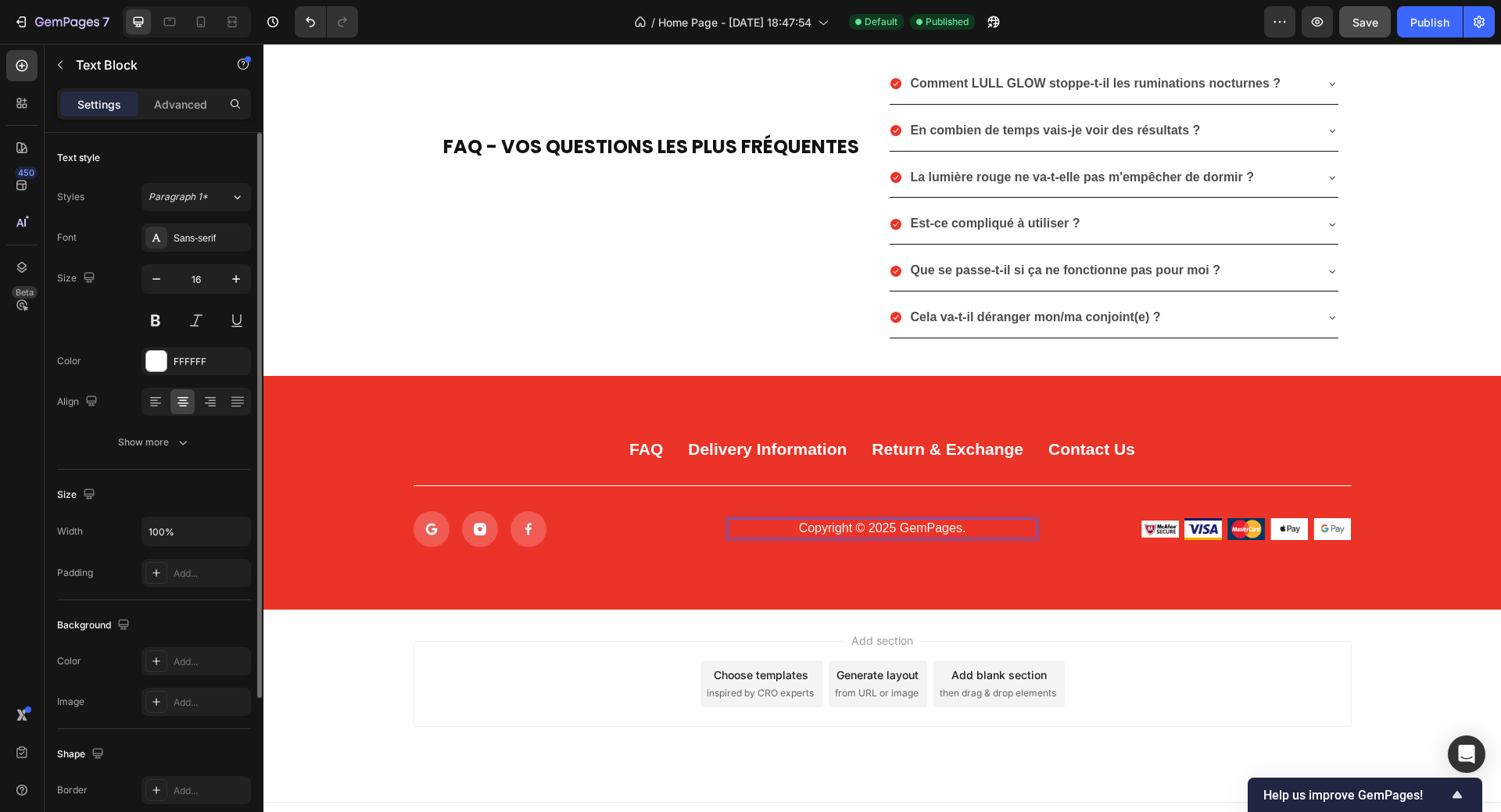
click at [967, 520] on p "Copyright © 2025 GemPages." at bounding box center [881, 529] width 306 height 17
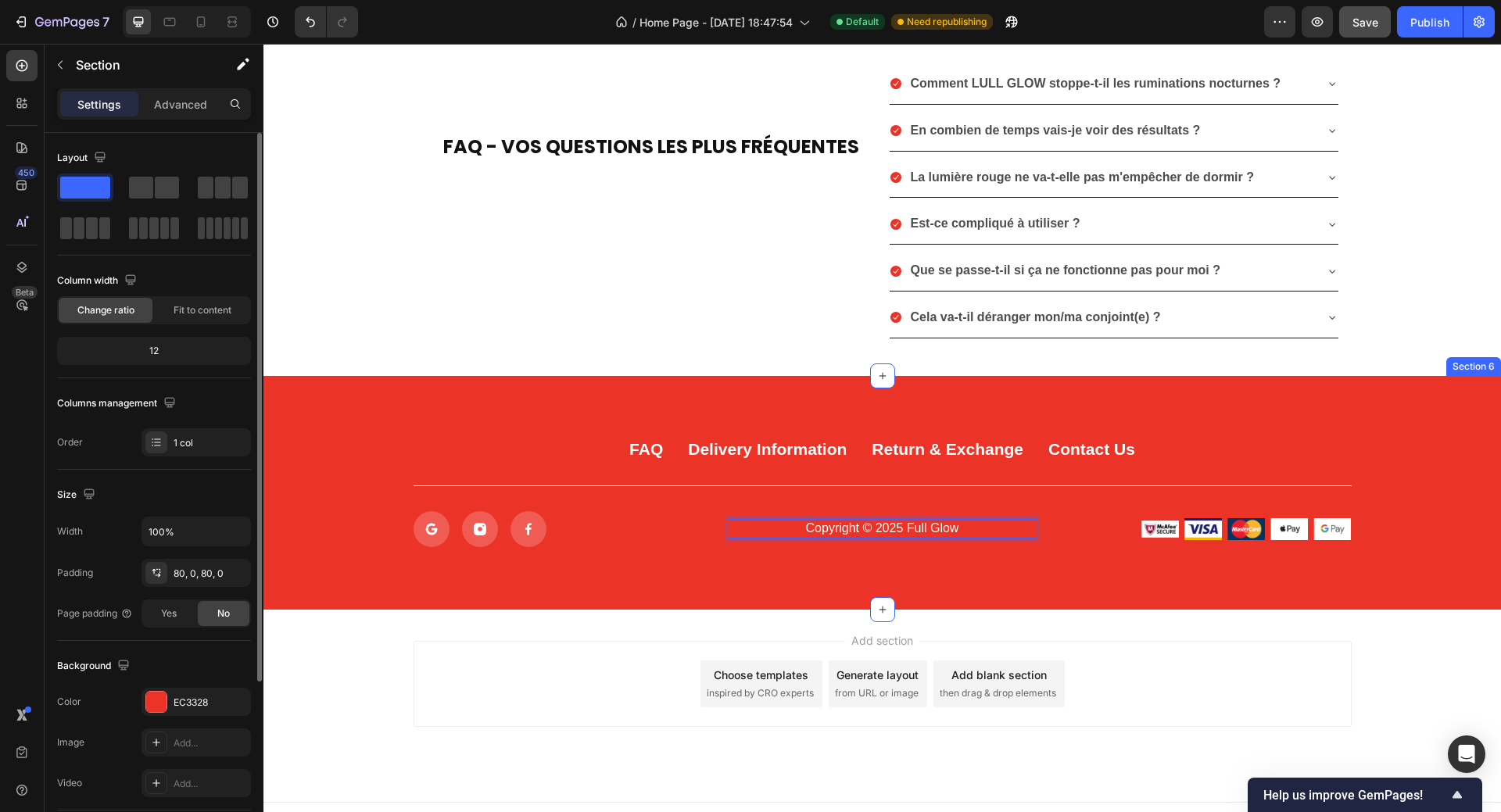
click at [1073, 535] on div "FAQ Button Delivery Information Button Return & Exchange Button Contact Us Butt…" at bounding box center [882, 492] width 1237 height 234
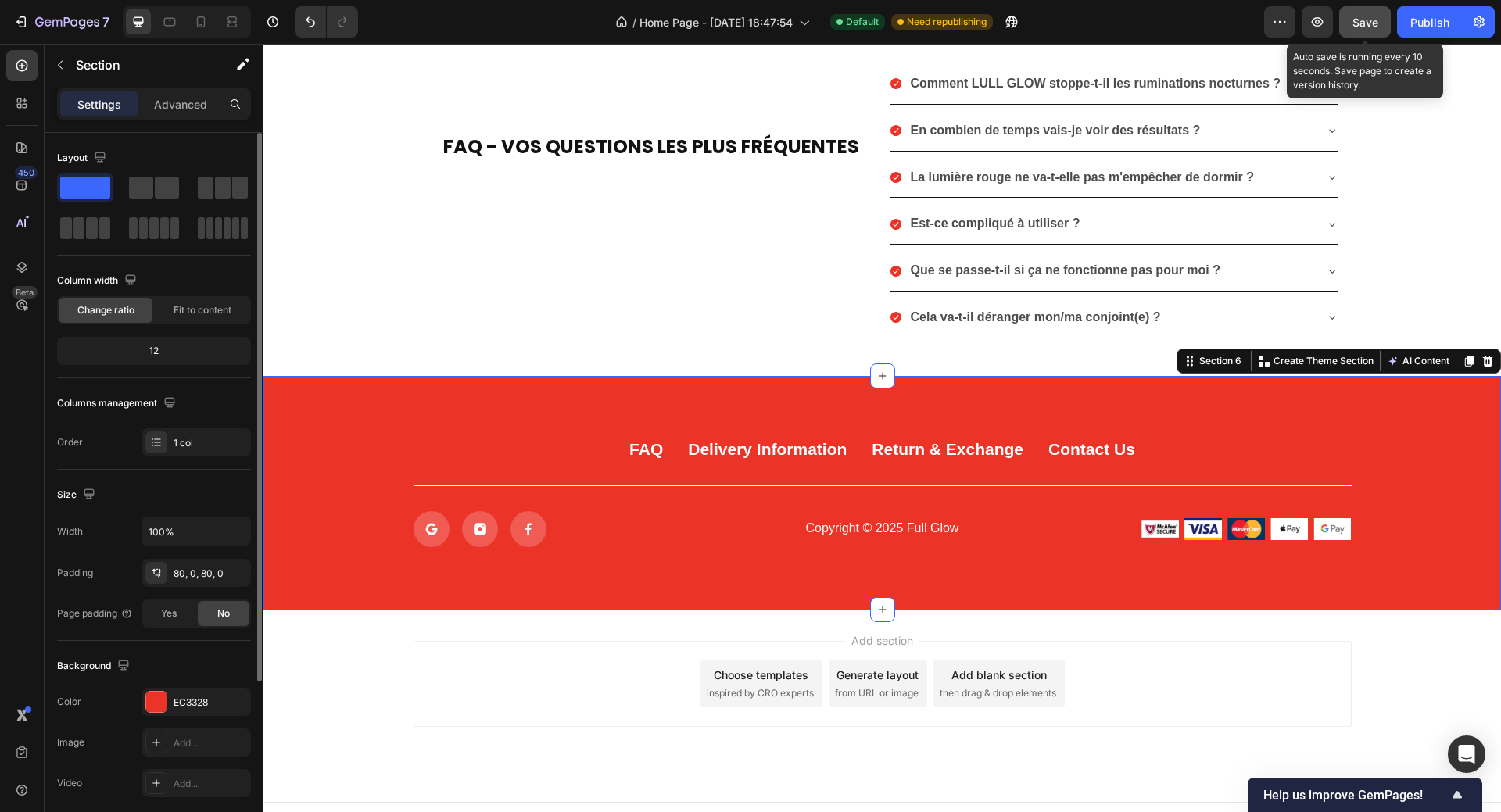
click at [1358, 17] on span "Save" at bounding box center [1365, 22] width 26 height 13
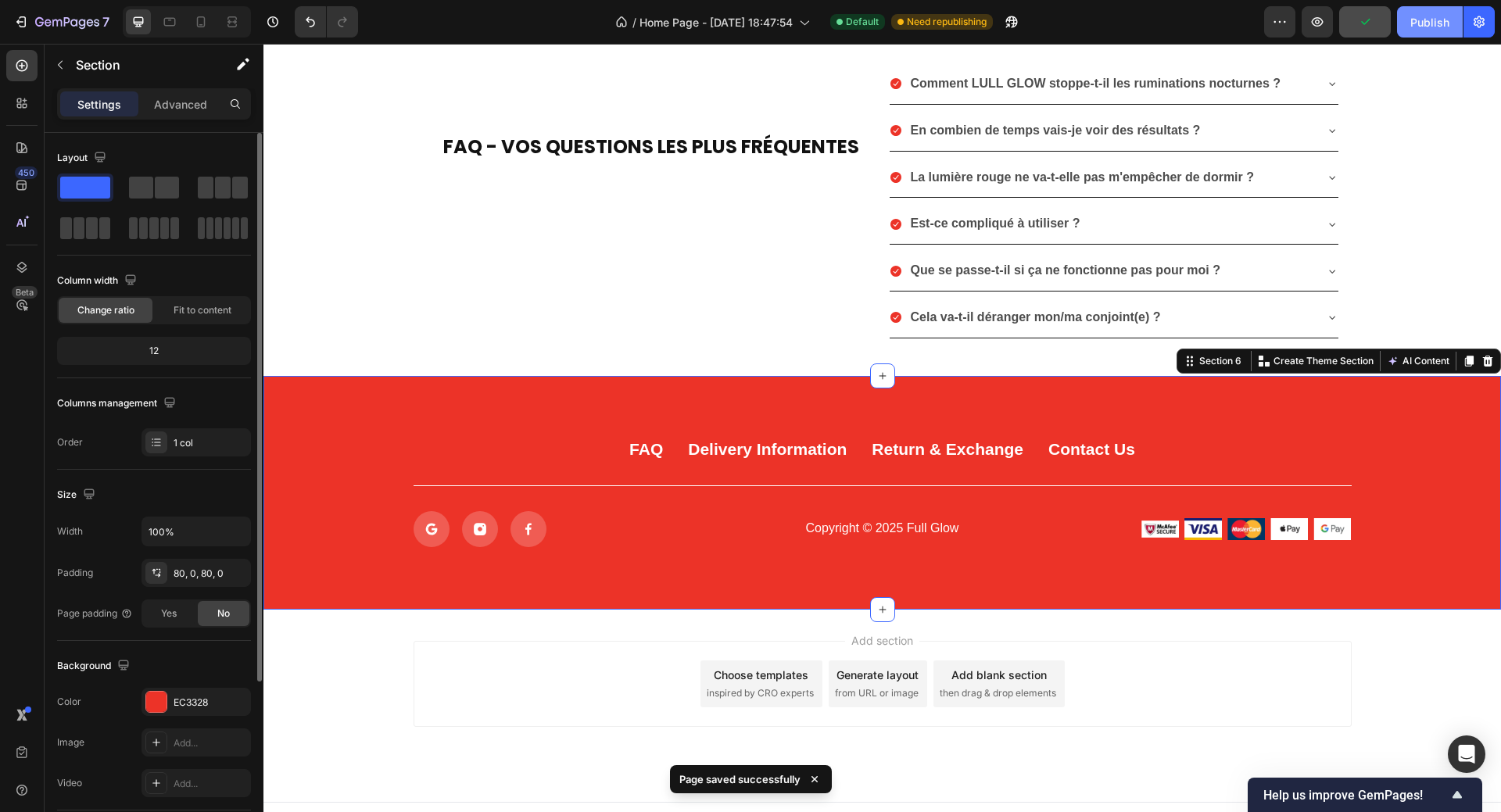
click at [1414, 26] on div "Publish" at bounding box center [1430, 22] width 39 height 17
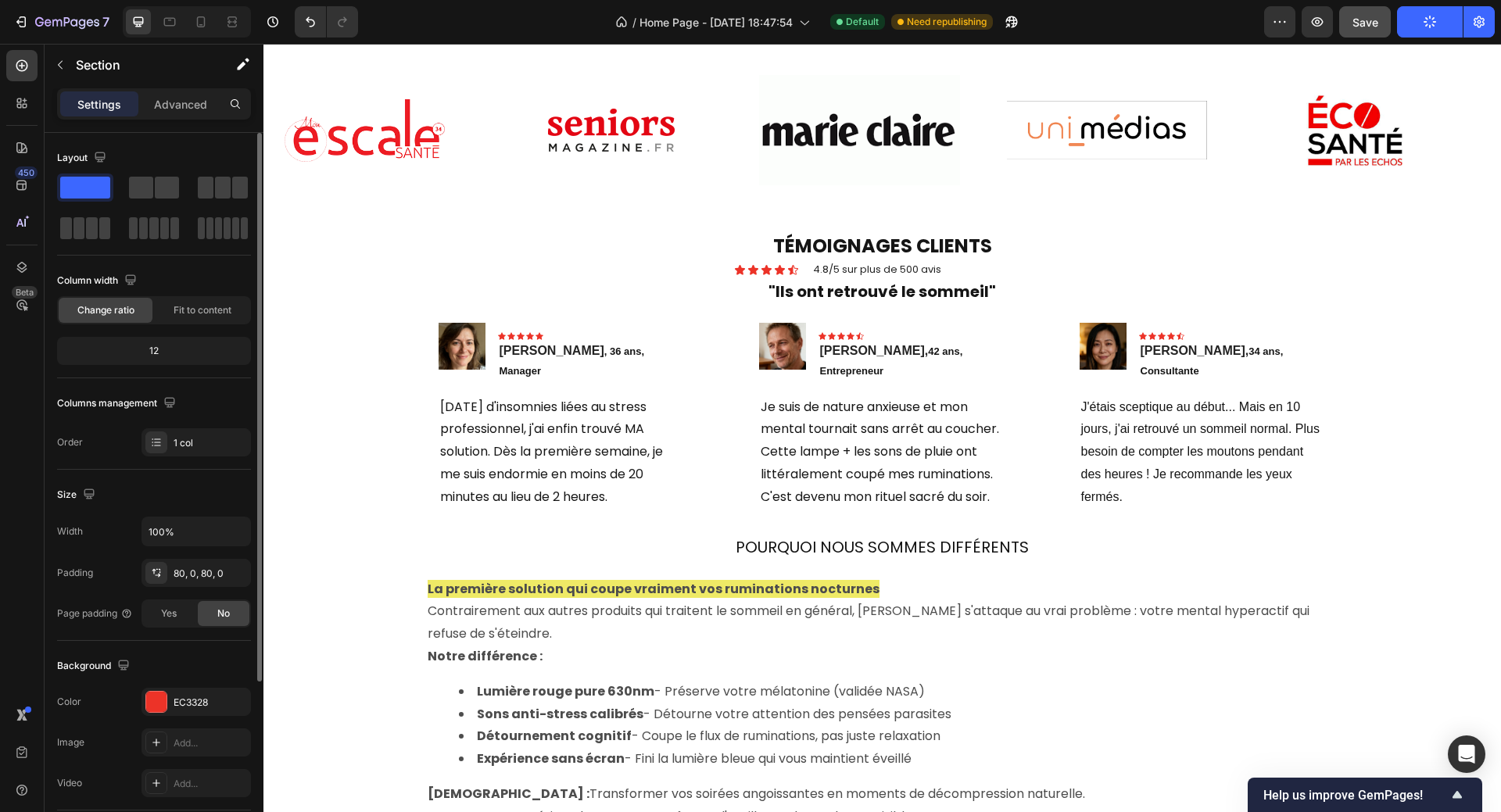
scroll to position [626, 0]
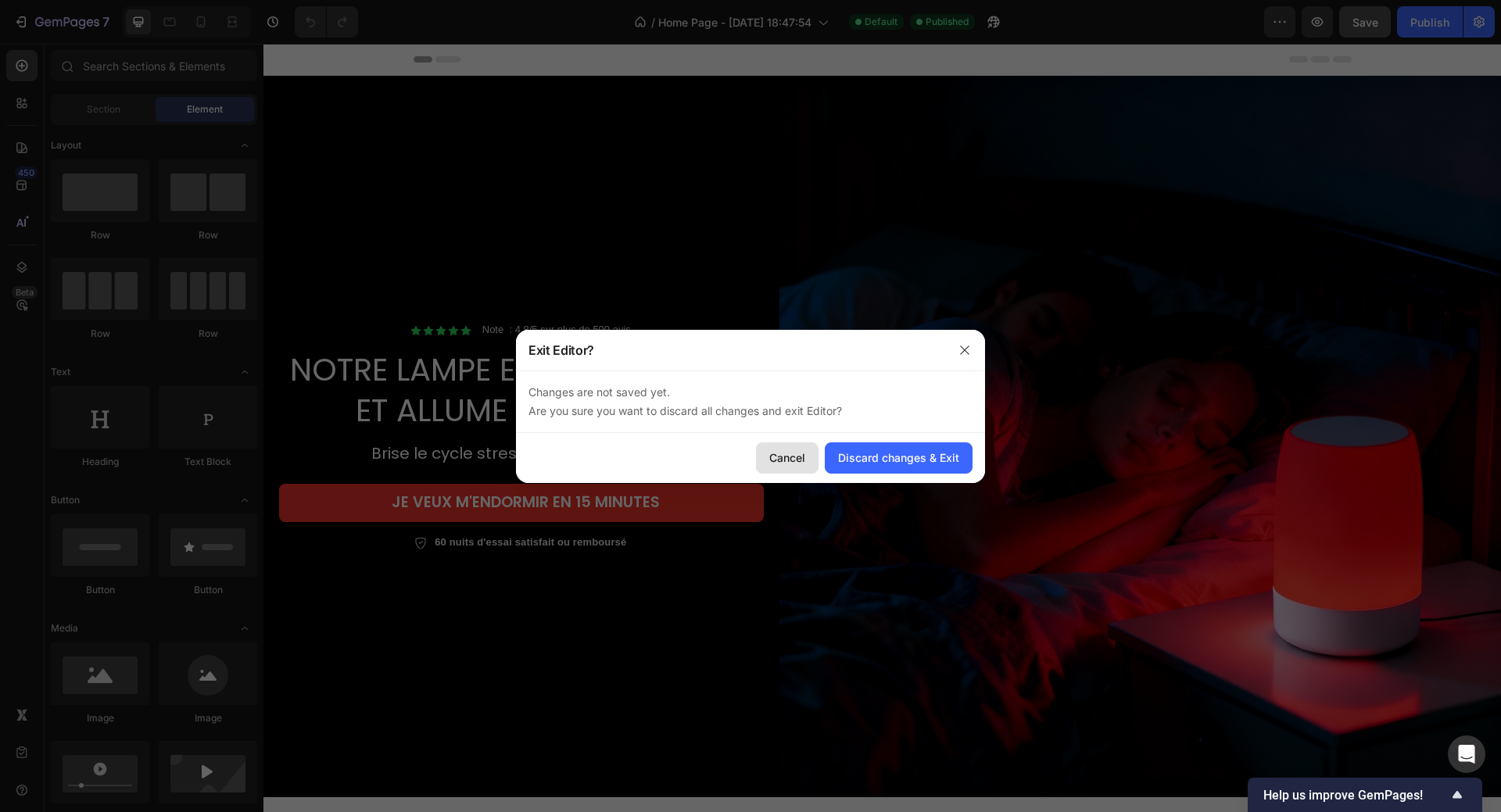
click at [790, 459] on div "Cancel" at bounding box center [787, 458] width 36 height 17
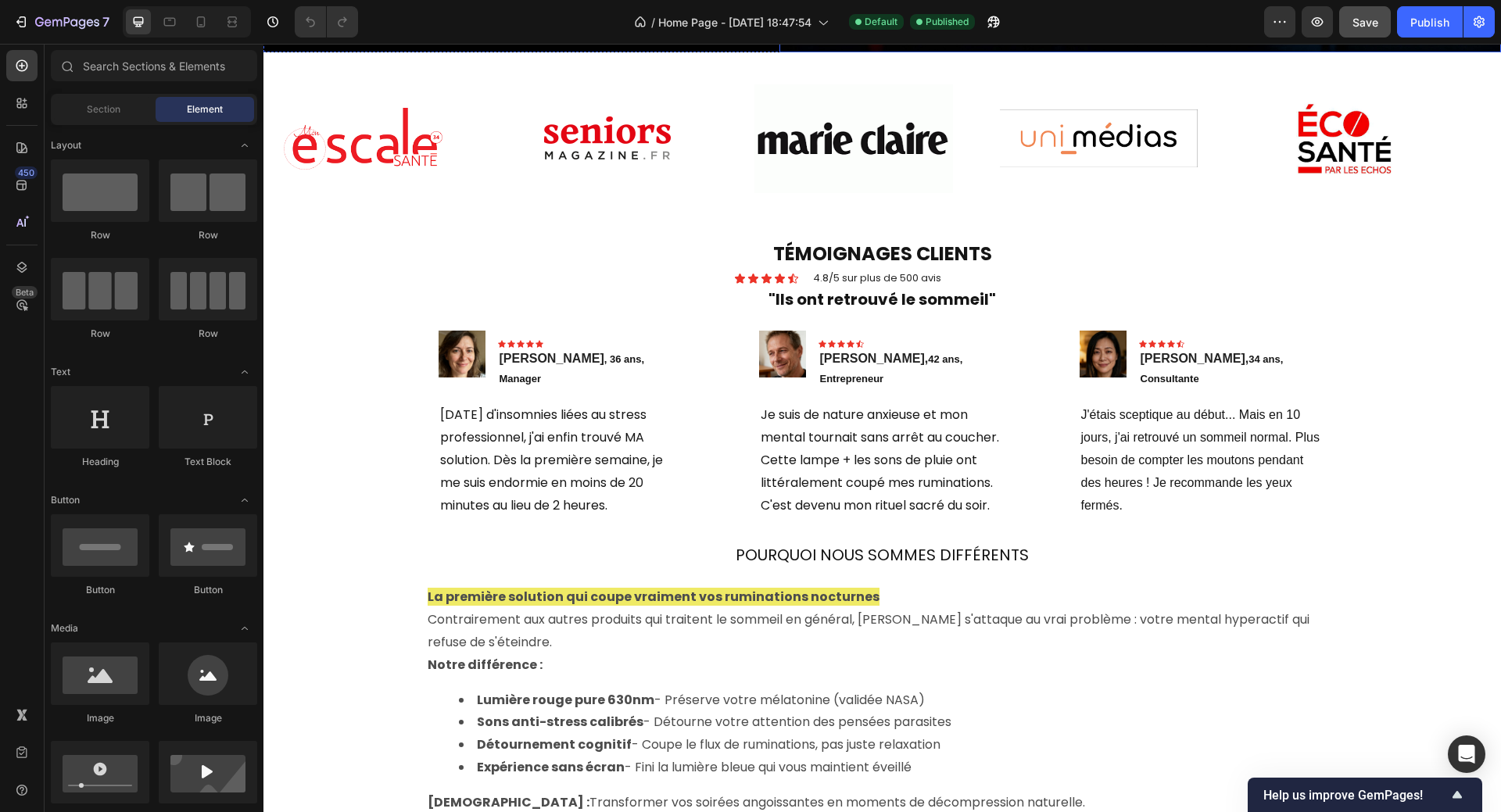
scroll to position [781, 0]
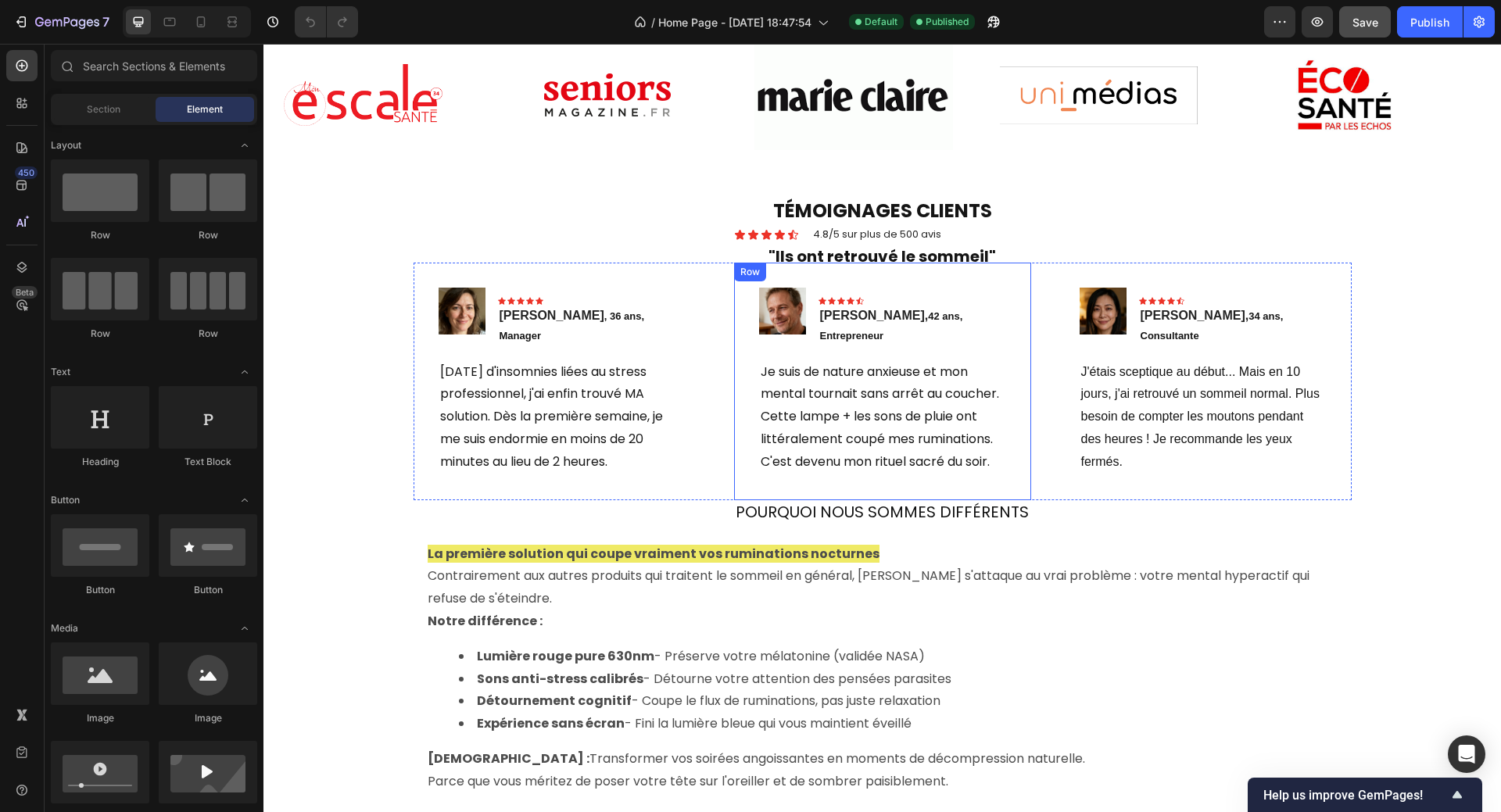
click at [987, 278] on div "Image Icon Icon Icon Icon Icon Row [PERSON_NAME], 42 ans, Entrepreneur Text blo…" at bounding box center [882, 381] width 297 height 237
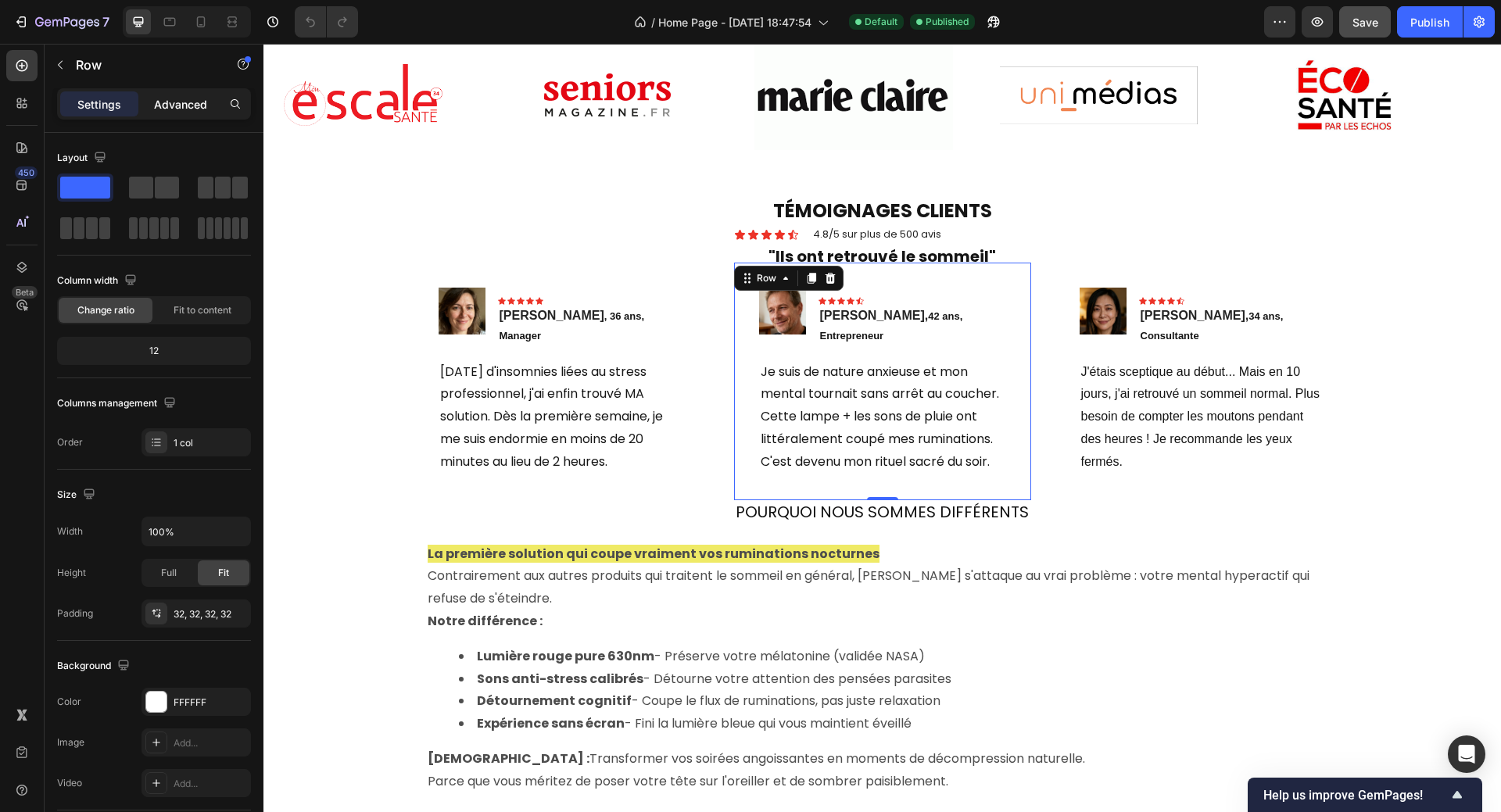
click at [171, 101] on p "Advanced" at bounding box center [180, 105] width 53 height 17
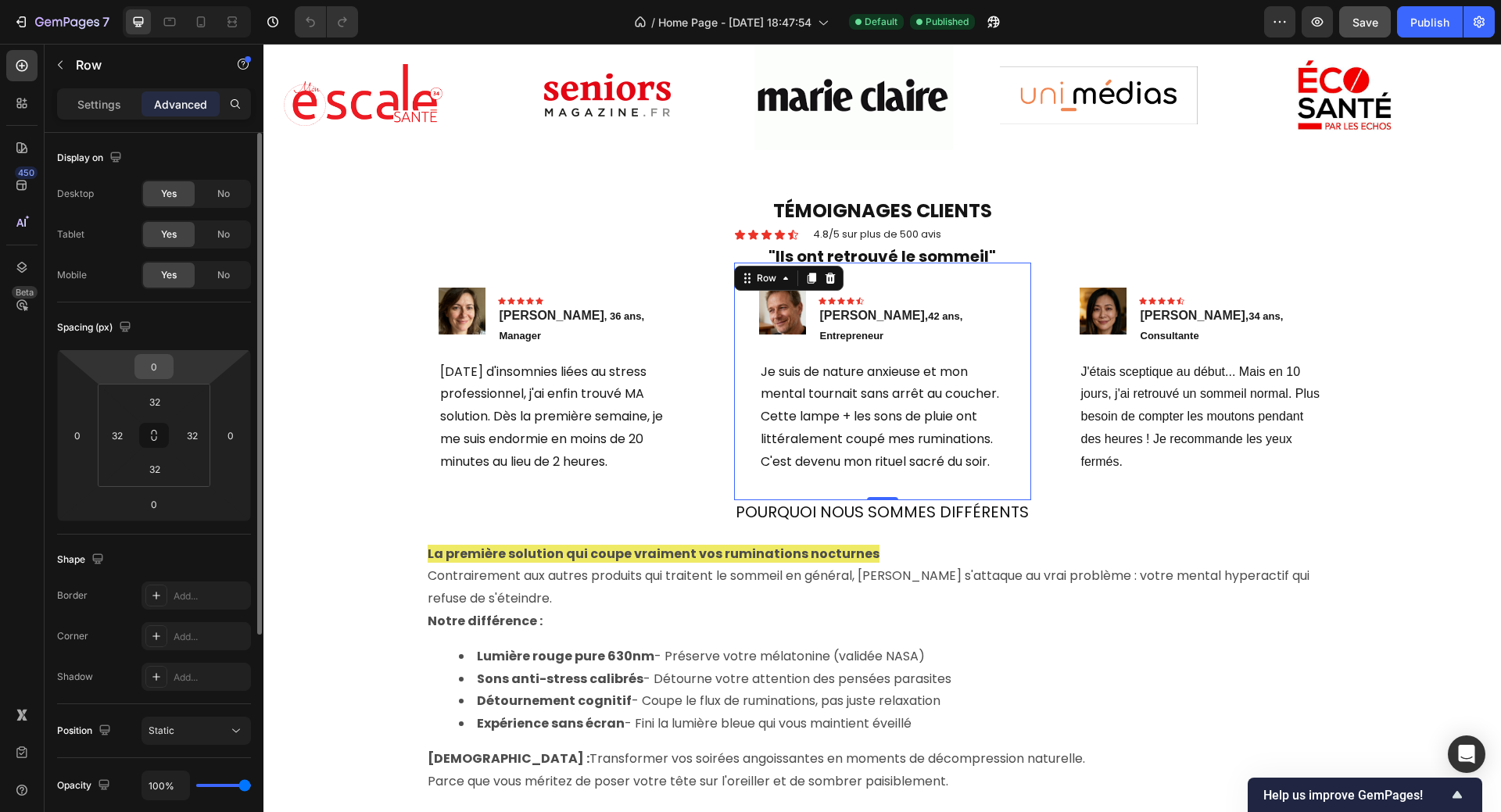
click at [153, 370] on input "0" at bounding box center [153, 366] width 31 height 23
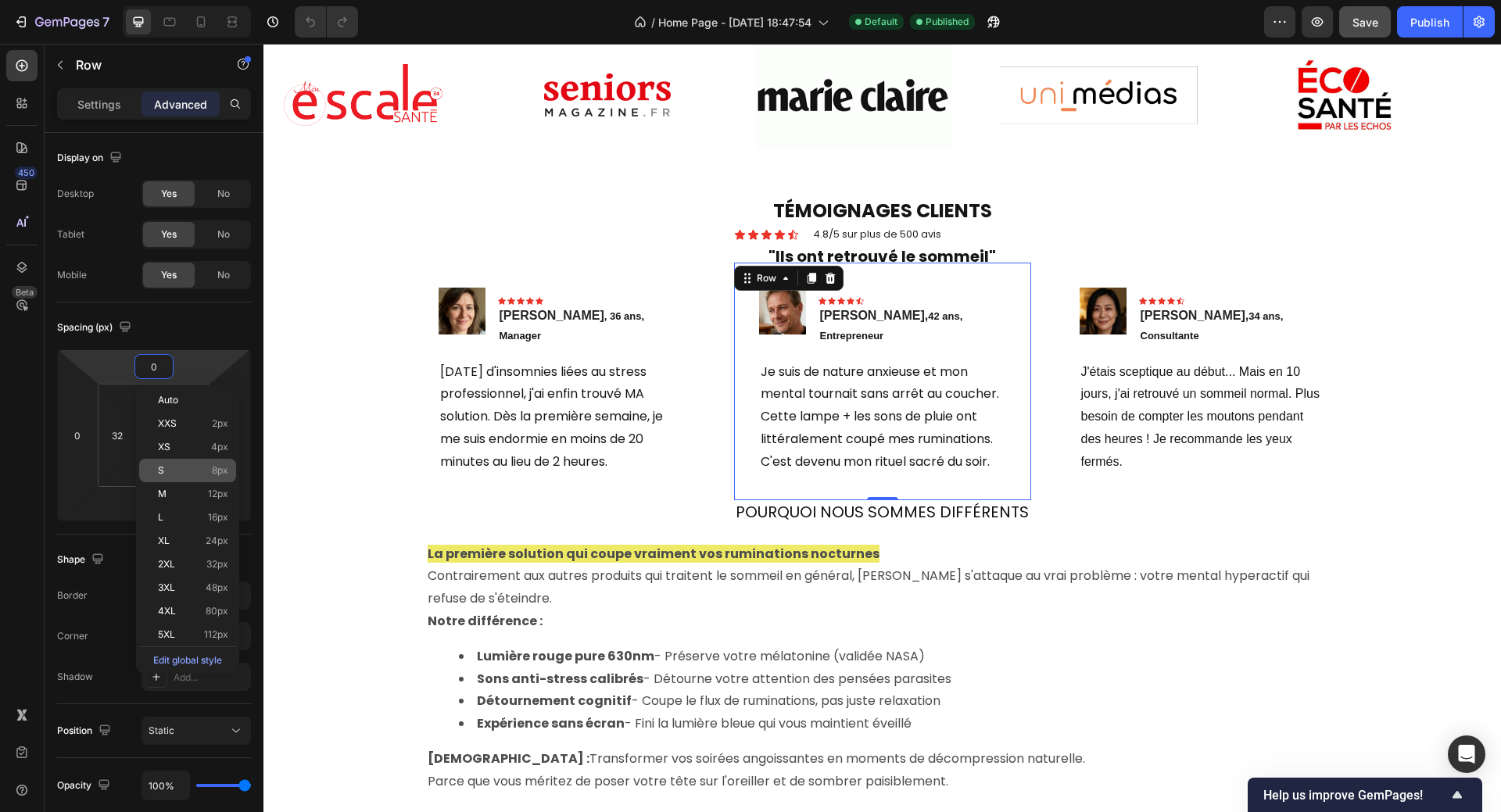
click at [176, 463] on div "S 8px" at bounding box center [188, 470] width 97 height 23
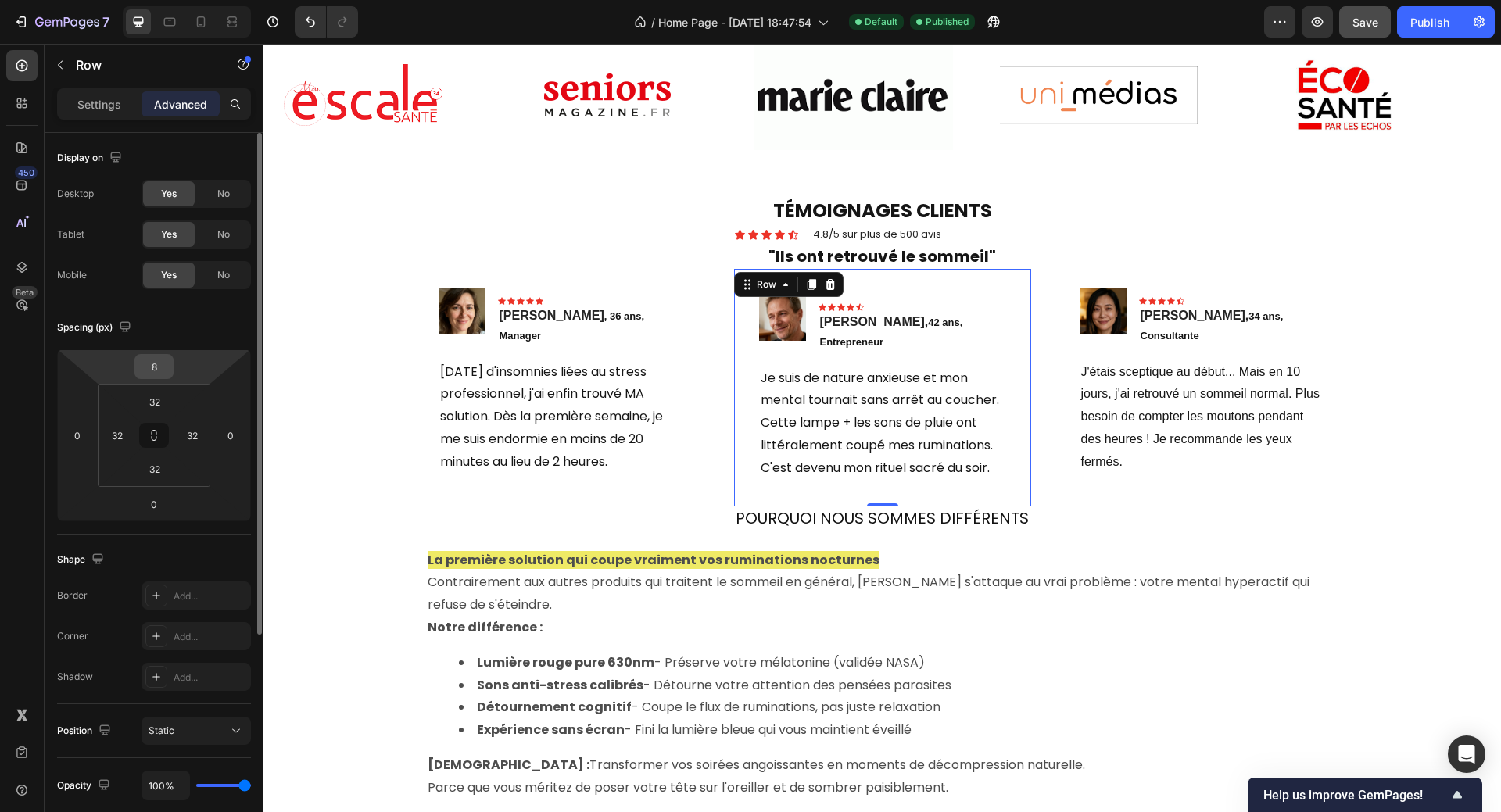
click at [157, 363] on input "8" at bounding box center [153, 366] width 31 height 23
type input "0"
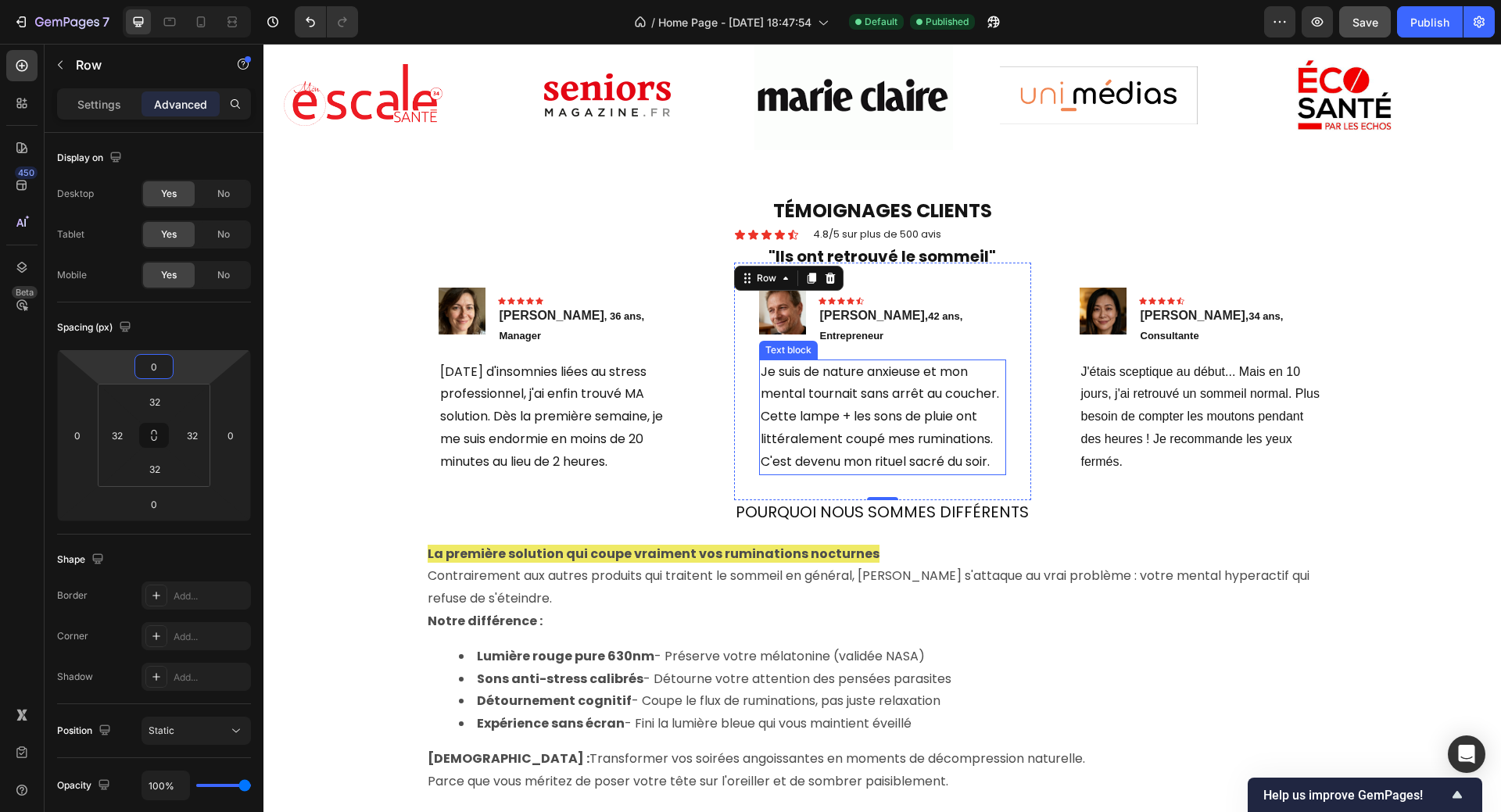
click at [1044, 290] on div "Image Icon Icon Icon Icon Icon Row [PERSON_NAME], 34 ans, Consultante Text bloc…" at bounding box center [882, 381] width 938 height 237
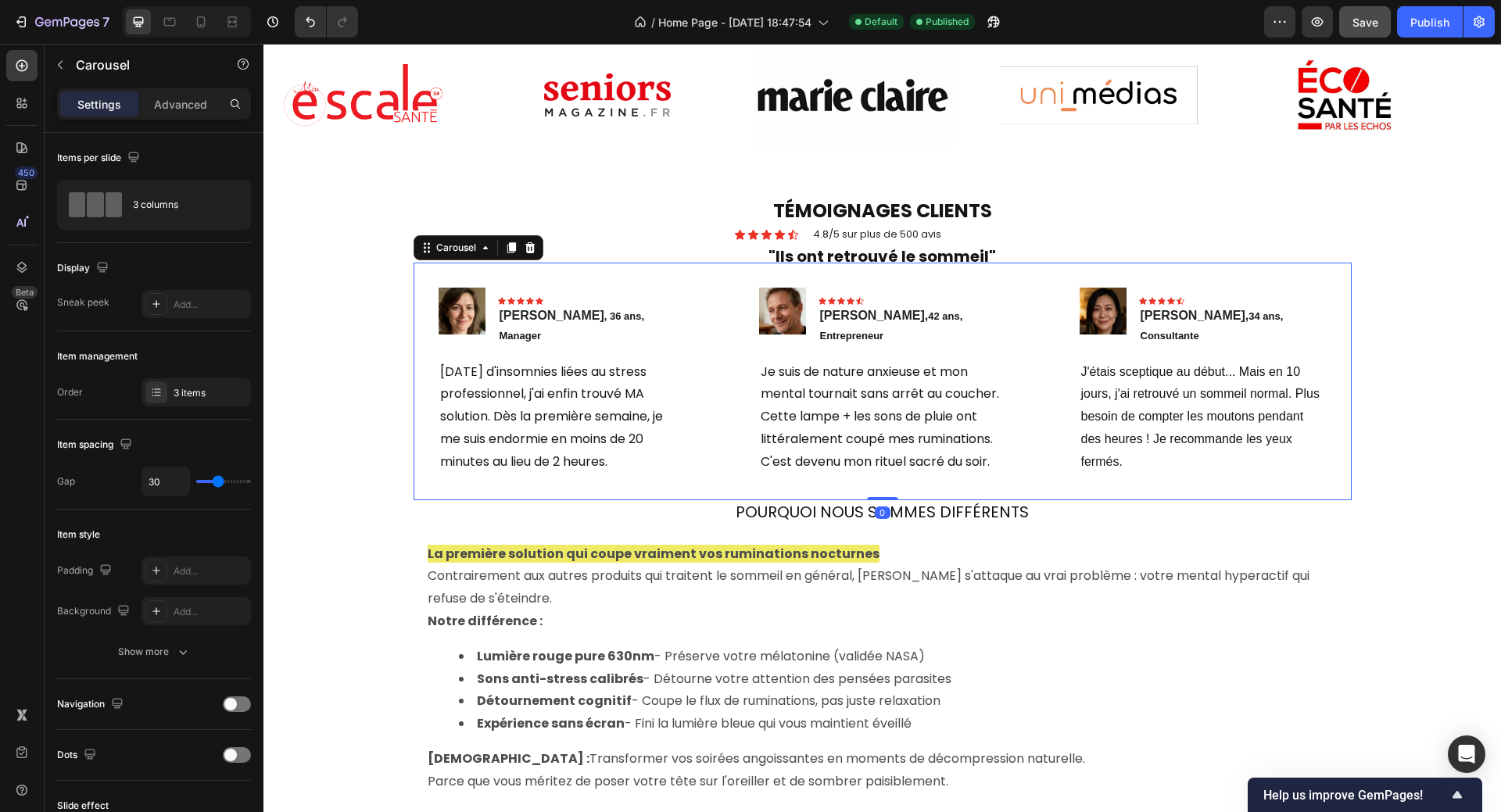
click at [1044, 290] on div "Image Icon Icon Icon Icon Icon Row [PERSON_NAME], 34 ans, Consultante Text bloc…" at bounding box center [882, 381] width 938 height 237
click at [191, 93] on div "Advanced" at bounding box center [180, 104] width 79 height 25
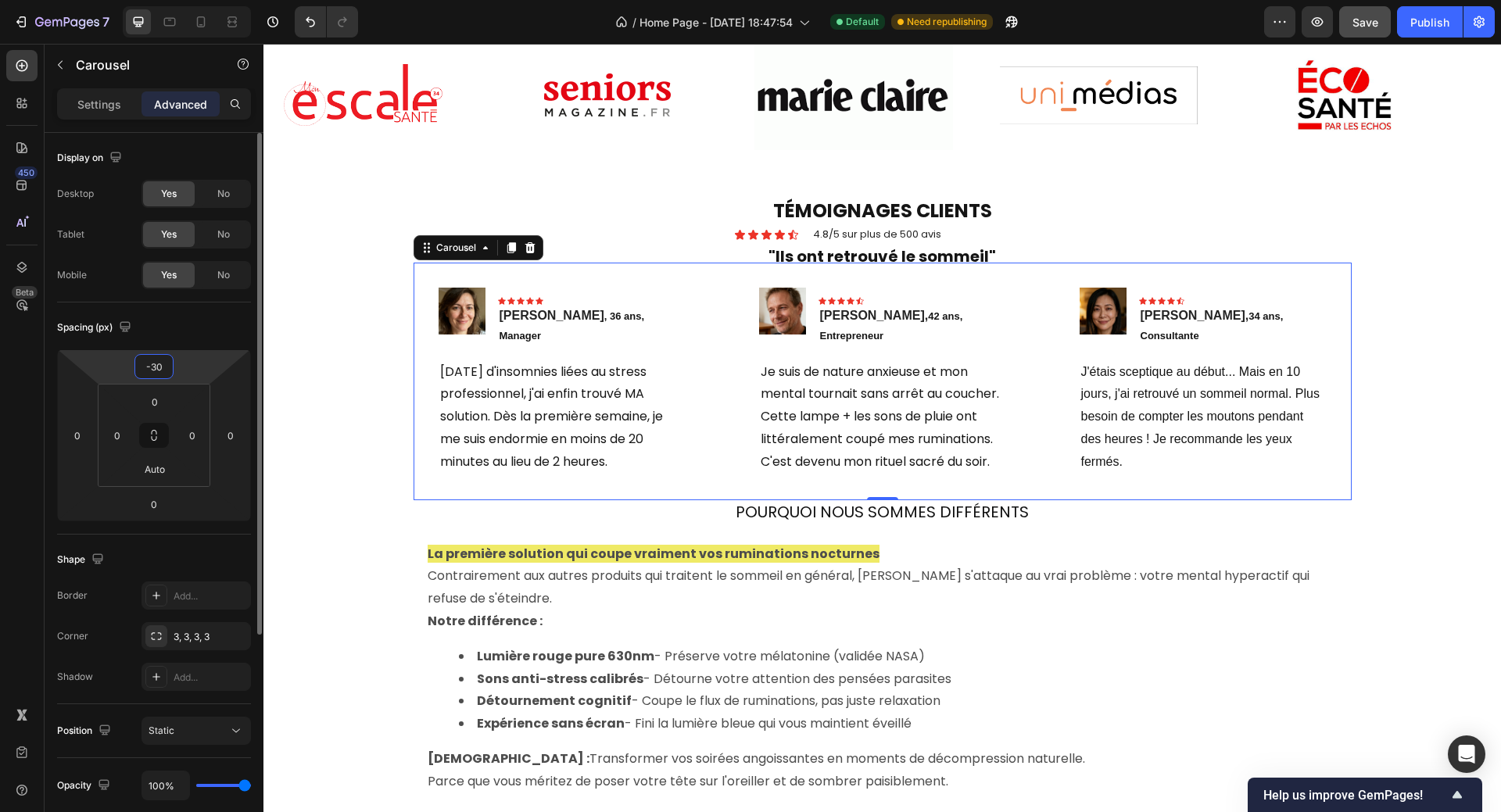
click at [164, 363] on input "-30" at bounding box center [153, 366] width 31 height 23
click at [153, 369] on input "-30" at bounding box center [153, 366] width 31 height 23
click at [160, 365] on input "-30" at bounding box center [153, 366] width 31 height 23
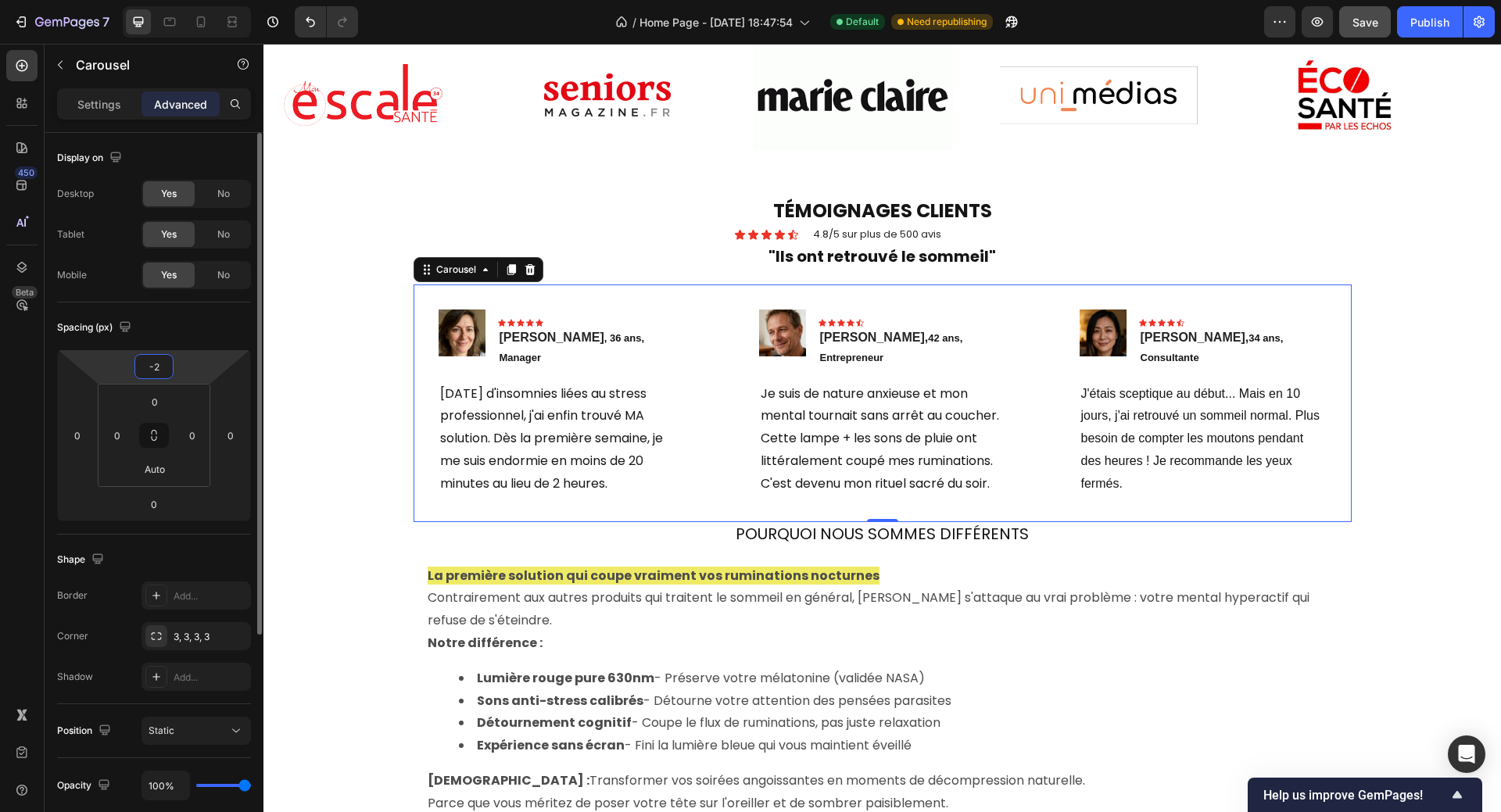
type input "-25"
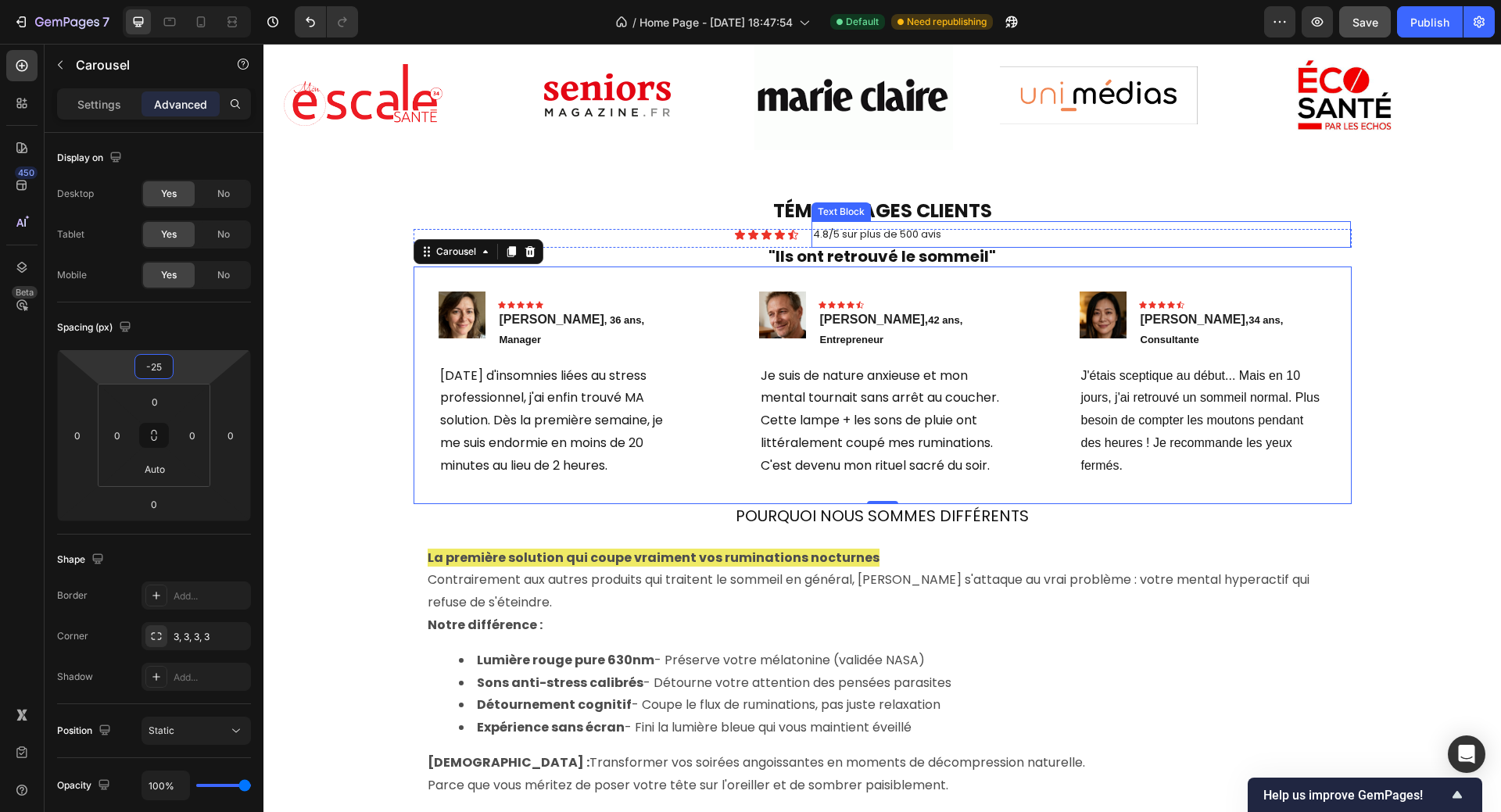
click at [1324, 250] on p ""Ils ont retrouvé le sommeil"" at bounding box center [882, 256] width 935 height 28
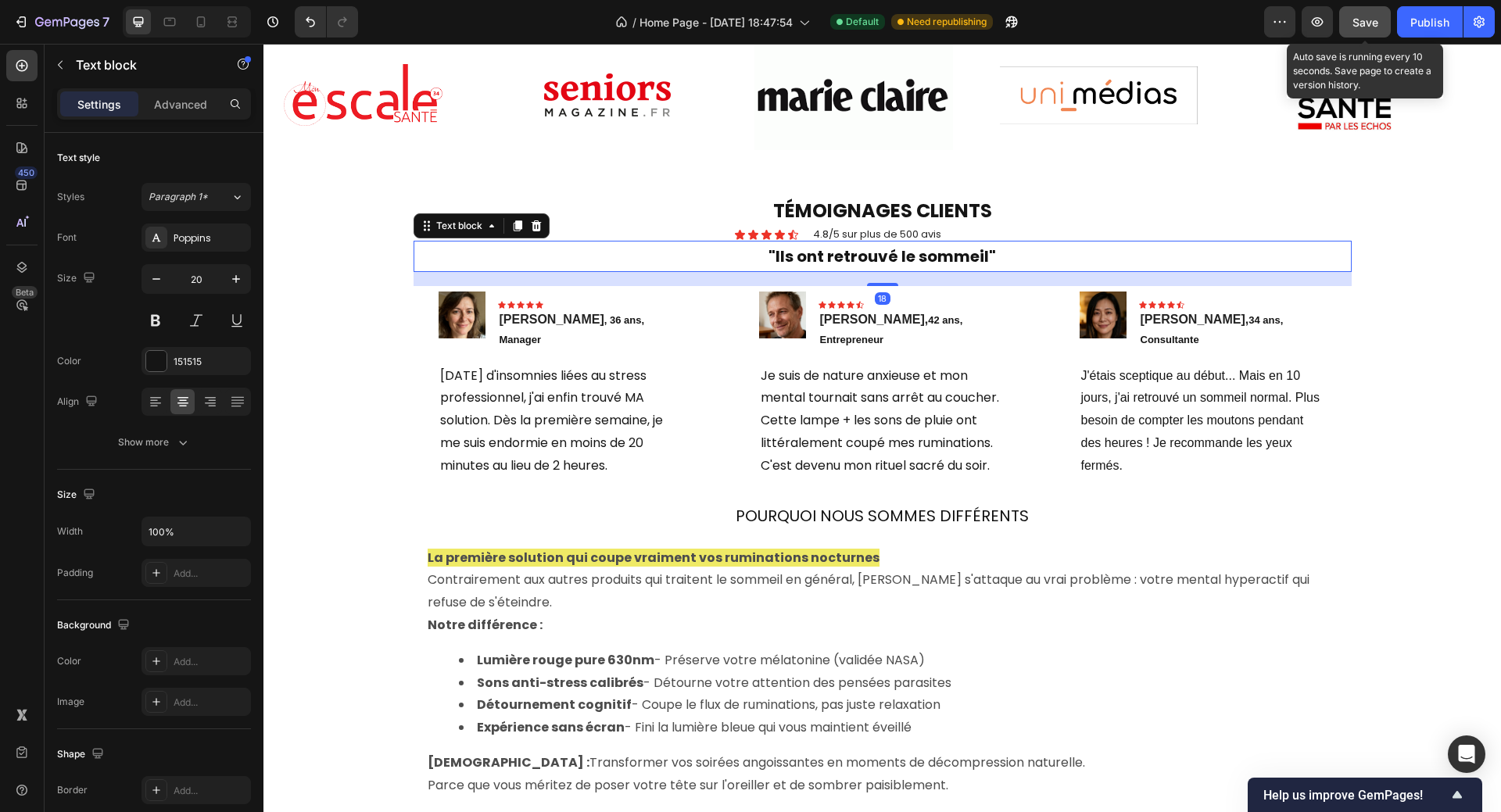
click at [1370, 17] on span "Save" at bounding box center [1365, 22] width 26 height 13
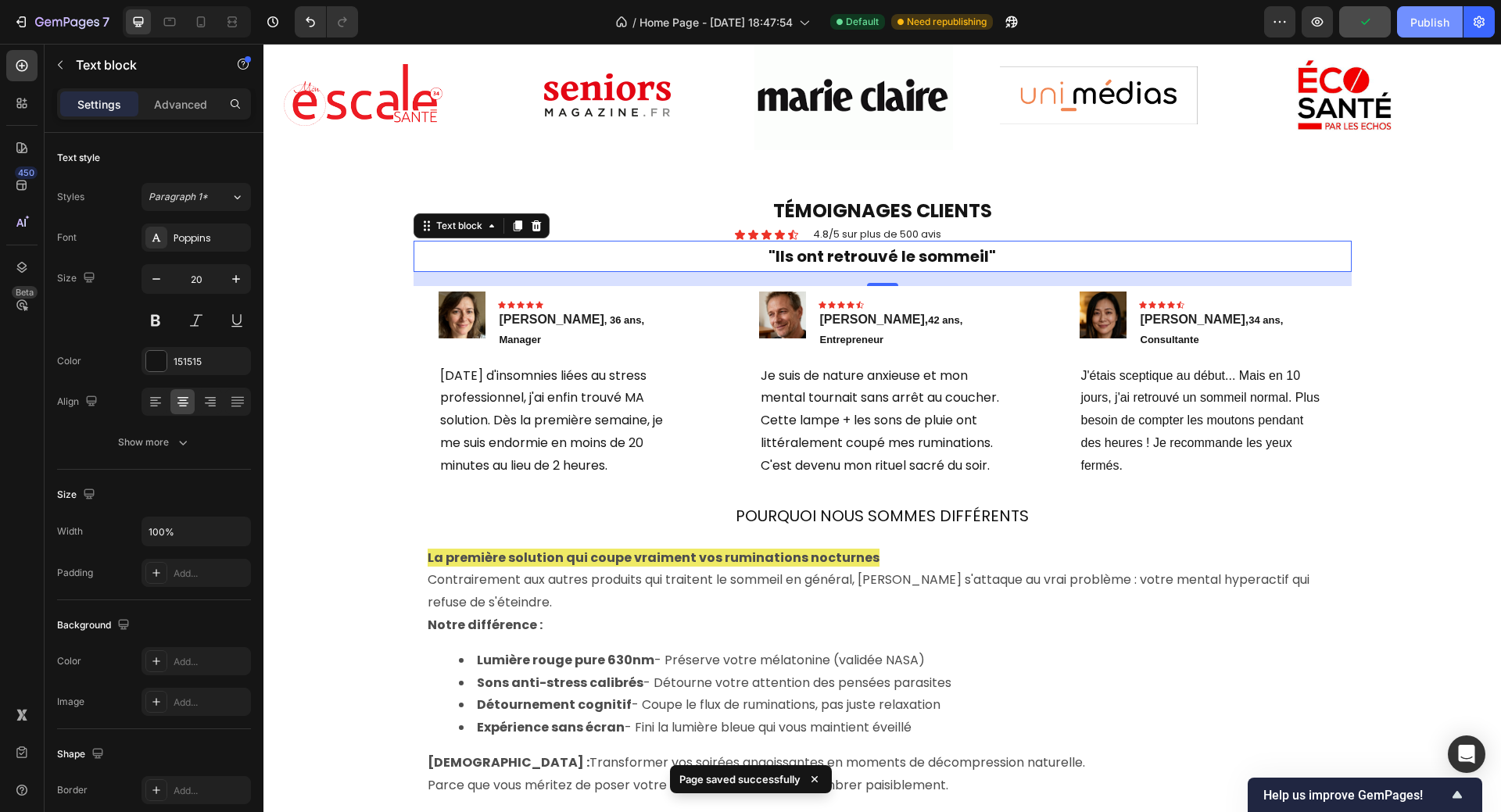
click at [1428, 21] on div "Publish" at bounding box center [1430, 22] width 39 height 17
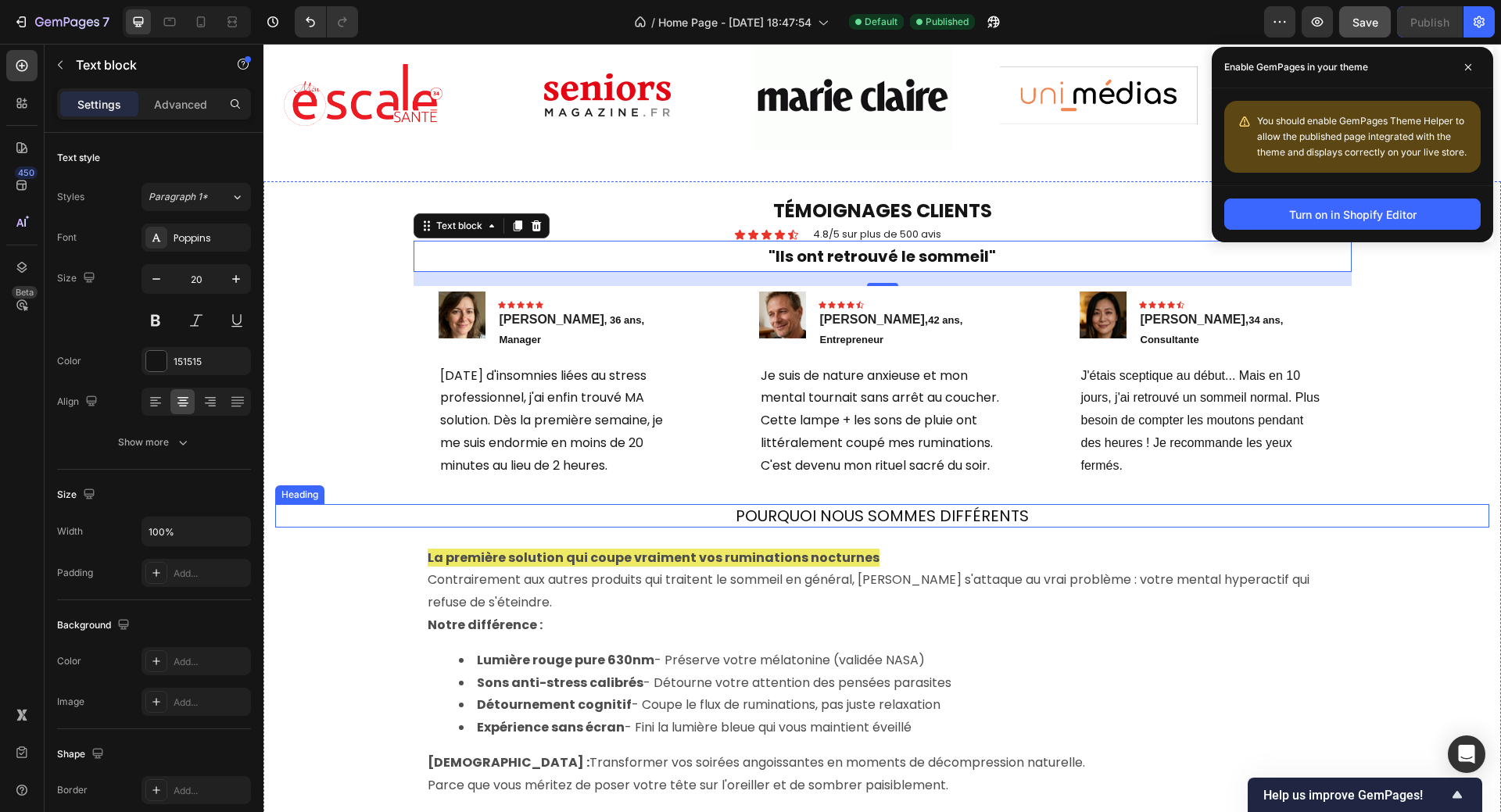
click at [1043, 504] on h2 "POURQUOI NOUS SOMMES DIFFÉRENTS" at bounding box center [881, 515] width 1214 height 23
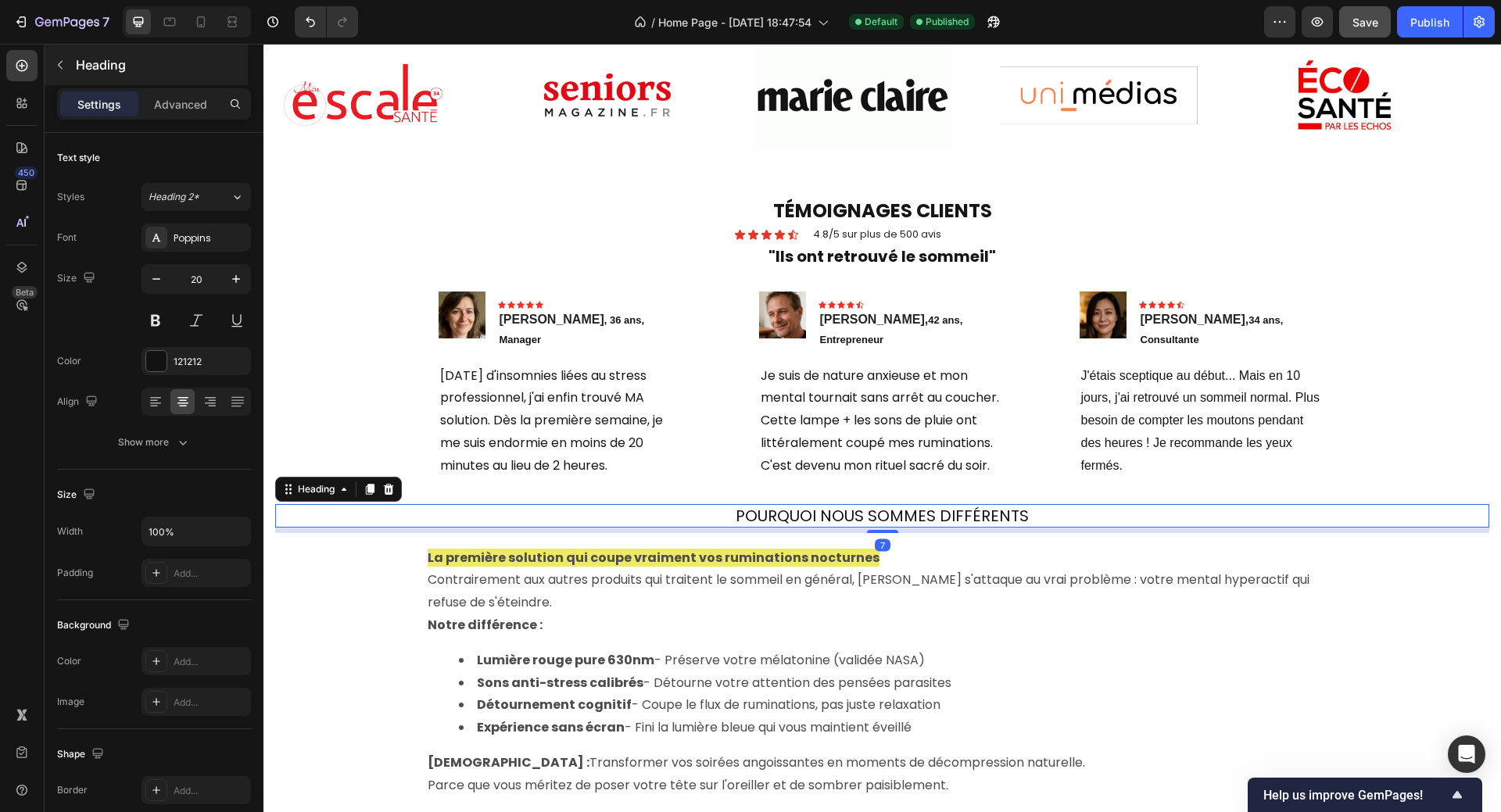
drag, startPoint x: 166, startPoint y: 101, endPoint x: 167, endPoint y: 84, distance: 17.0
click at [167, 101] on p "Advanced" at bounding box center [180, 105] width 53 height 17
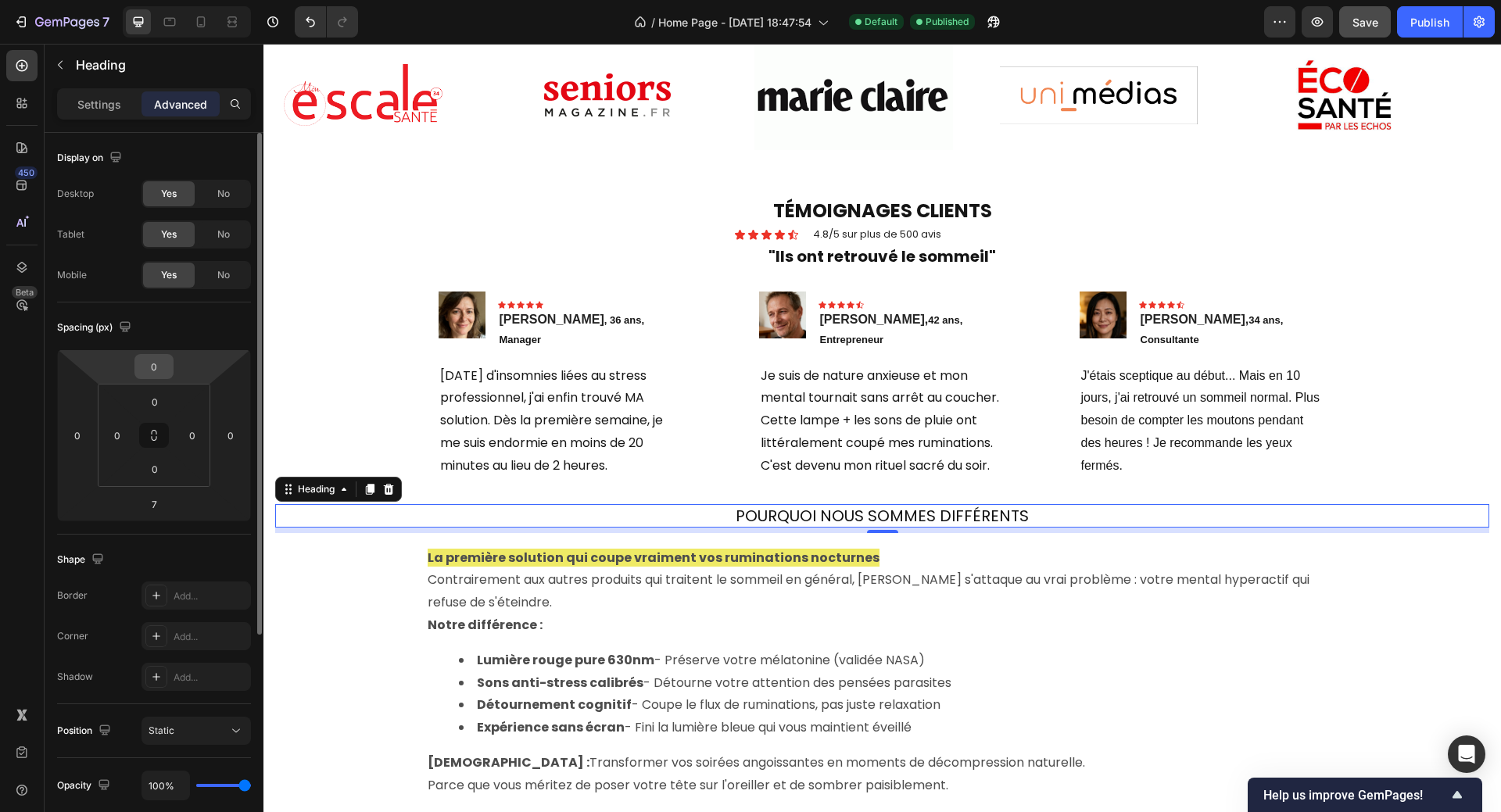
click at [164, 358] on input "0" at bounding box center [153, 366] width 31 height 23
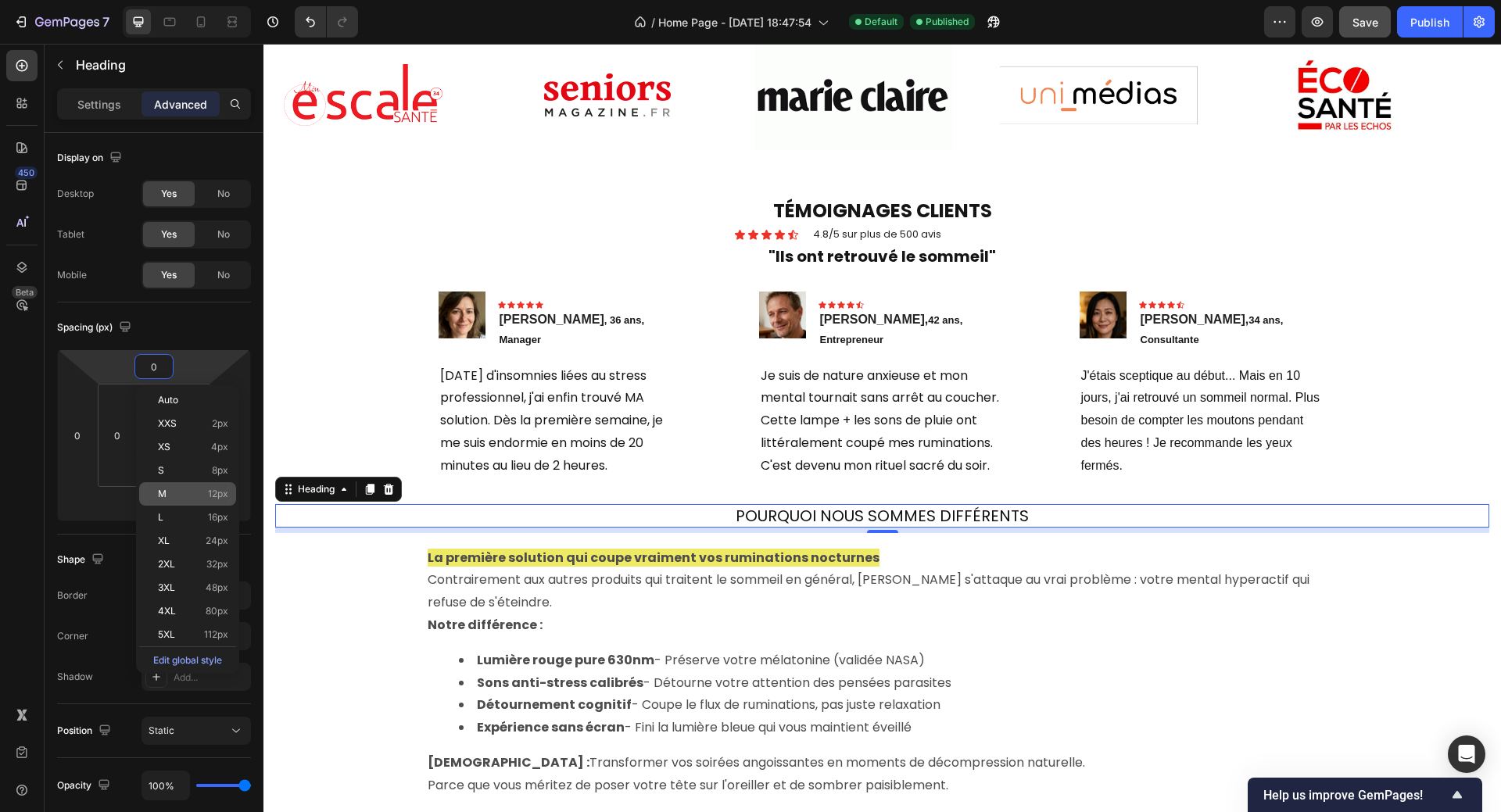
click at [173, 497] on p "M 12px" at bounding box center [193, 494] width 70 height 11
type input "12"
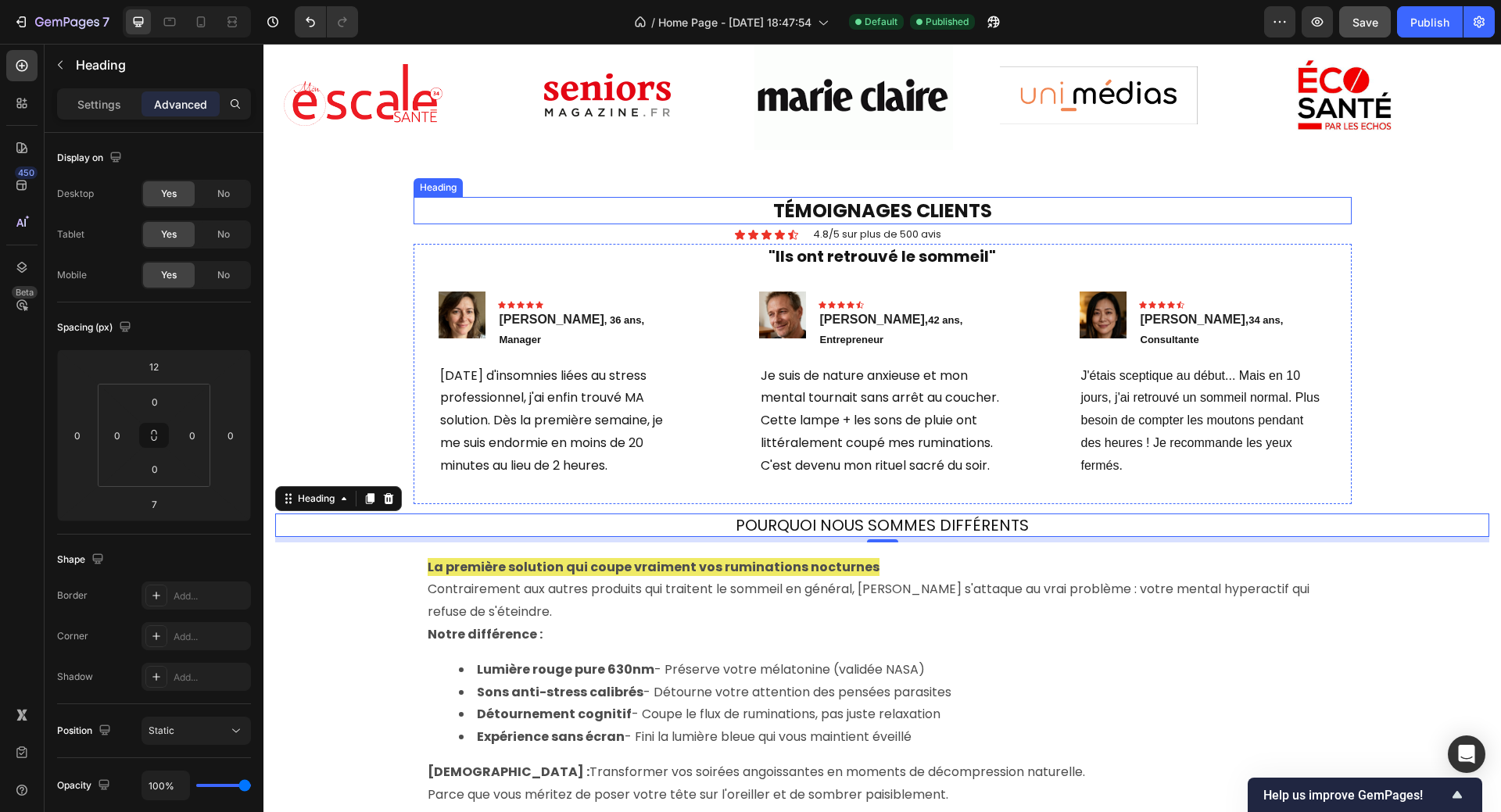
click at [824, 207] on h2 "TÉMOIGNAGES CLIENTS" at bounding box center [882, 210] width 938 height 27
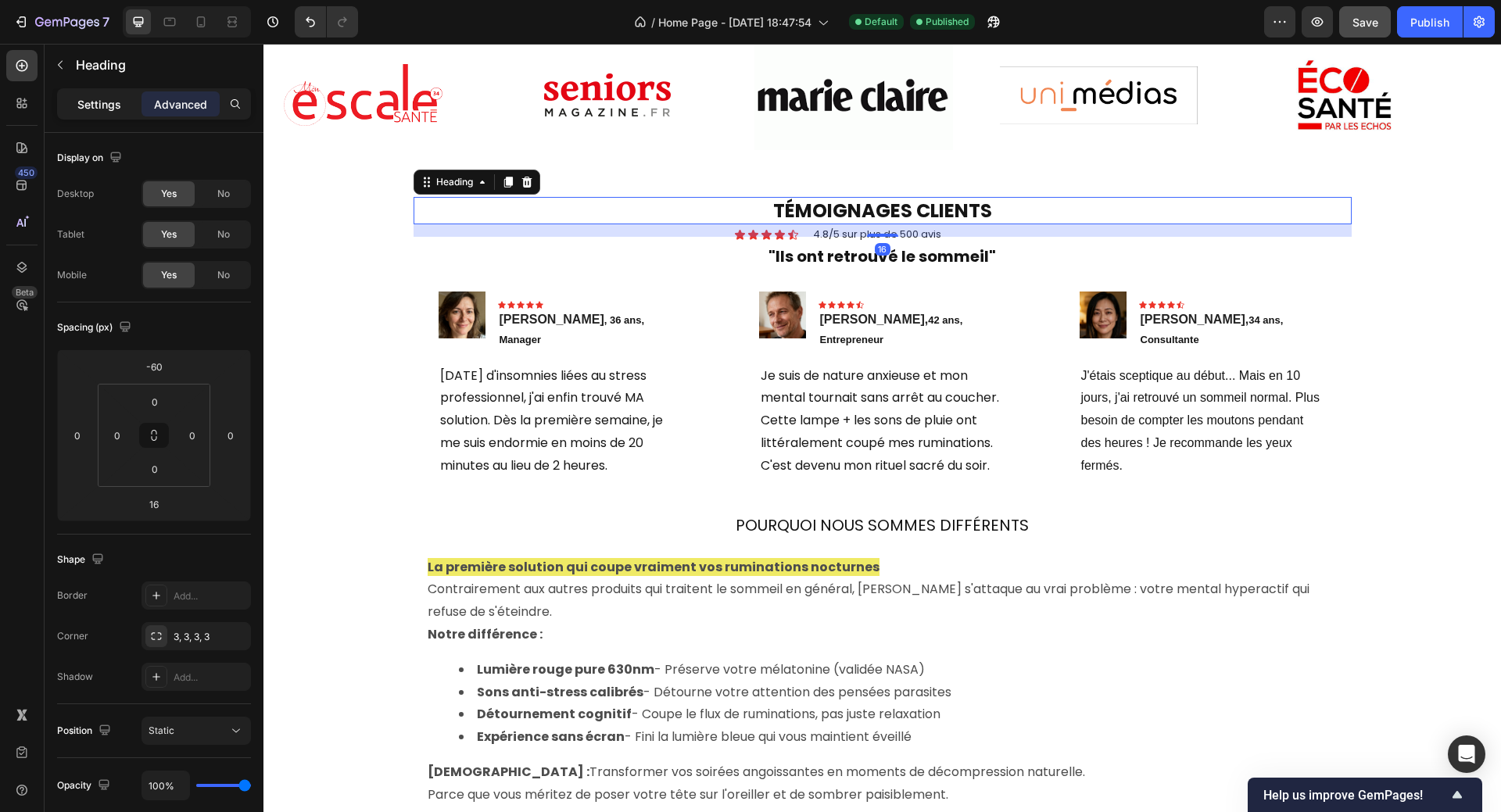
click at [103, 109] on p "Settings" at bounding box center [99, 105] width 44 height 17
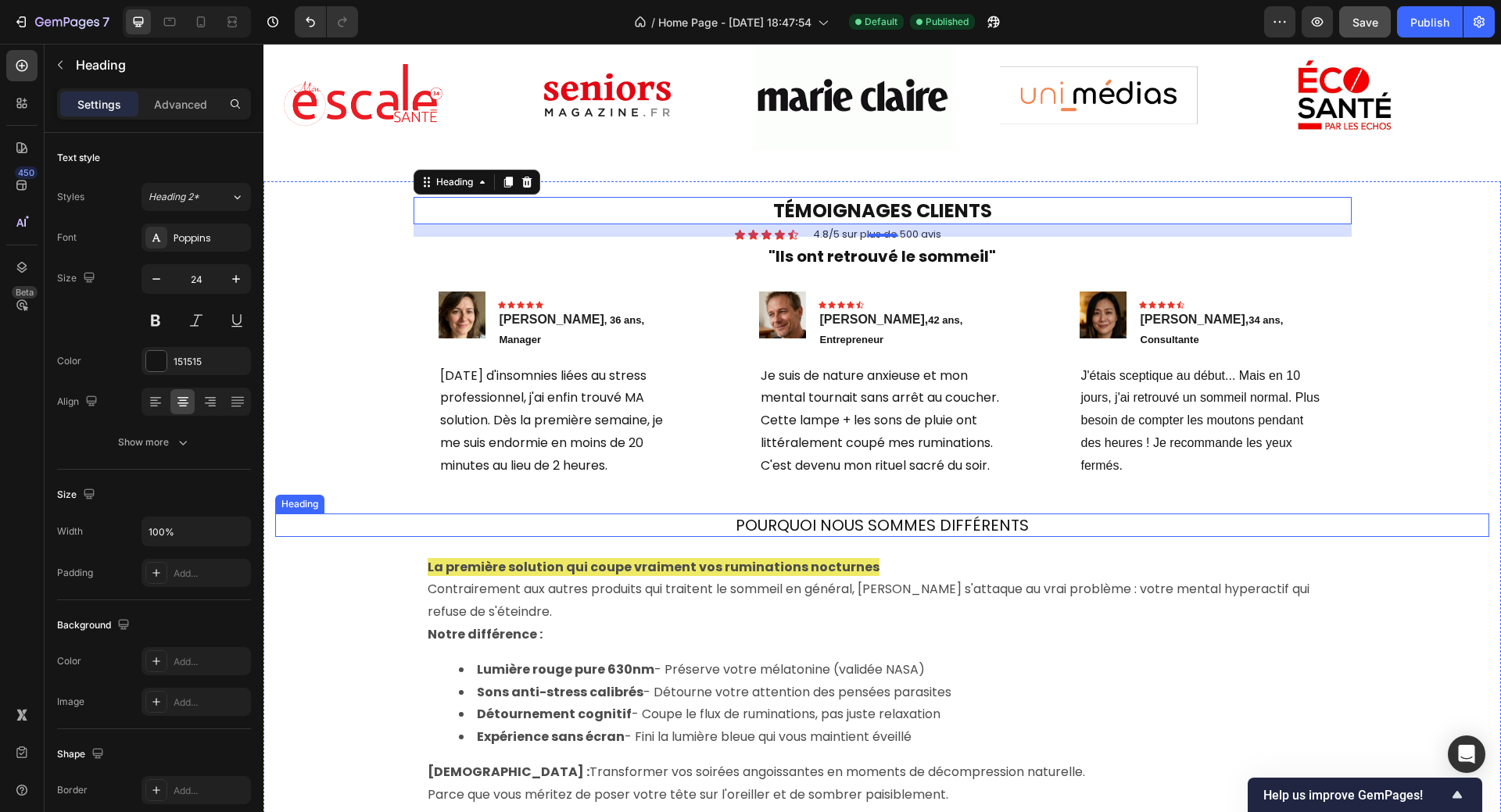
click at [858, 514] on h2 "POURQUOI NOUS SOMMES DIFFÉRENTS" at bounding box center [881, 525] width 1214 height 23
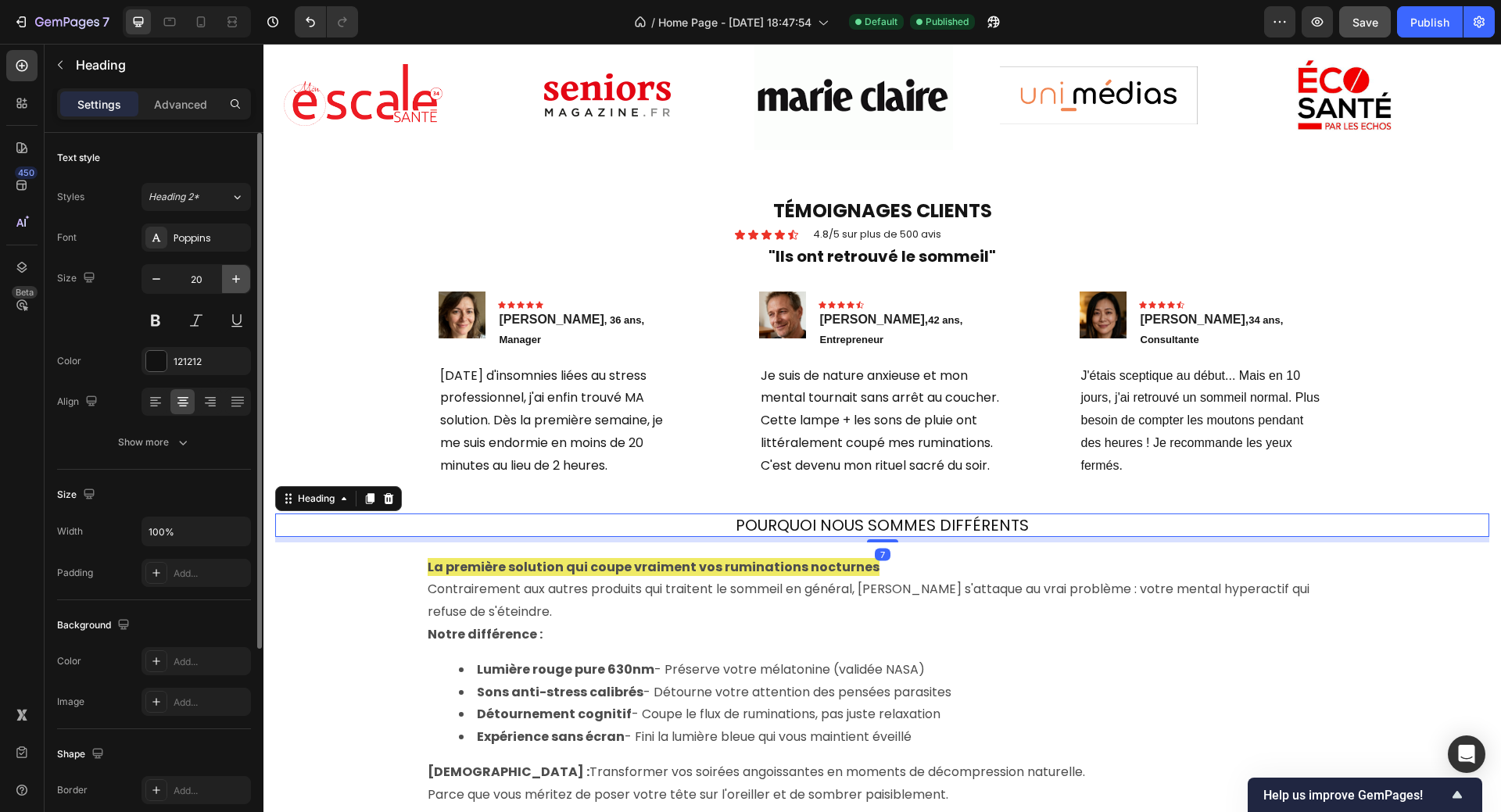
click at [232, 277] on icon "button" at bounding box center [236, 278] width 16 height 16
click at [233, 277] on icon "button" at bounding box center [236, 278] width 16 height 16
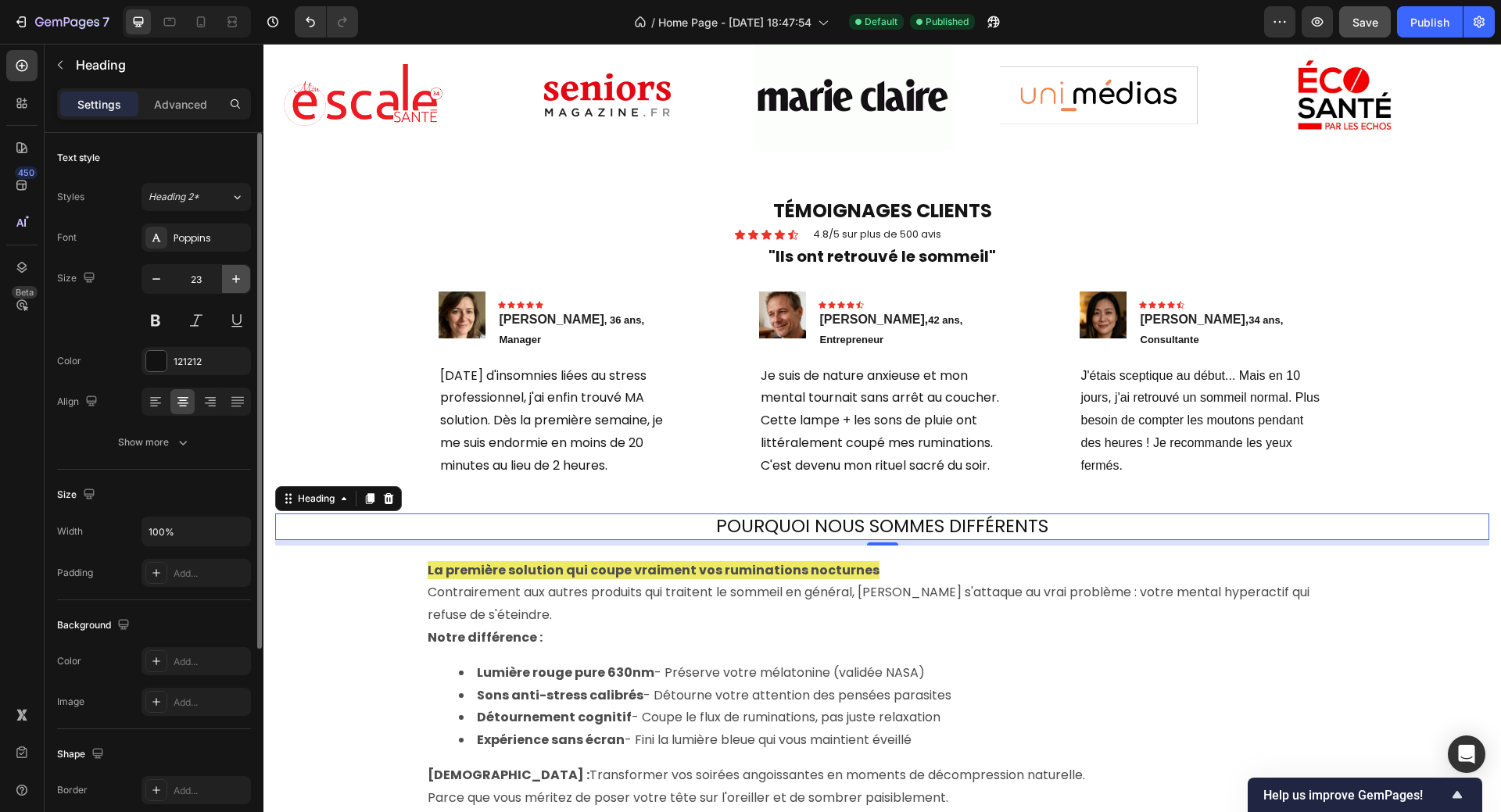
click at [233, 277] on icon "button" at bounding box center [236, 278] width 16 height 16
type input "24"
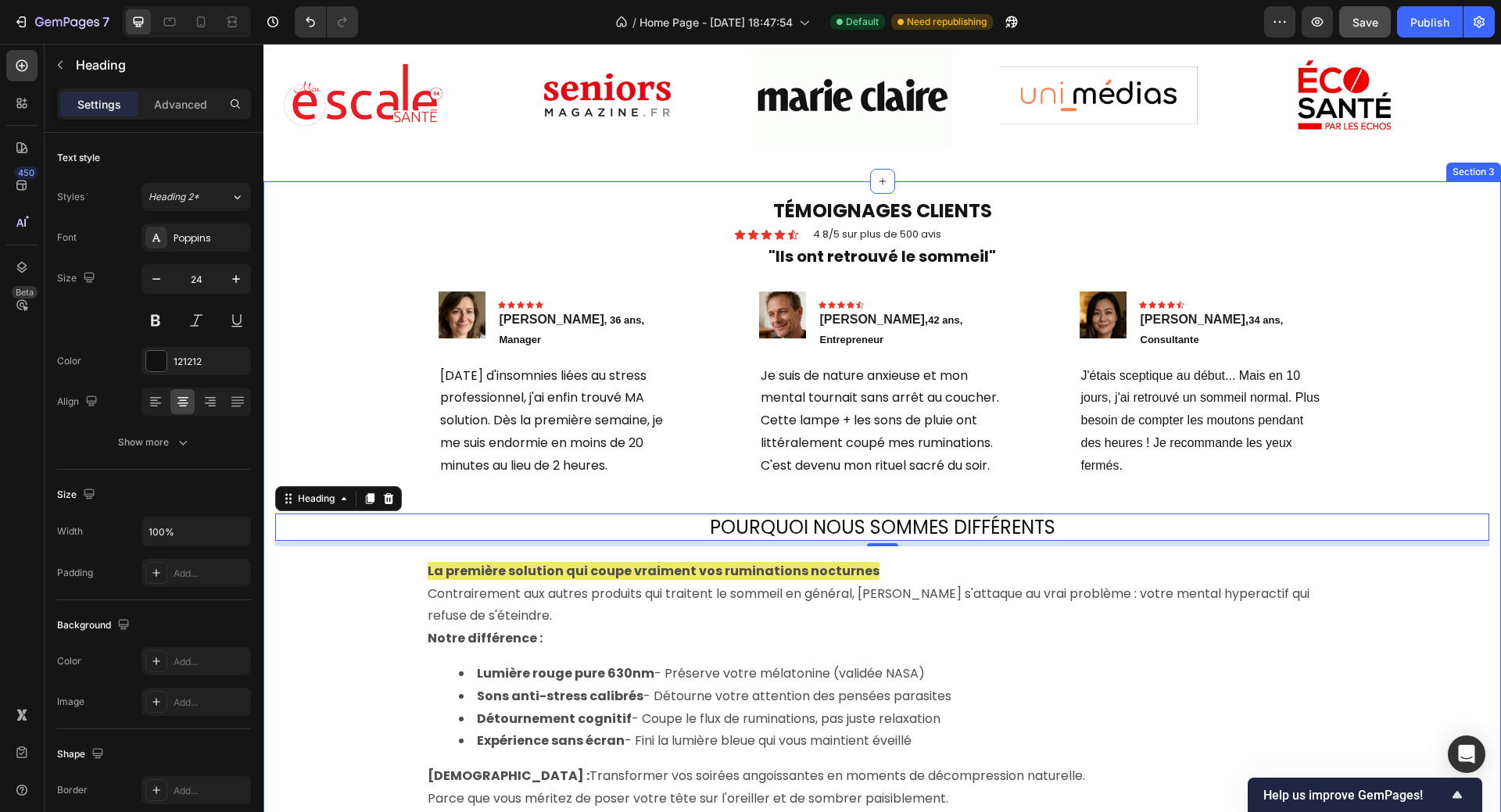
click at [1461, 379] on div "TÉMOIGNAGES CLIENTS Heading Icon Icon Icon Icon Icon Icon List 4.8/5 sur plus d…" at bounding box center [881, 534] width 1214 height 580
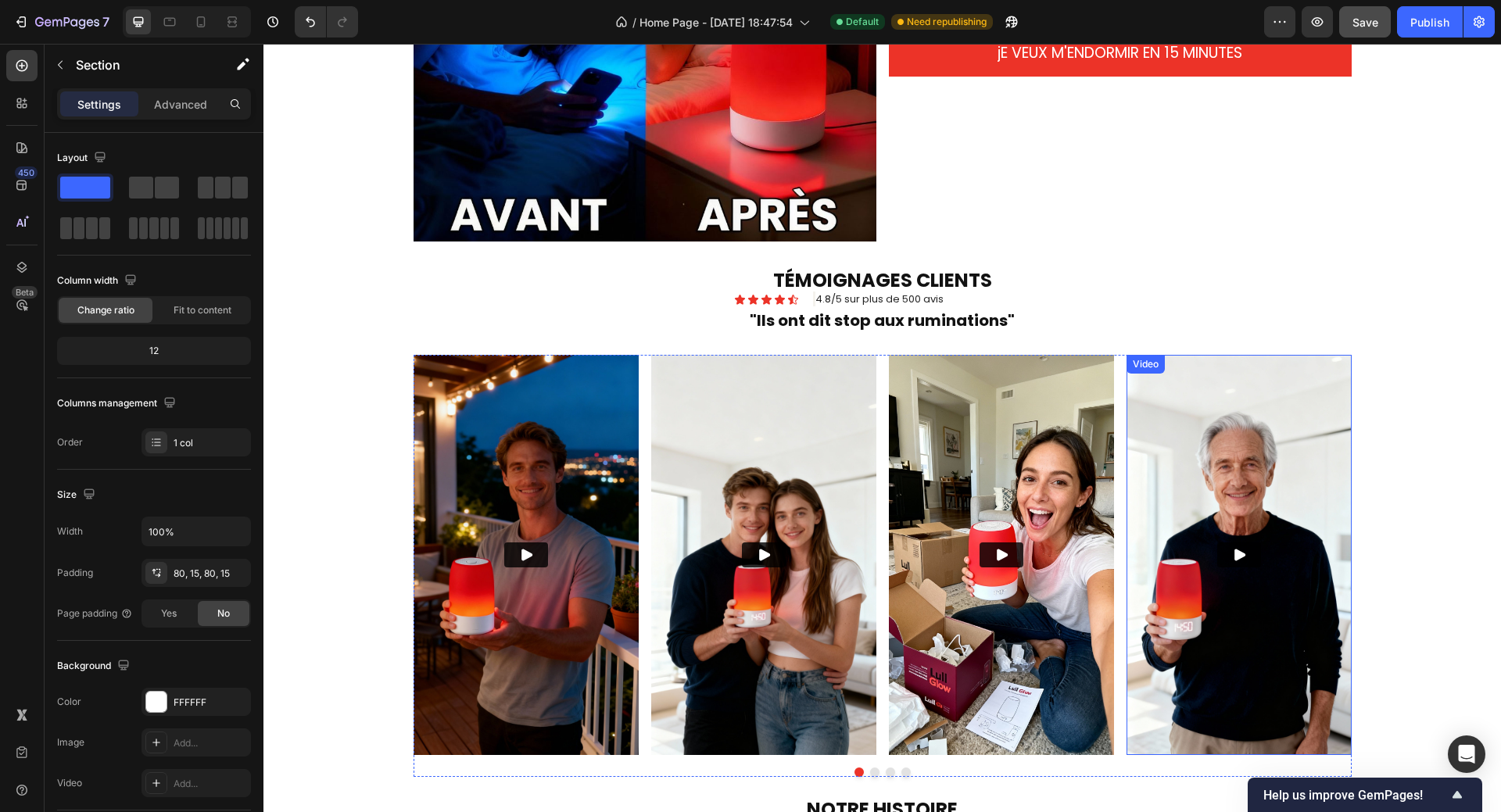
scroll to position [1875, 0]
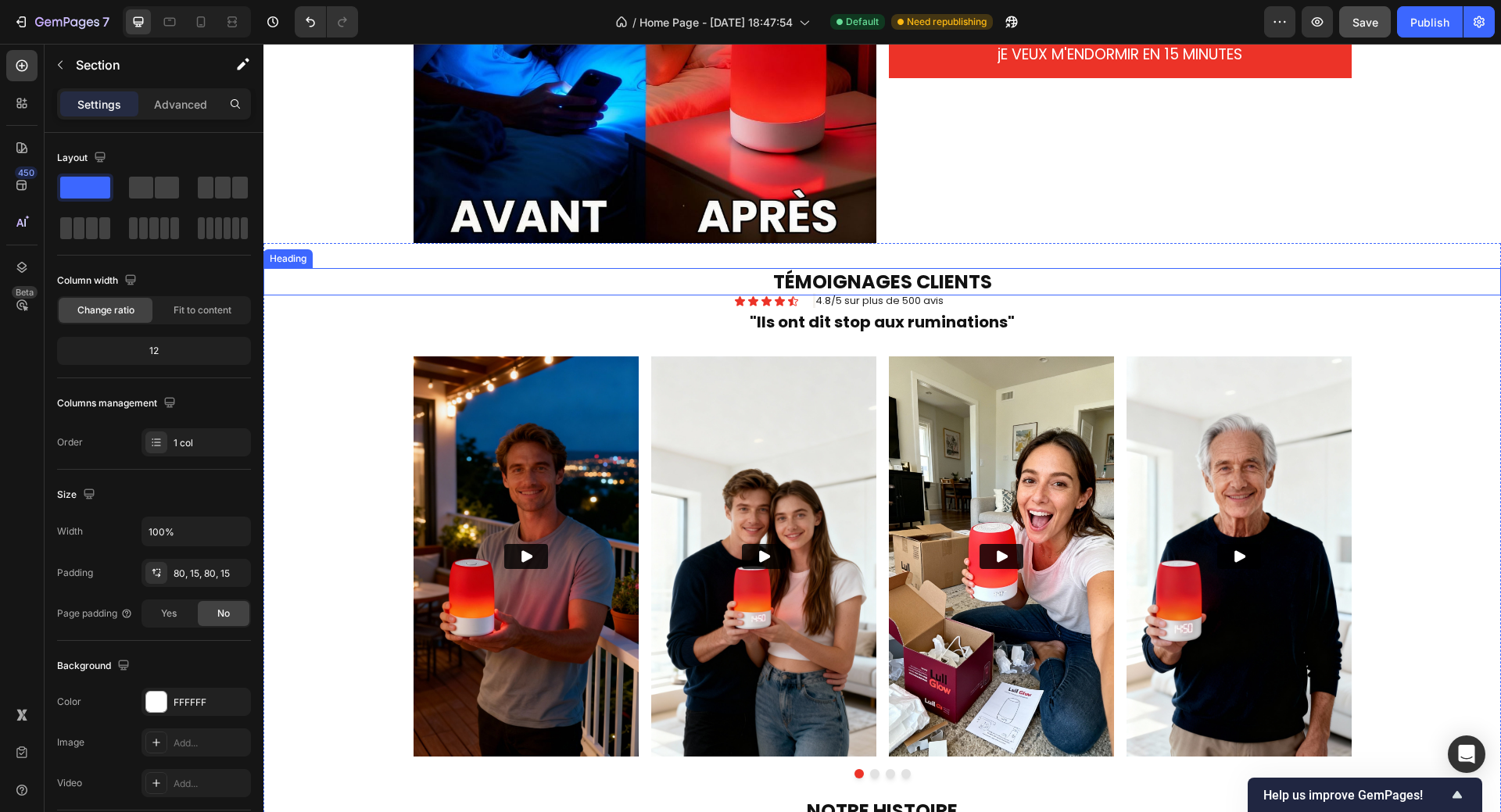
click at [878, 283] on strong "TÉMOIGNAGES CLIENTS" at bounding box center [882, 282] width 219 height 26
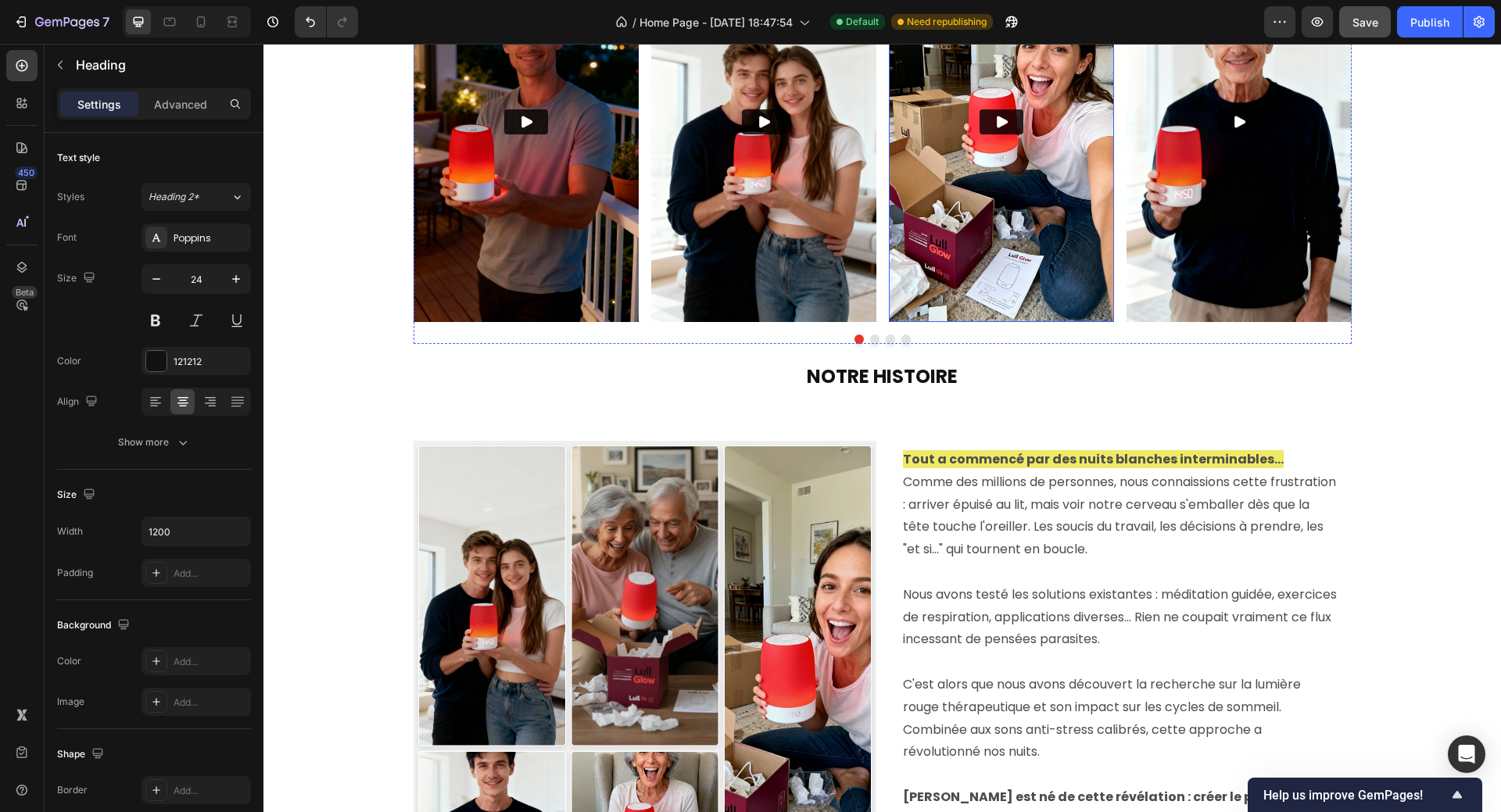
scroll to position [2344, 0]
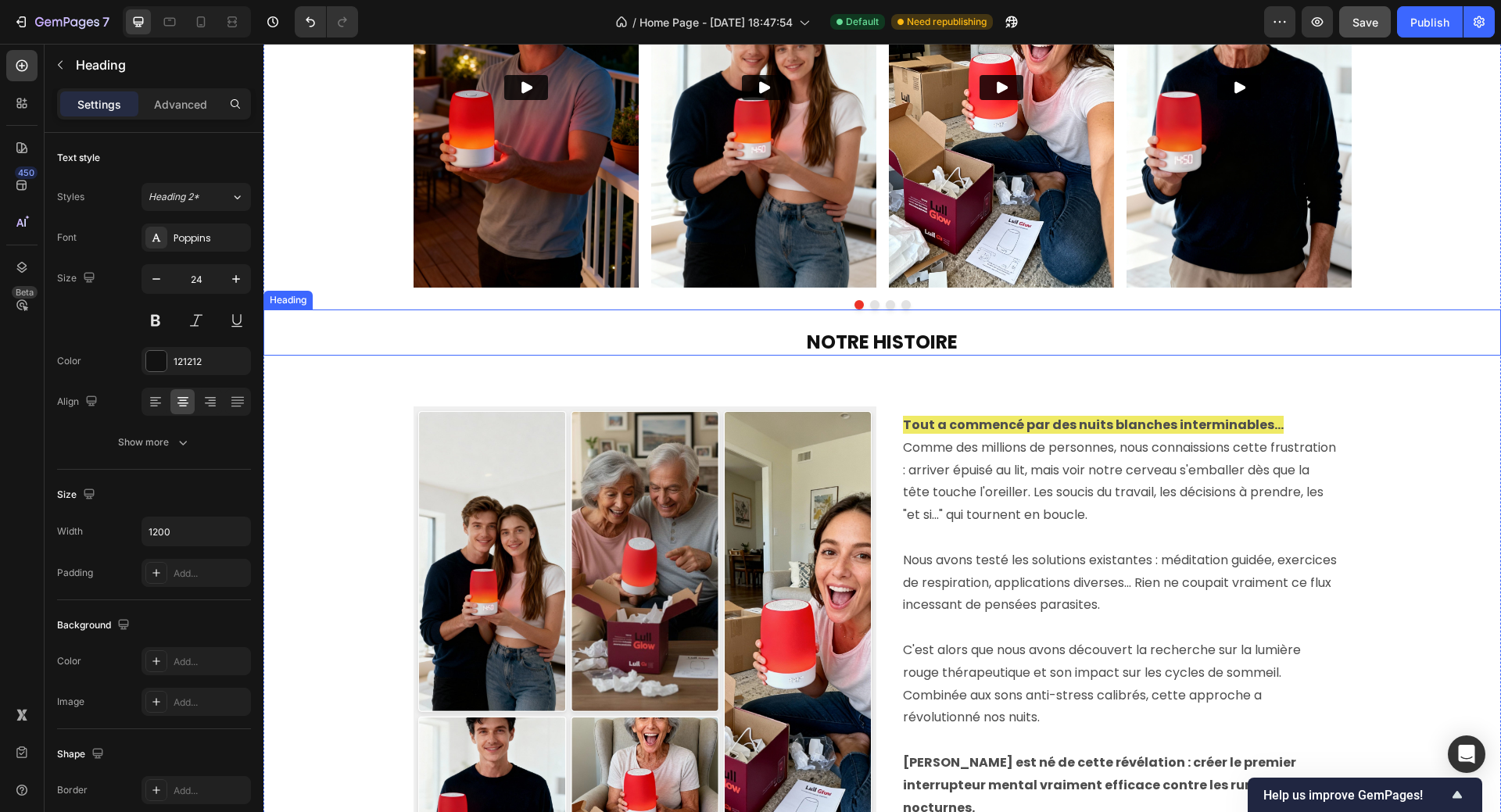
click at [825, 347] on strong "NOTRE HISTOIRE" at bounding box center [881, 342] width 150 height 26
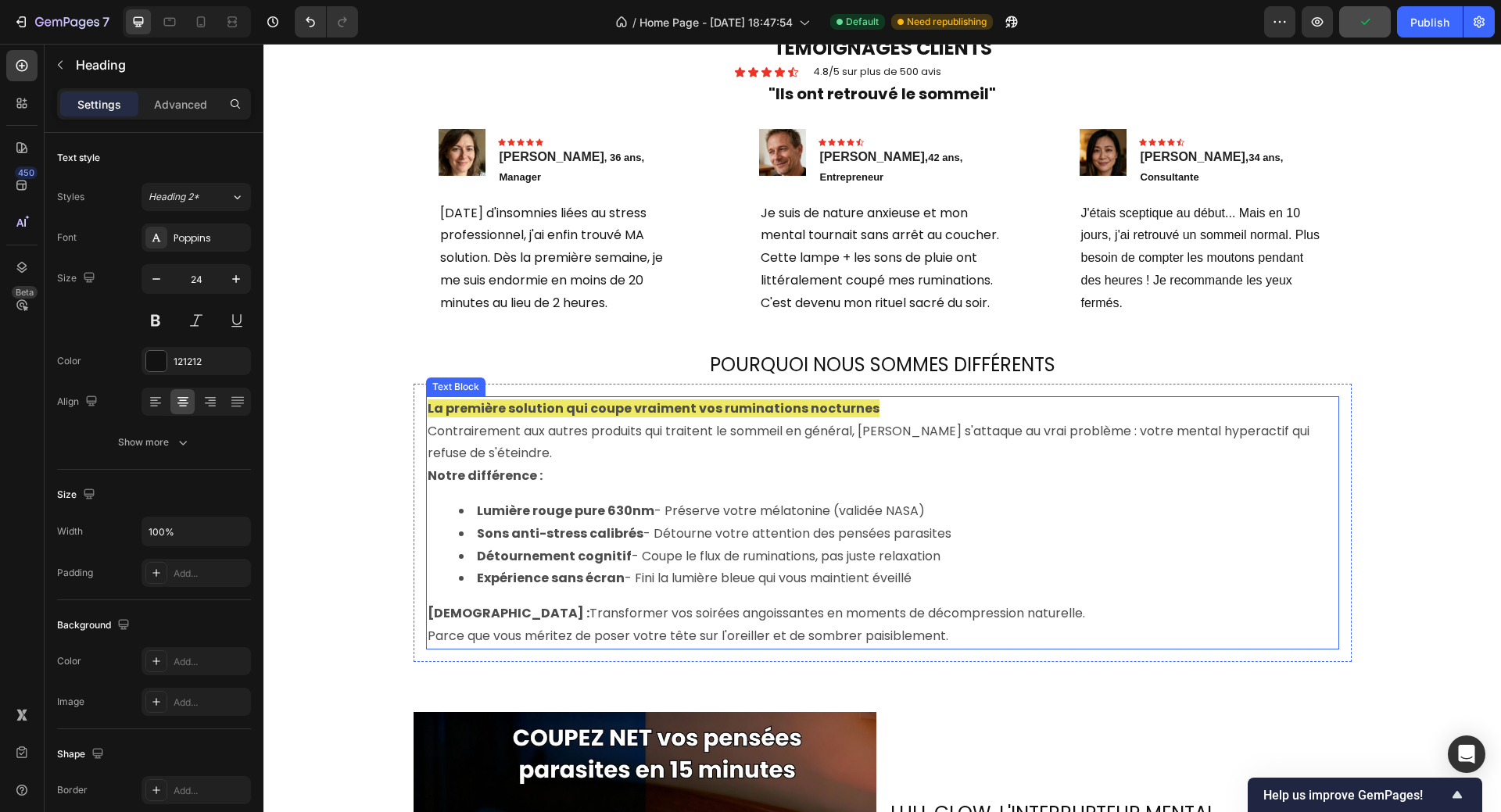
scroll to position [938, 0]
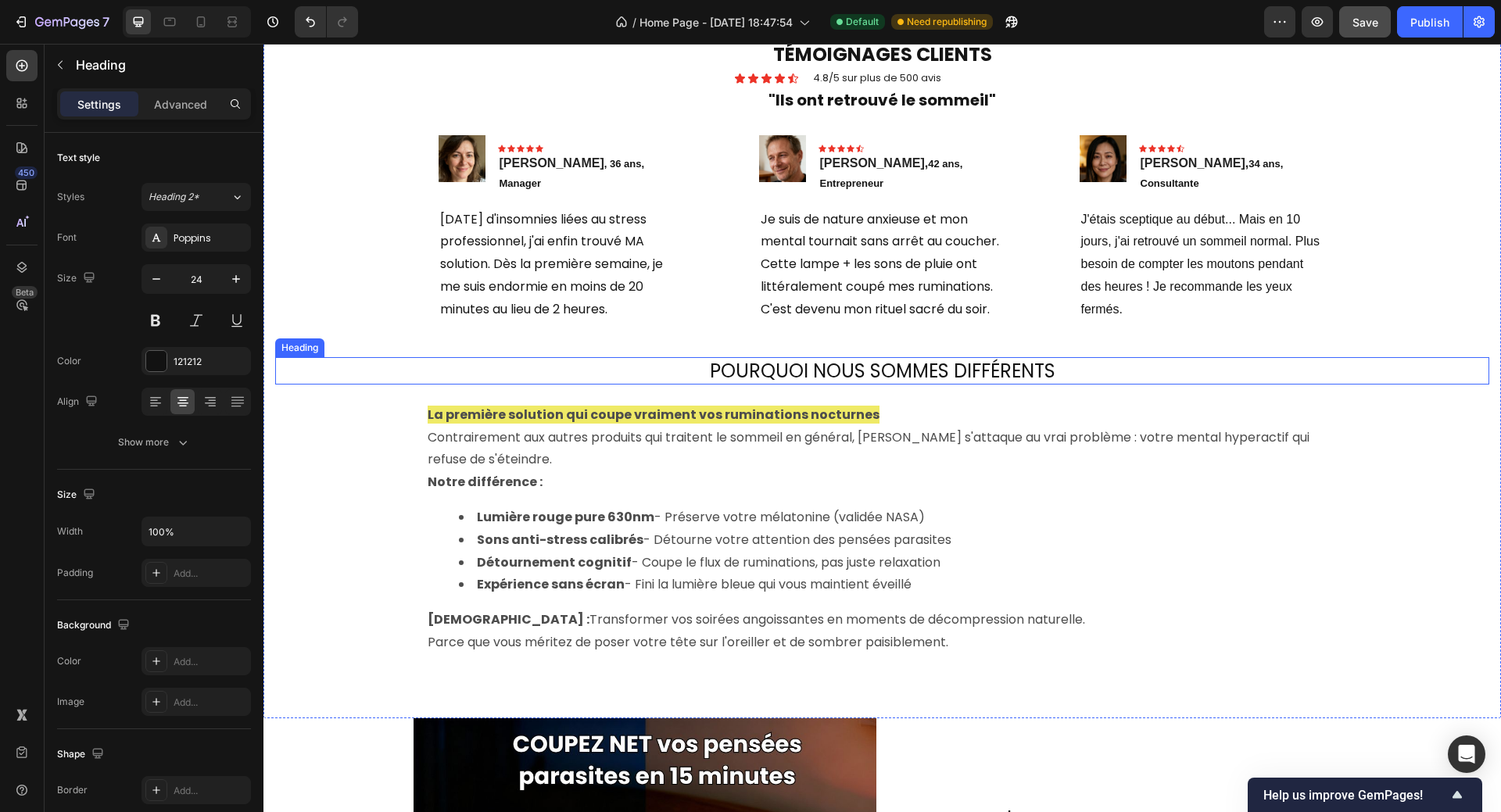
click at [947, 357] on h2 "POURQUOI NOUS SOMMES DIFFÉRENTS" at bounding box center [881, 370] width 1214 height 27
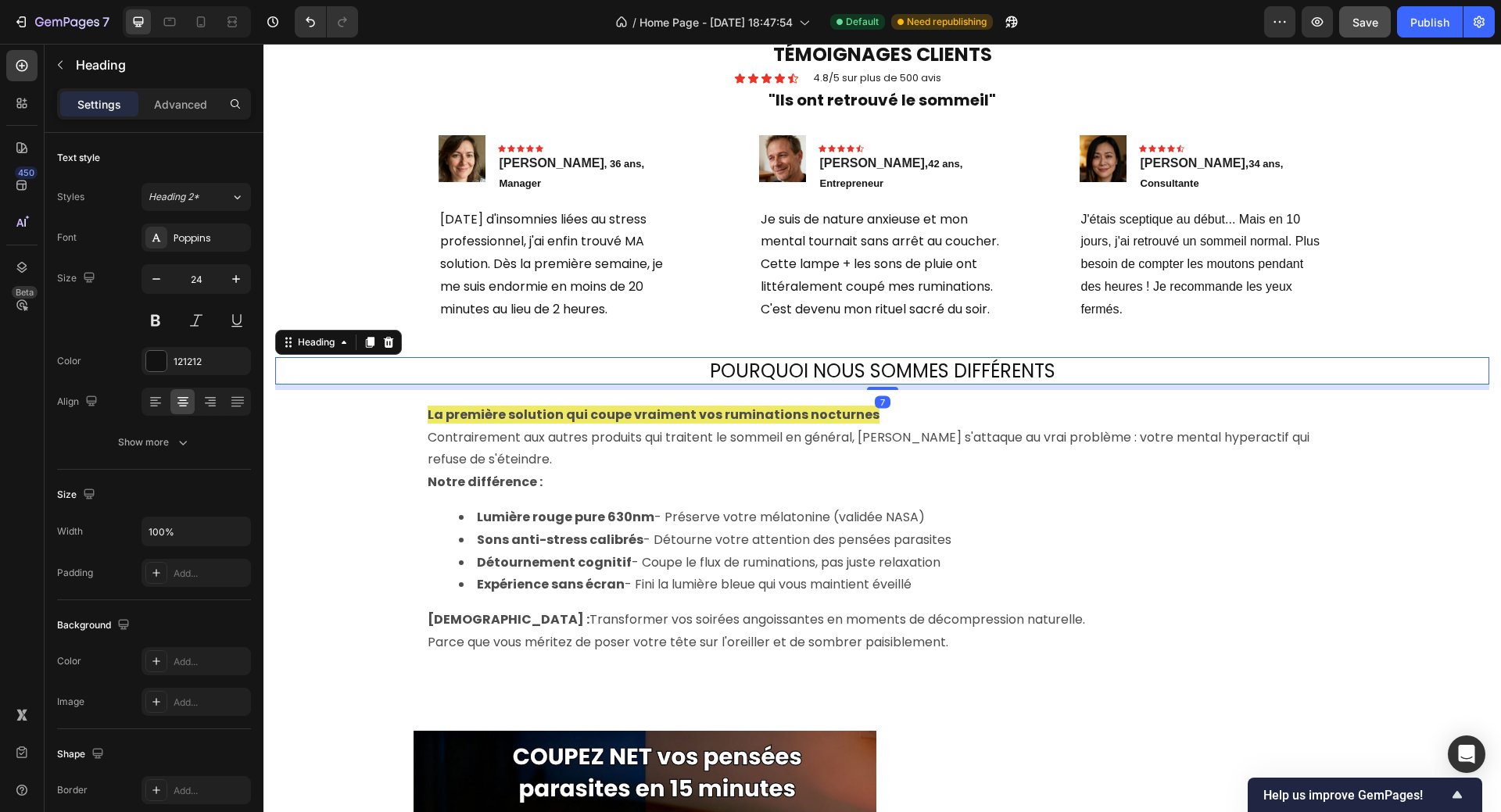
click at [738, 361] on h2 "POURQUOI NOUS SOMMES DIFFÉRENTS" at bounding box center [881, 370] width 1214 height 27
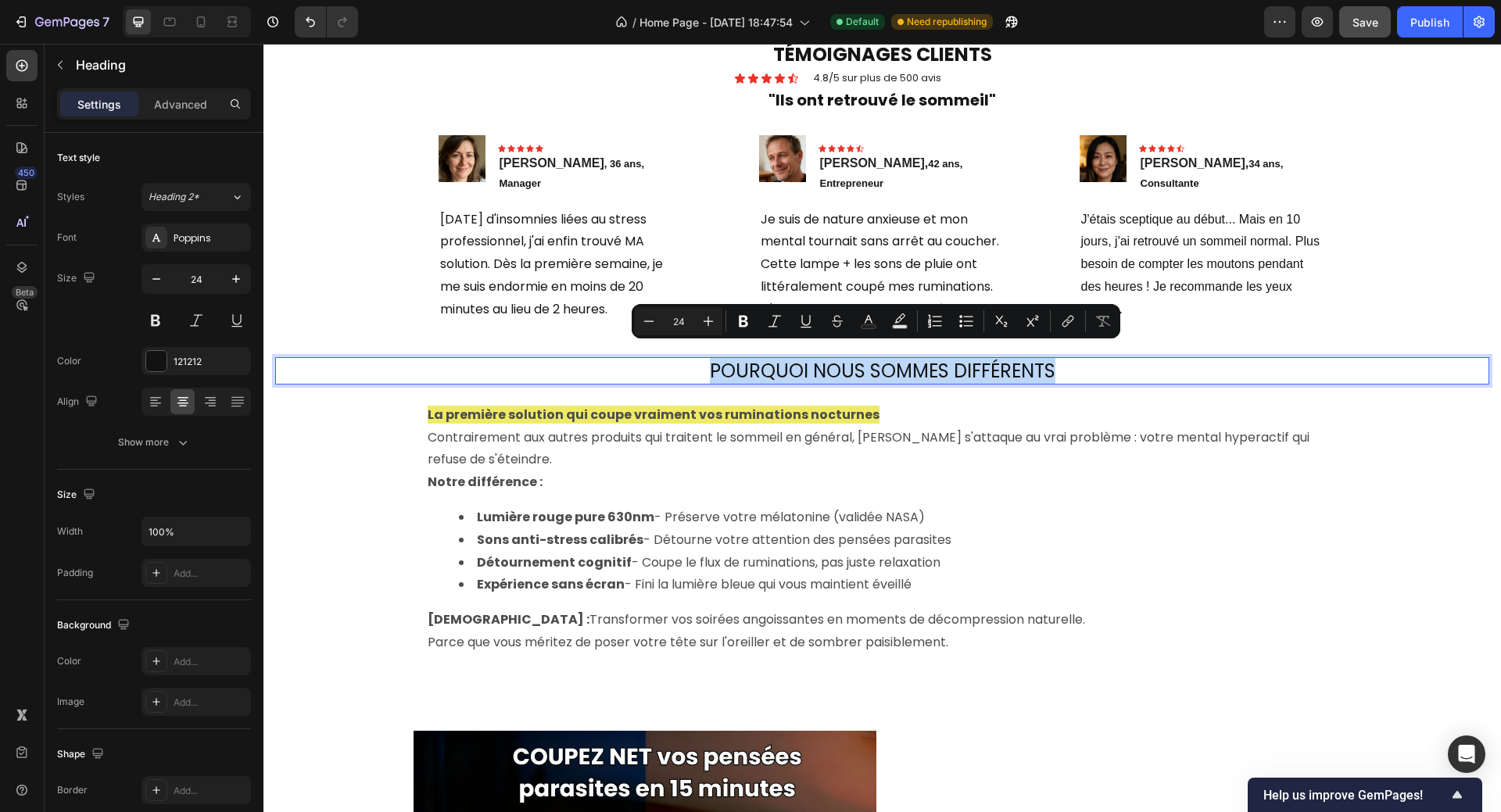
drag, startPoint x: 701, startPoint y: 360, endPoint x: 1085, endPoint y: 355, distance: 384.0
click at [1085, 359] on p "POURQUOI NOUS SOMMES DIFFÉRENTS" at bounding box center [882, 371] width 1211 height 24
click at [742, 321] on icon "Editor contextual toolbar" at bounding box center [743, 321] width 9 height 12
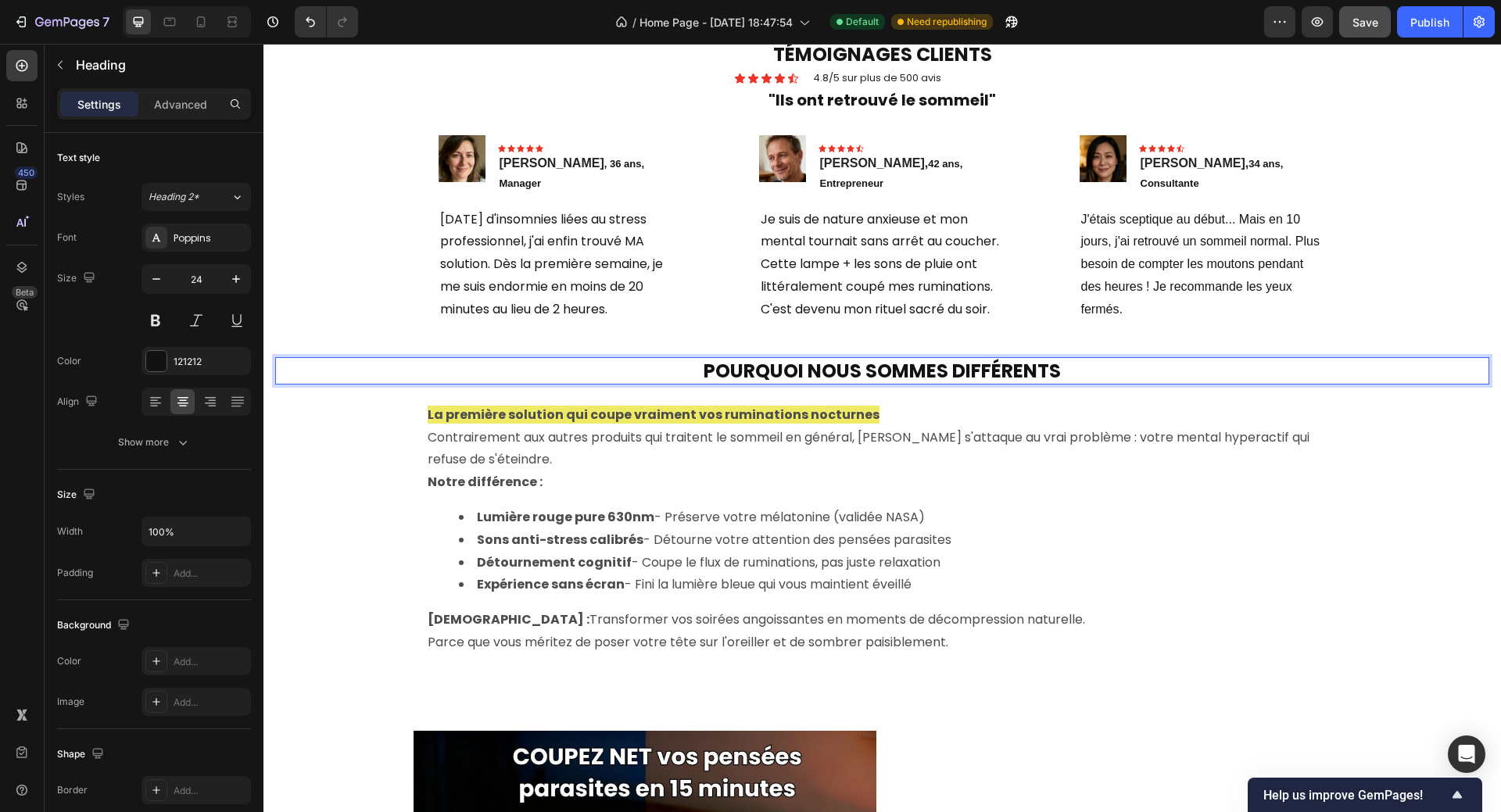
click at [1137, 370] on p "POURQUOI NOUS SOMMES DIFFÉRENTS" at bounding box center [882, 371] width 1211 height 24
click at [1367, 27] on span "Save" at bounding box center [1365, 22] width 26 height 13
click at [1431, 20] on div "Publish" at bounding box center [1430, 22] width 39 height 17
